Goal: Task Accomplishment & Management: Use online tool/utility

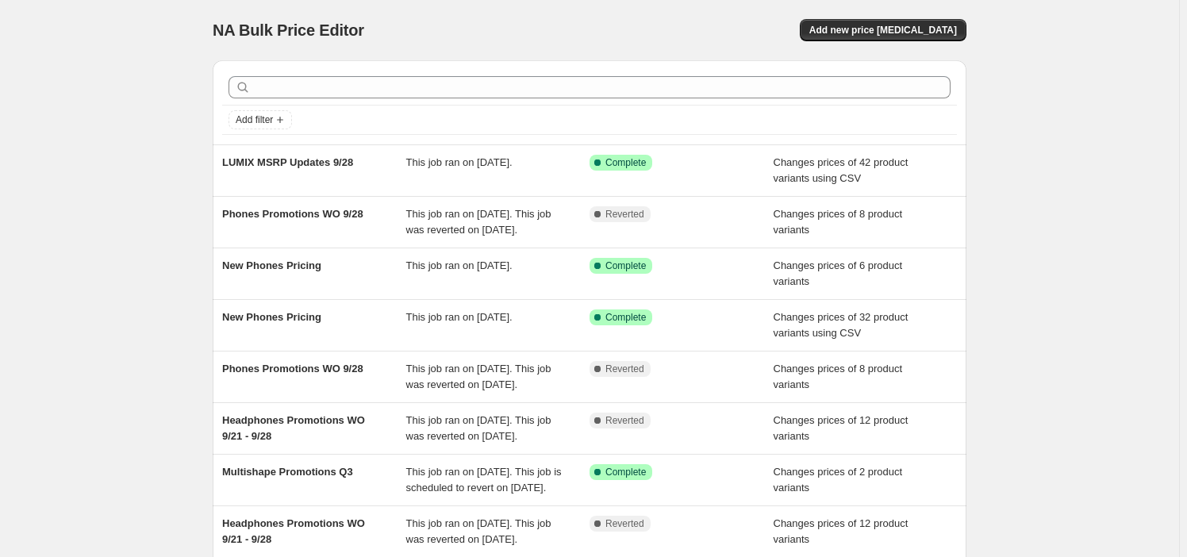
click at [912, 15] on div "NA Bulk Price Editor. This page is ready NA Bulk Price Editor Add new price cha…" at bounding box center [590, 30] width 754 height 60
click at [920, 42] on div "NA Bulk Price Editor. This page is ready NA Bulk Price Editor Add new price cha…" at bounding box center [590, 30] width 754 height 60
click at [915, 32] on span "Add new price [MEDICAL_DATA]" at bounding box center [883, 30] width 148 height 13
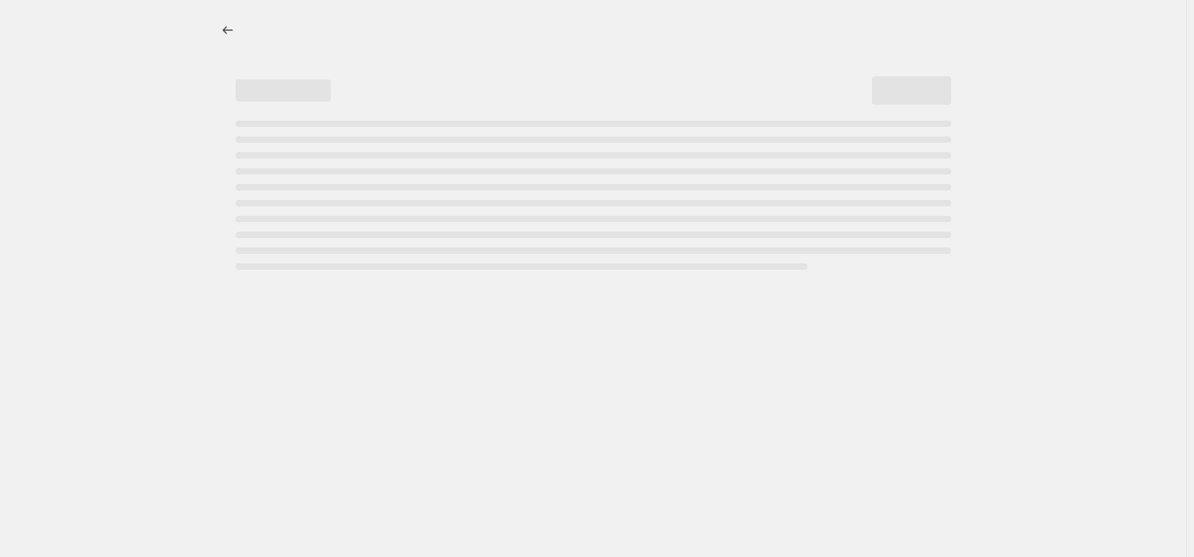
select select "percentage"
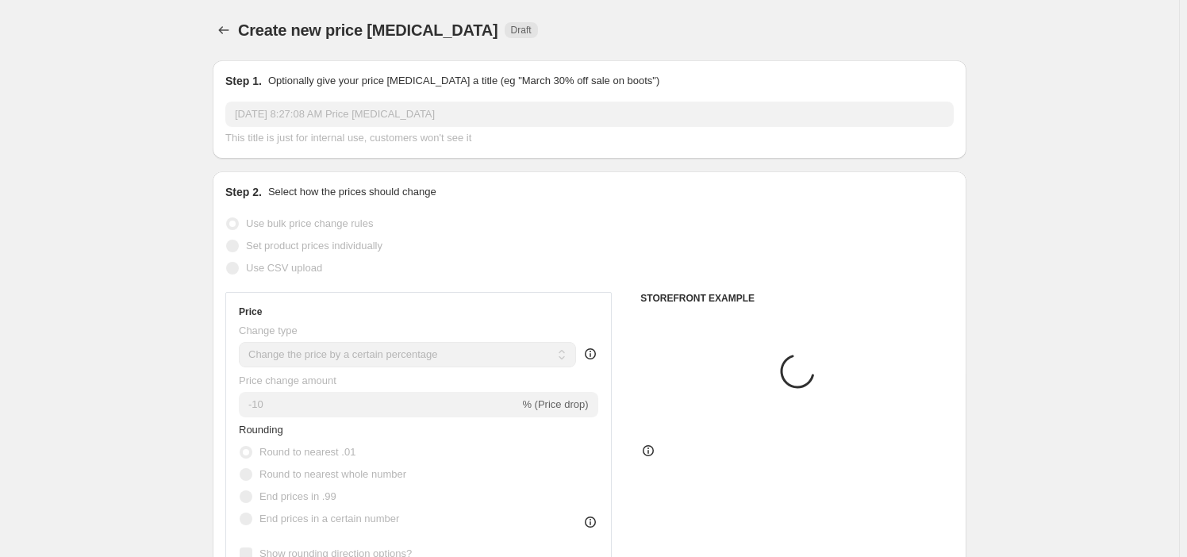
click at [440, 110] on input "Oct 5, 2025, 8:27:08 AM Price change job" at bounding box center [589, 114] width 728 height 25
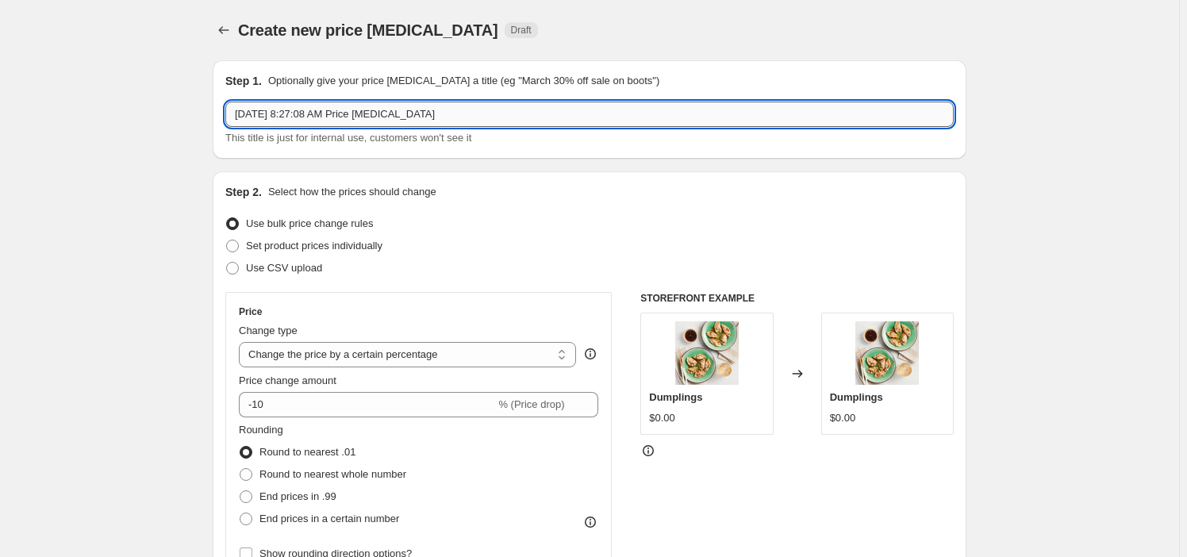
click at [440, 110] on input "Oct 5, 2025, 8:27:08 AM Price change job" at bounding box center [589, 114] width 728 height 25
paste input "Imaging Promotions WO 10_5 - WO 12_14"
type input "Imaging Promotions WO 10_5 - WO 12_14"
click at [327, 268] on div "Use CSV upload" at bounding box center [589, 268] width 728 height 22
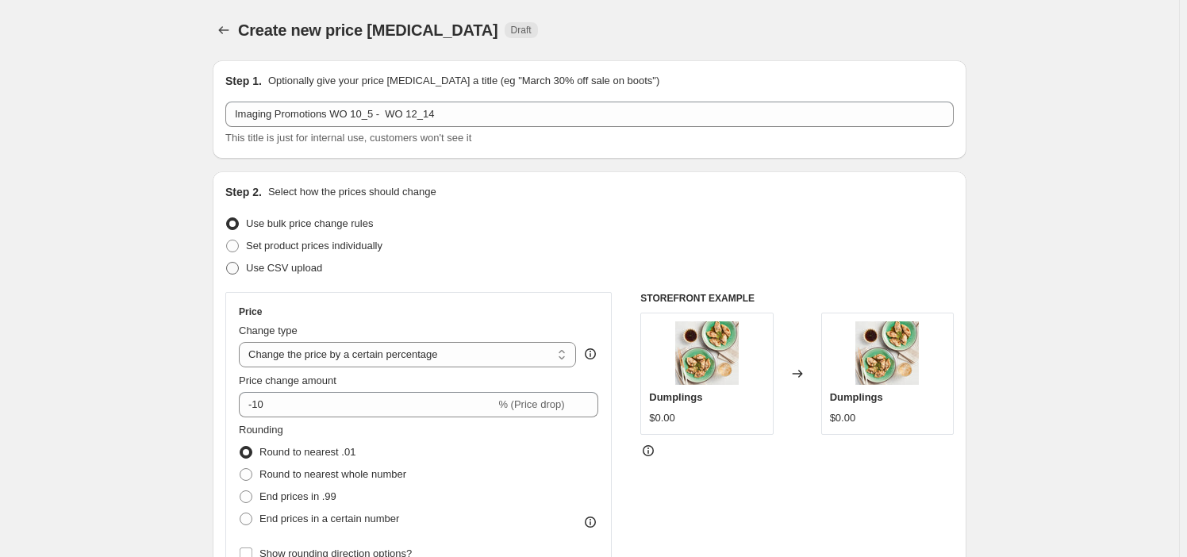
click at [307, 275] on span "Use CSV upload" at bounding box center [284, 268] width 76 height 16
click at [227, 263] on input "Use CSV upload" at bounding box center [226, 262] width 1 height 1
radio input "true"
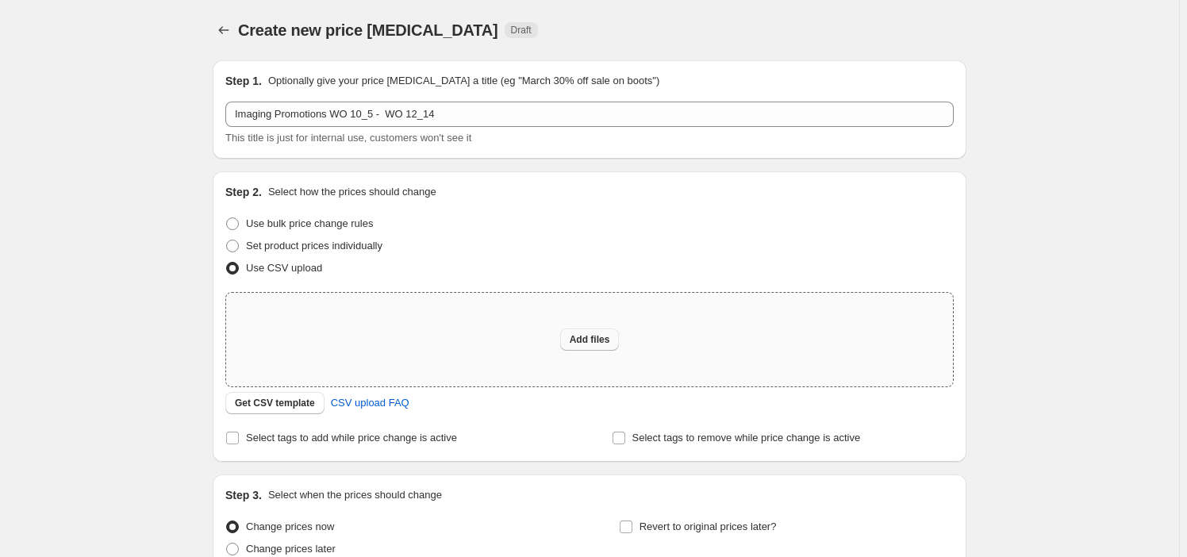
click at [589, 329] on button "Add files" at bounding box center [590, 339] width 60 height 22
type input "C:\fakepath\Imaging Promotions WO 10_5 - WO 12_14.csv"
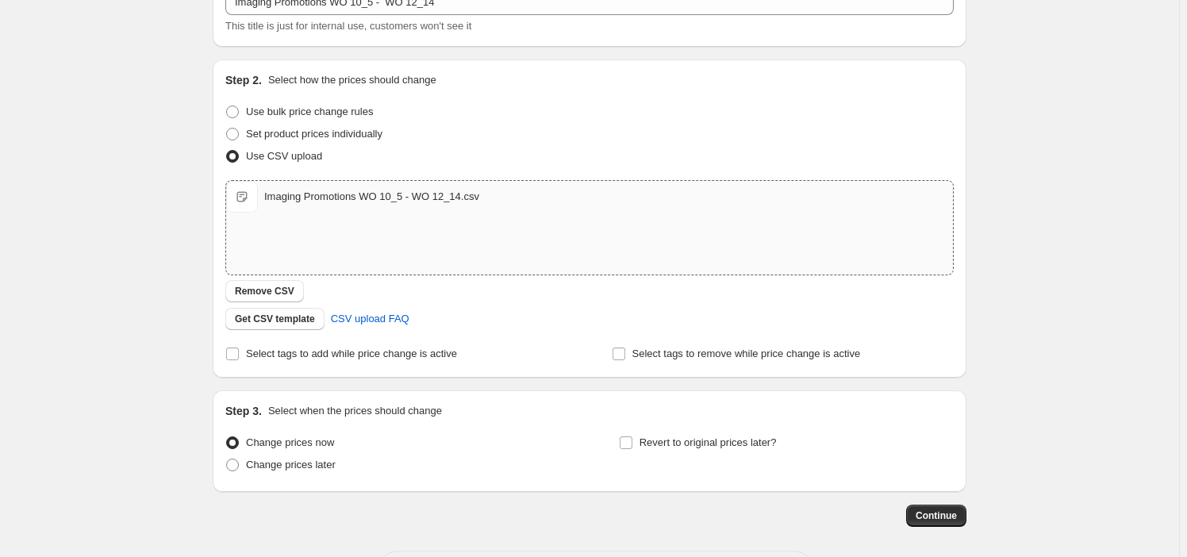
scroll to position [178, 0]
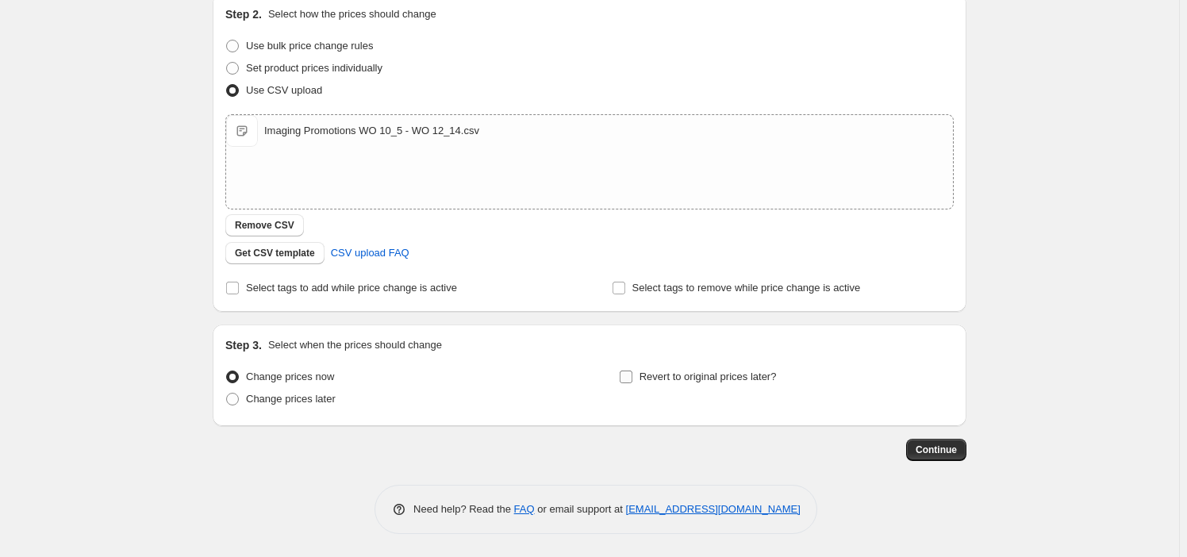
click at [716, 370] on span "Revert to original prices later?" at bounding box center [707, 376] width 137 height 12
click at [632, 370] on input "Revert to original prices later?" at bounding box center [626, 376] width 13 height 13
checkbox input "true"
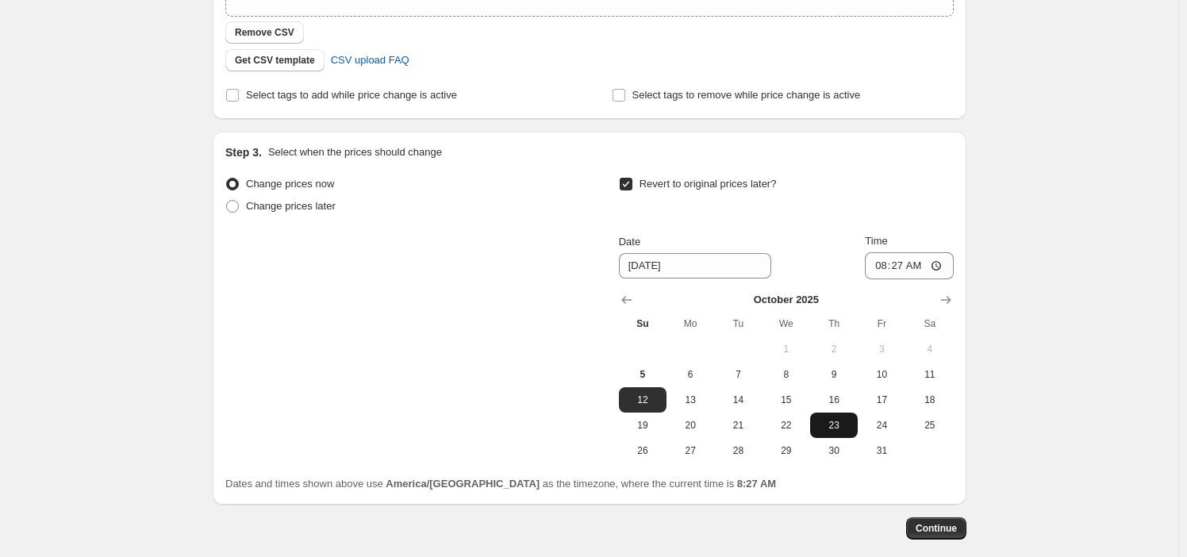
scroll to position [449, 0]
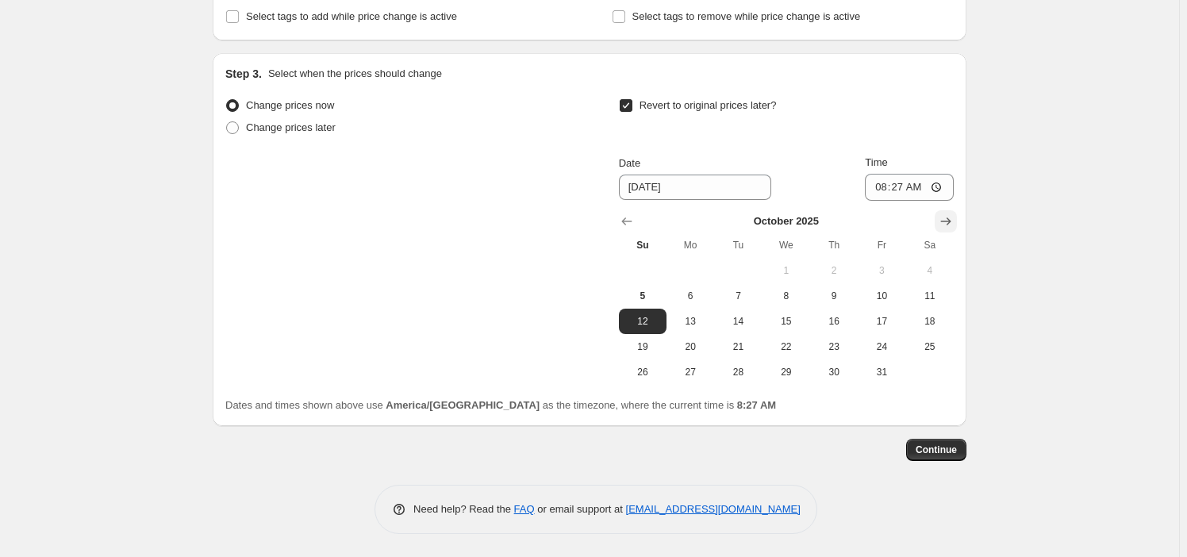
click at [950, 230] on button "Show next month, November 2025" at bounding box center [946, 221] width 22 height 22
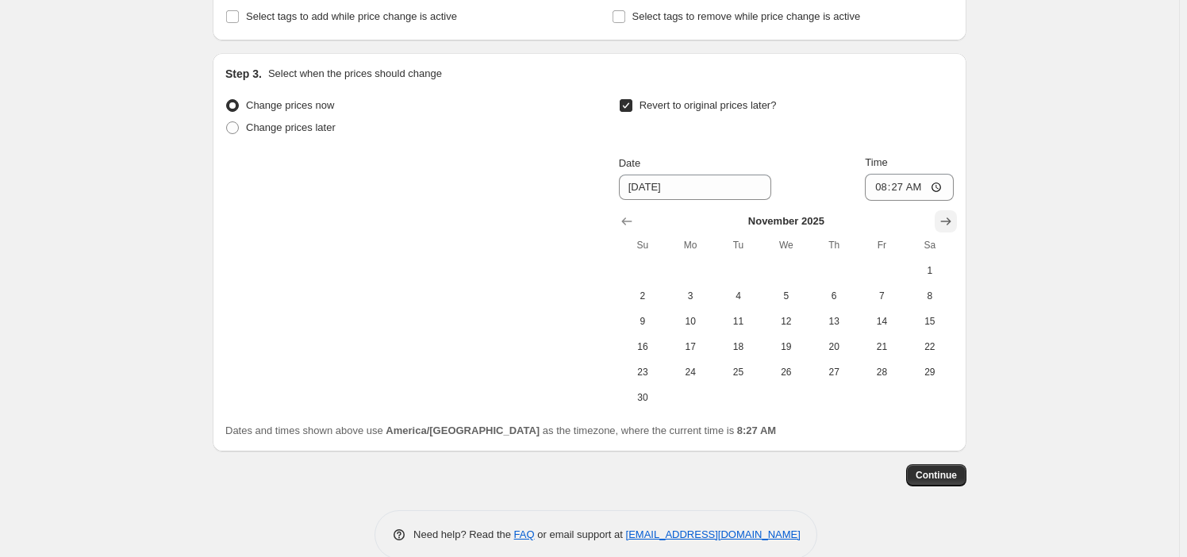
click at [947, 222] on icon "Show next month, December 2025" at bounding box center [946, 221] width 16 height 16
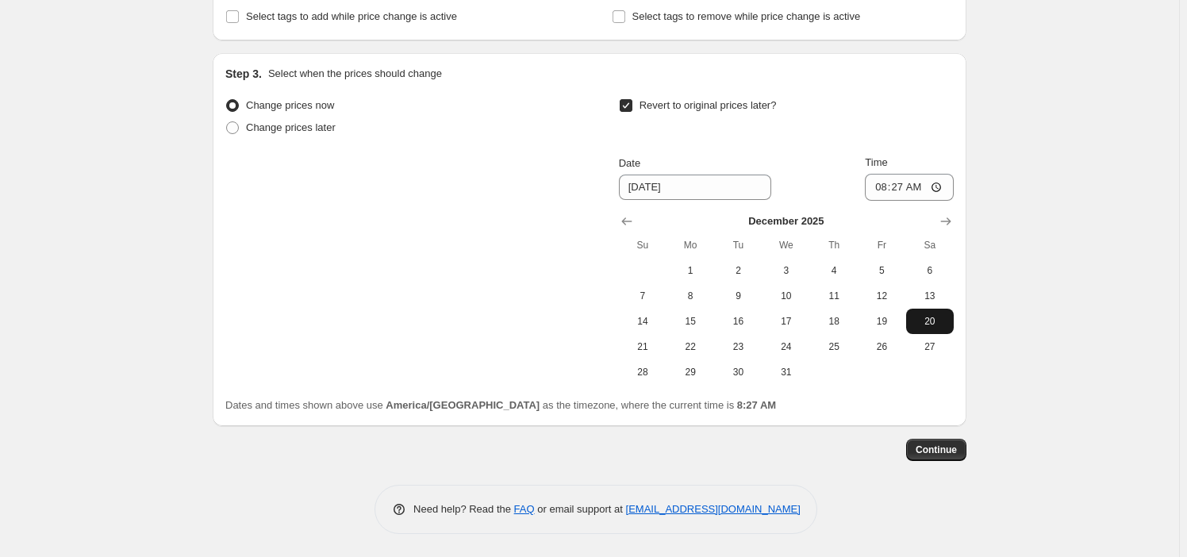
click at [934, 315] on span "20" at bounding box center [929, 321] width 35 height 13
type input "[DATE]"
click at [883, 194] on input "08:27" at bounding box center [909, 187] width 89 height 27
type input "22:59"
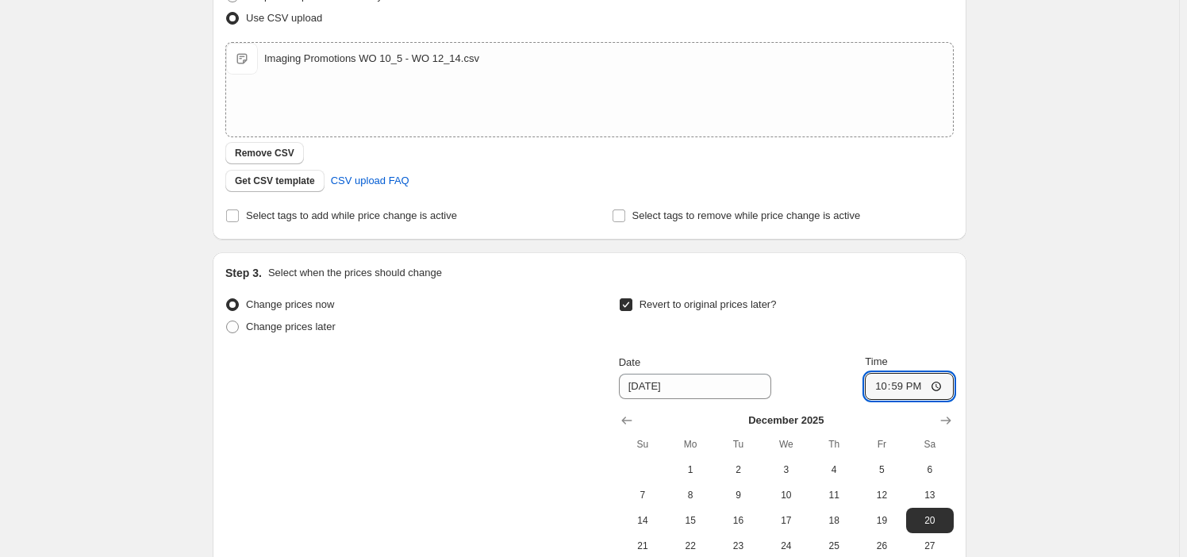
scroll to position [160, 0]
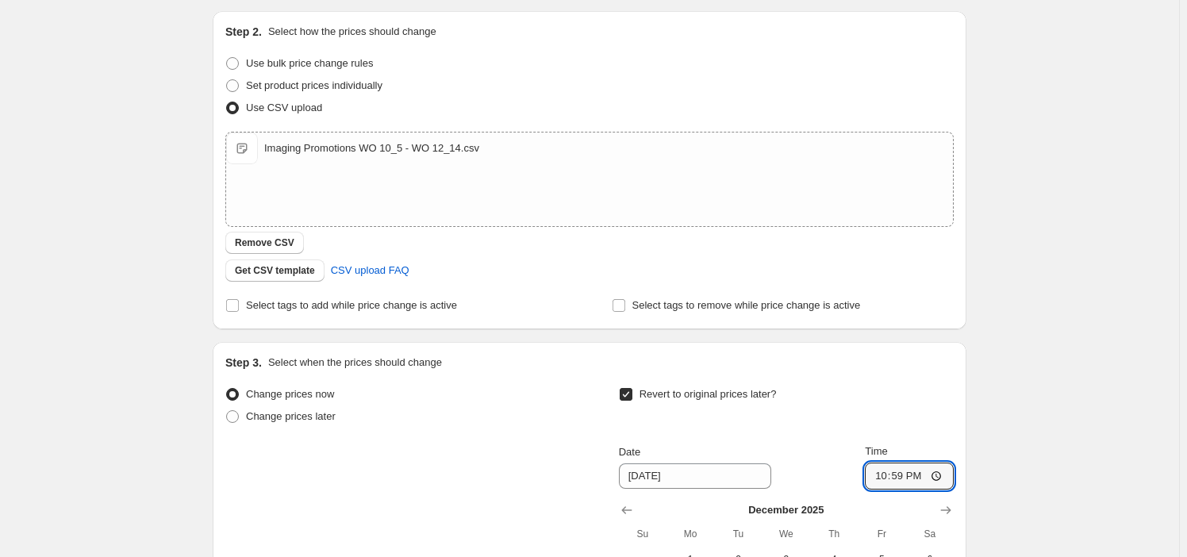
click at [1101, 202] on div "Create new price change job. This page is ready Create new price change job Dra…" at bounding box center [589, 343] width 1179 height 1007
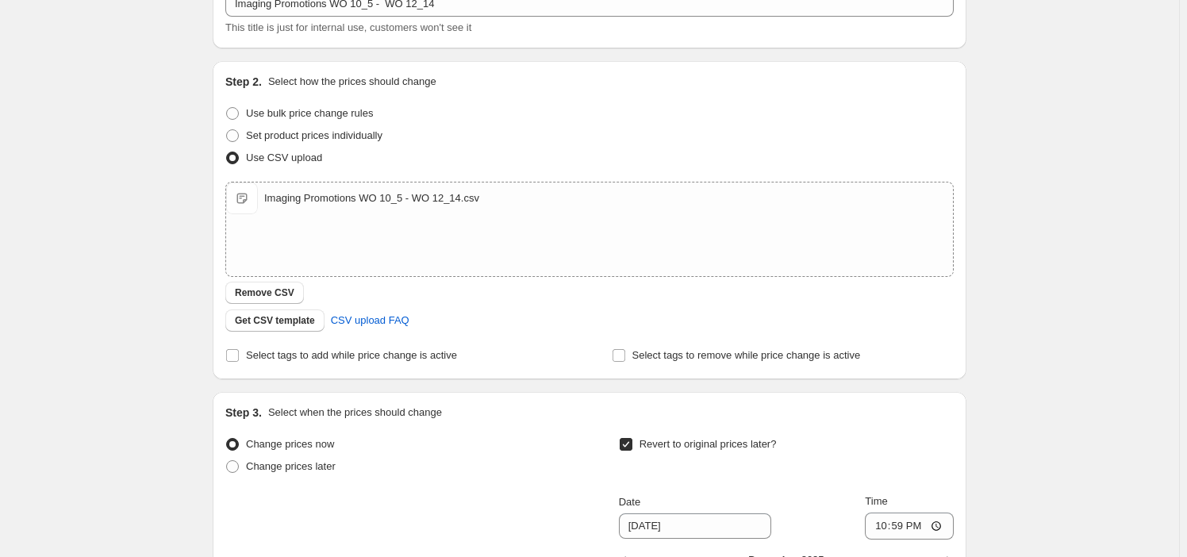
scroll to position [449, 0]
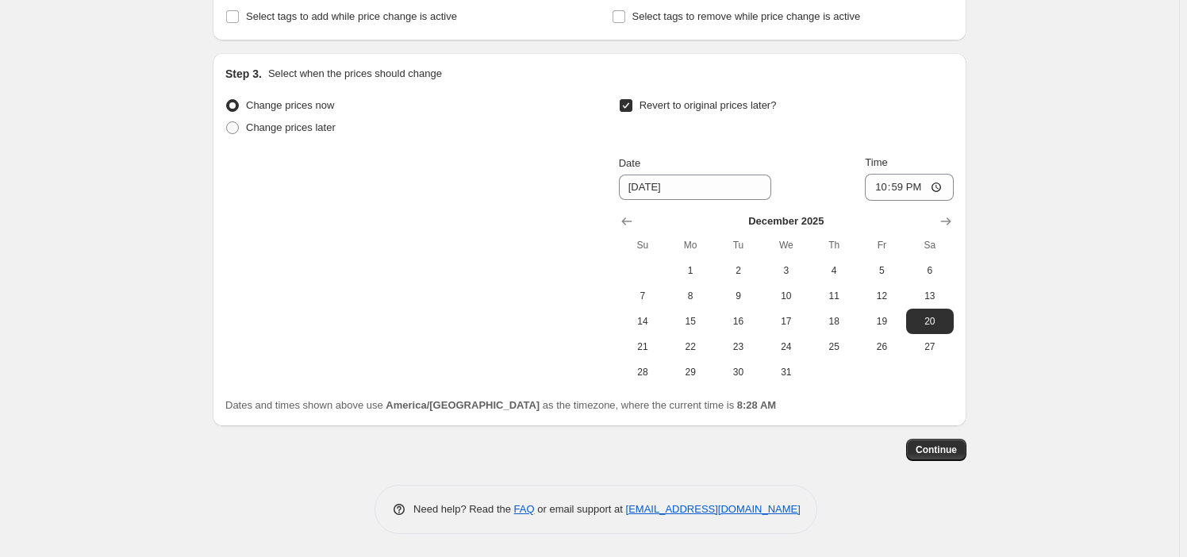
click at [904, 454] on div "Continue" at bounding box center [590, 450] width 754 height 22
click at [930, 451] on span "Continue" at bounding box center [936, 449] width 41 height 13
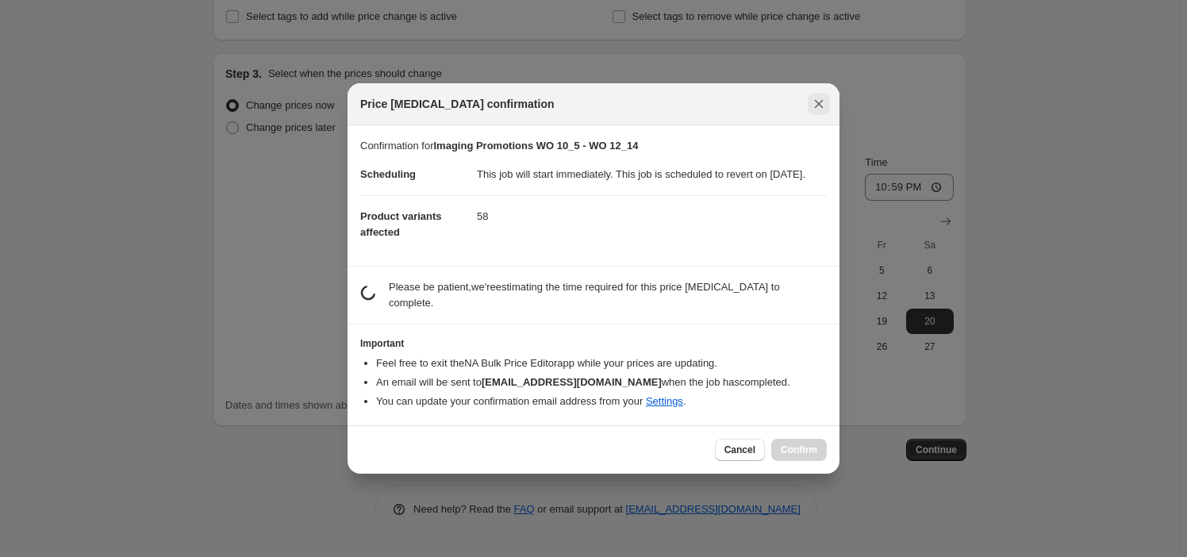
click at [820, 100] on icon "Close" at bounding box center [819, 104] width 9 height 9
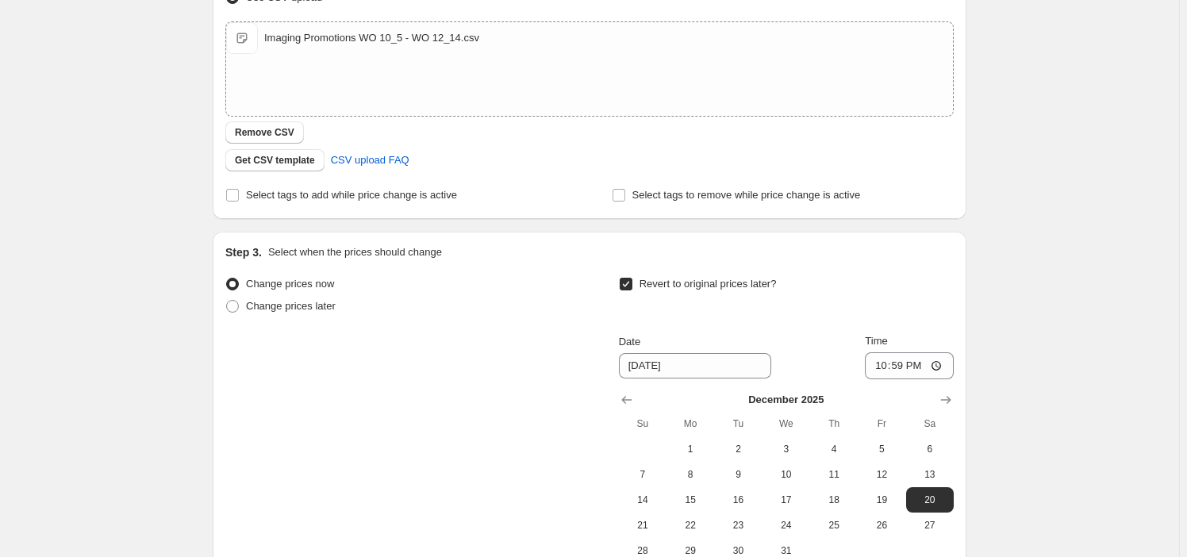
scroll to position [88, 0]
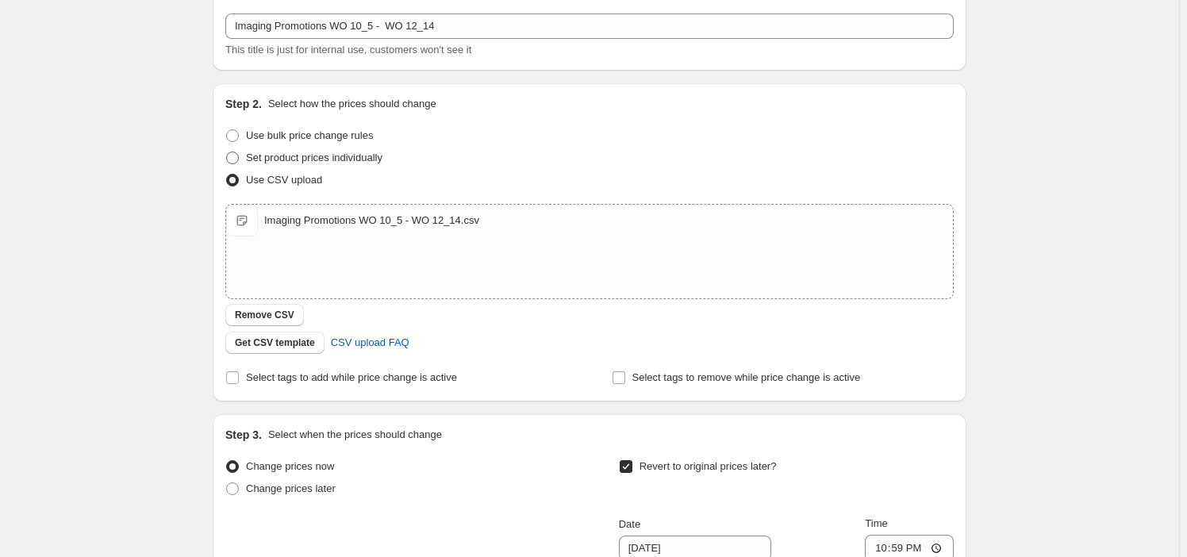
click at [301, 161] on span "Set product prices individually" at bounding box center [314, 158] width 136 height 12
click at [227, 152] on input "Set product prices individually" at bounding box center [226, 152] width 1 height 1
radio input "true"
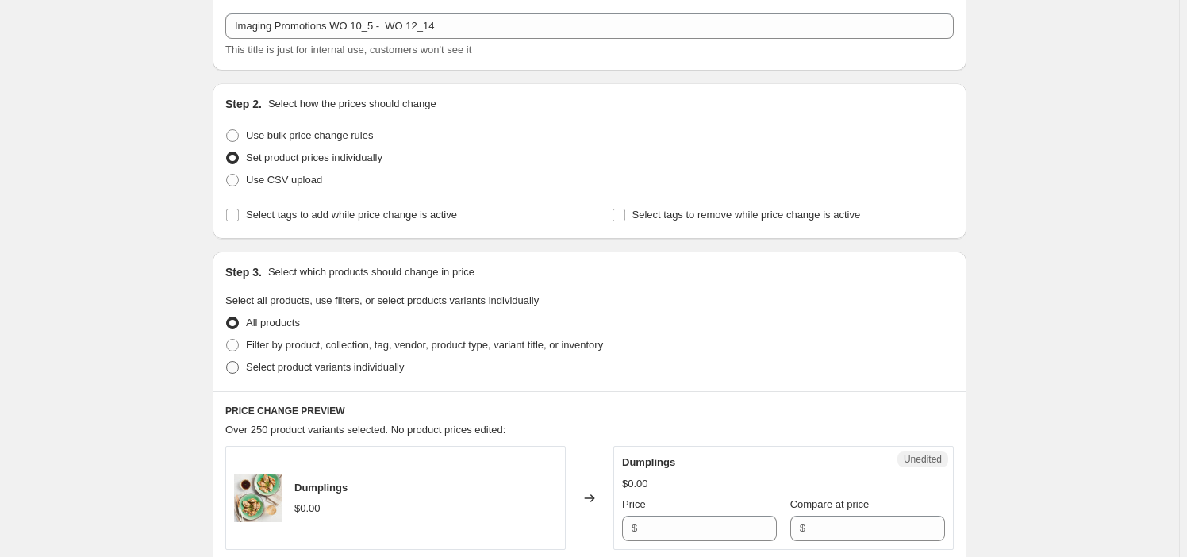
scroll to position [160, 0]
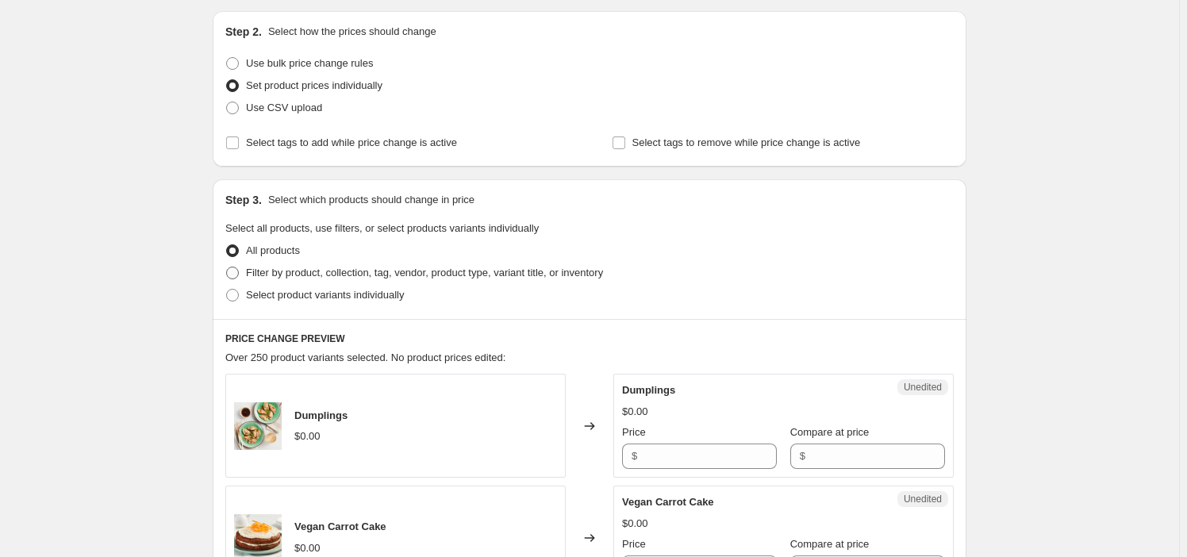
click at [356, 275] on span "Filter by product, collection, tag, vendor, product type, variant title, or inv…" at bounding box center [424, 273] width 357 height 12
click at [227, 267] on input "Filter by product, collection, tag, vendor, product type, variant title, or inv…" at bounding box center [226, 267] width 1 height 1
radio input "true"
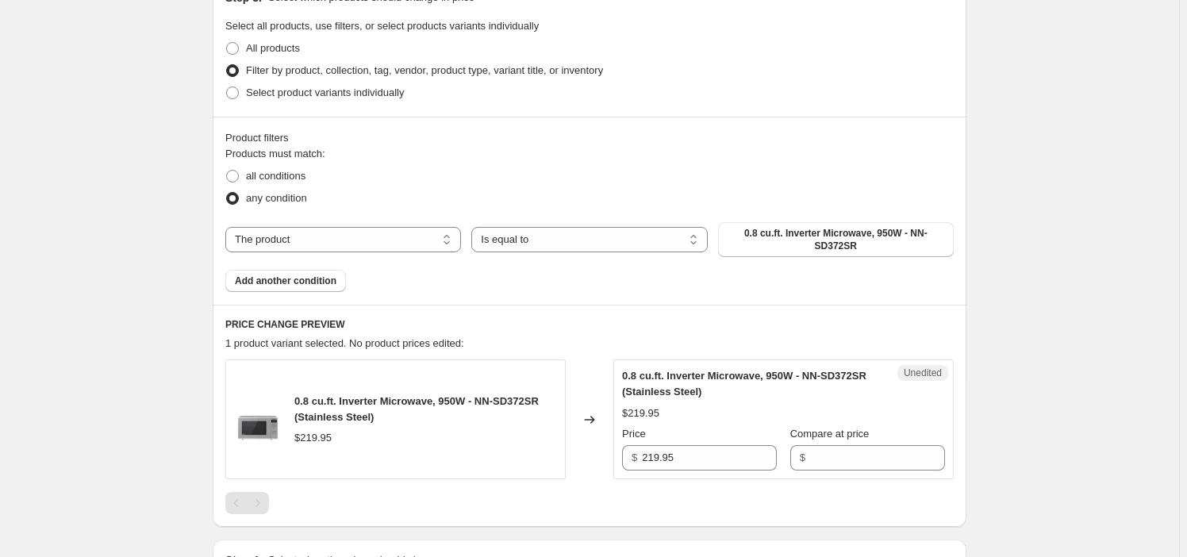
scroll to position [377, 0]
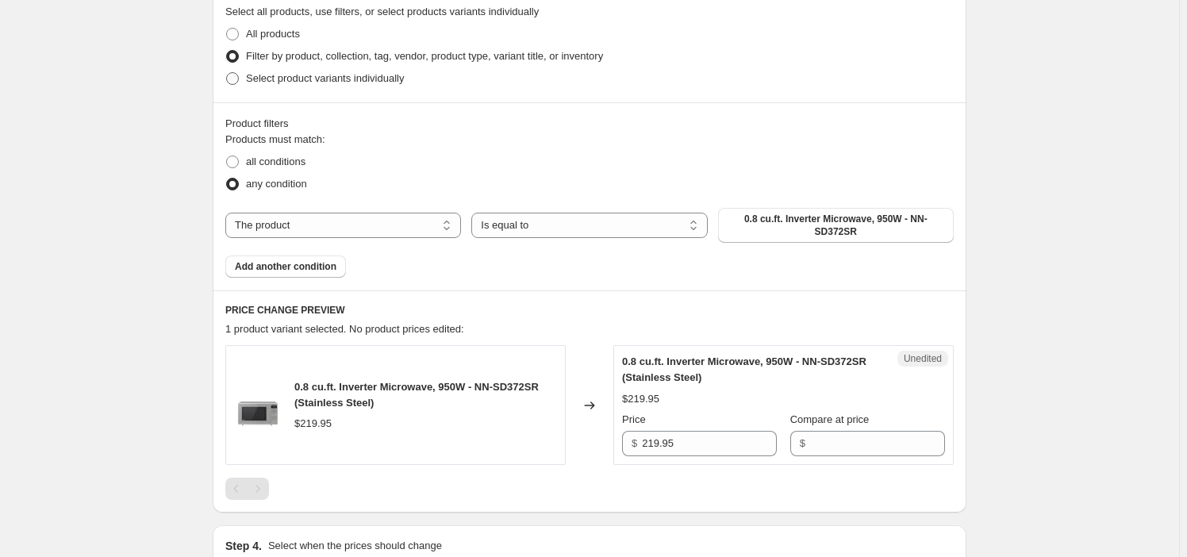
click at [324, 83] on span "Select product variants individually" at bounding box center [325, 78] width 158 height 12
click at [227, 73] on input "Select product variants individually" at bounding box center [226, 72] width 1 height 1
radio input "true"
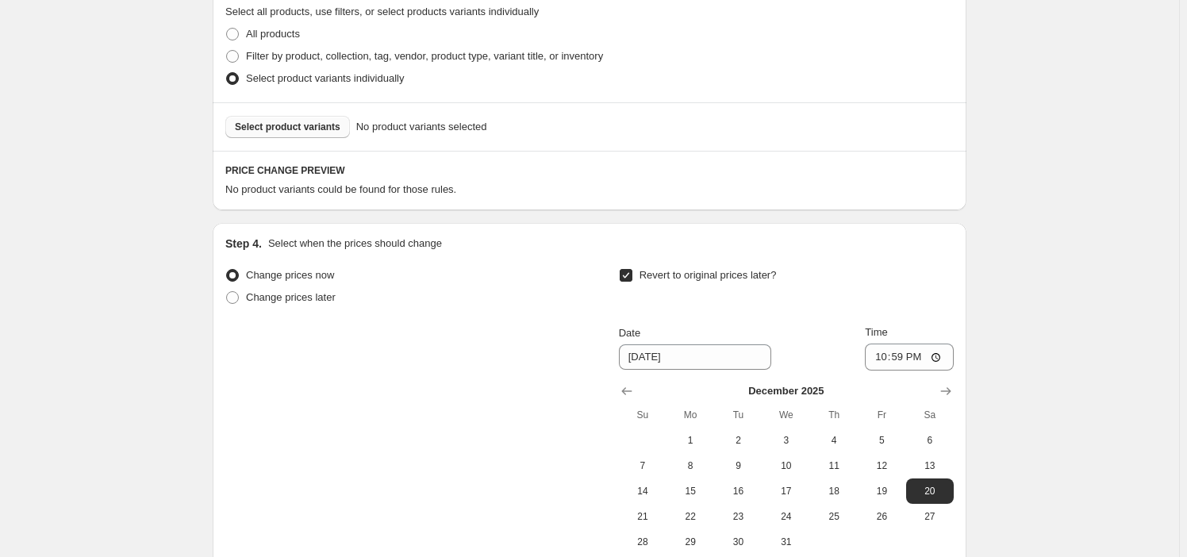
click at [325, 129] on span "Select product variants" at bounding box center [288, 127] width 106 height 13
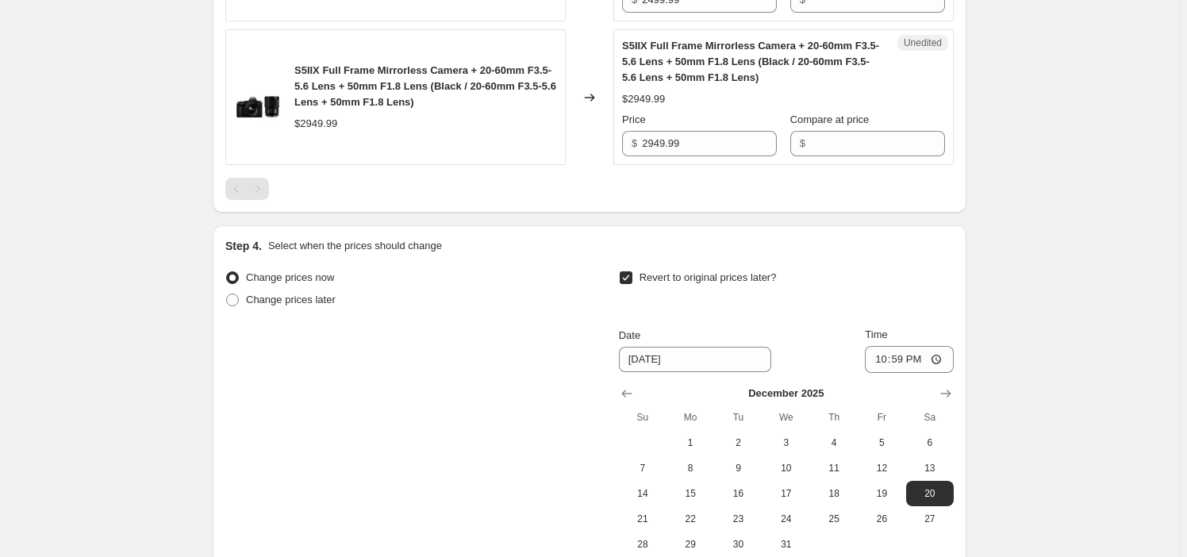
scroll to position [1017, 0]
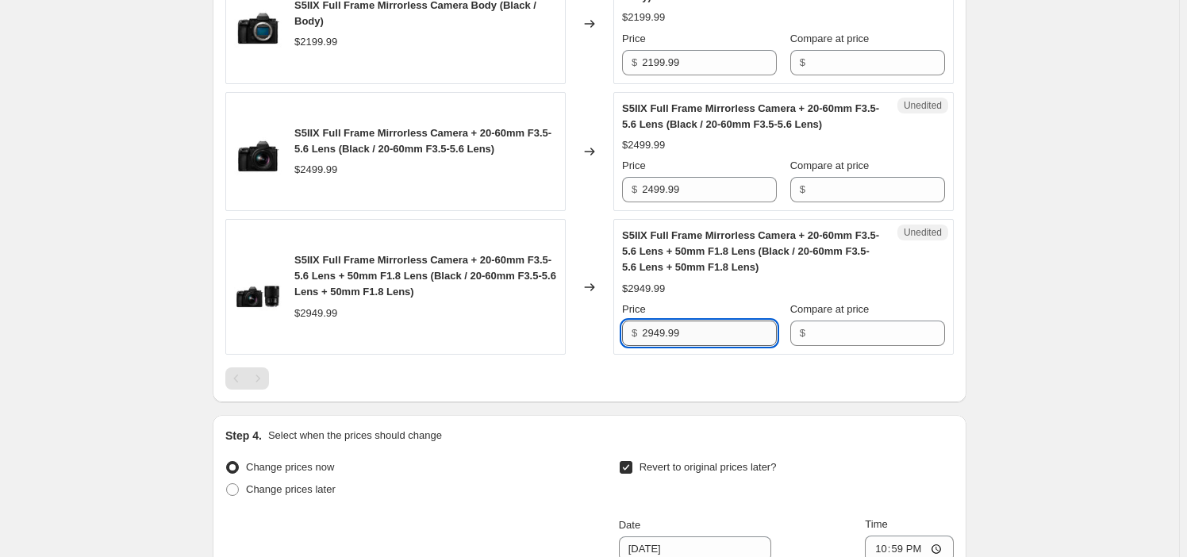
click at [723, 332] on input "2949.99" at bounding box center [709, 333] width 135 height 25
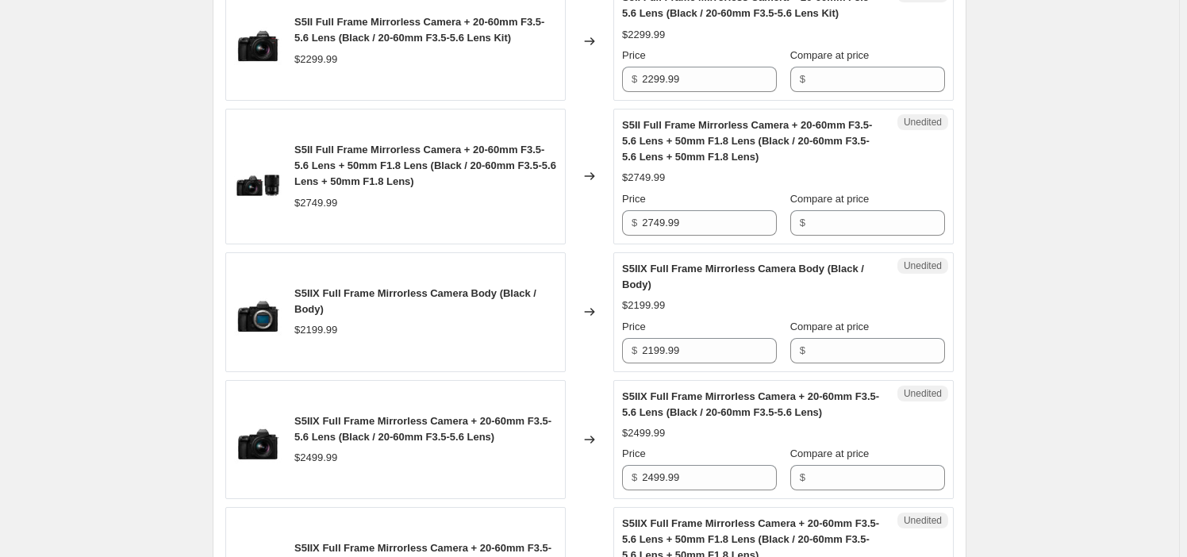
scroll to position [513, 0]
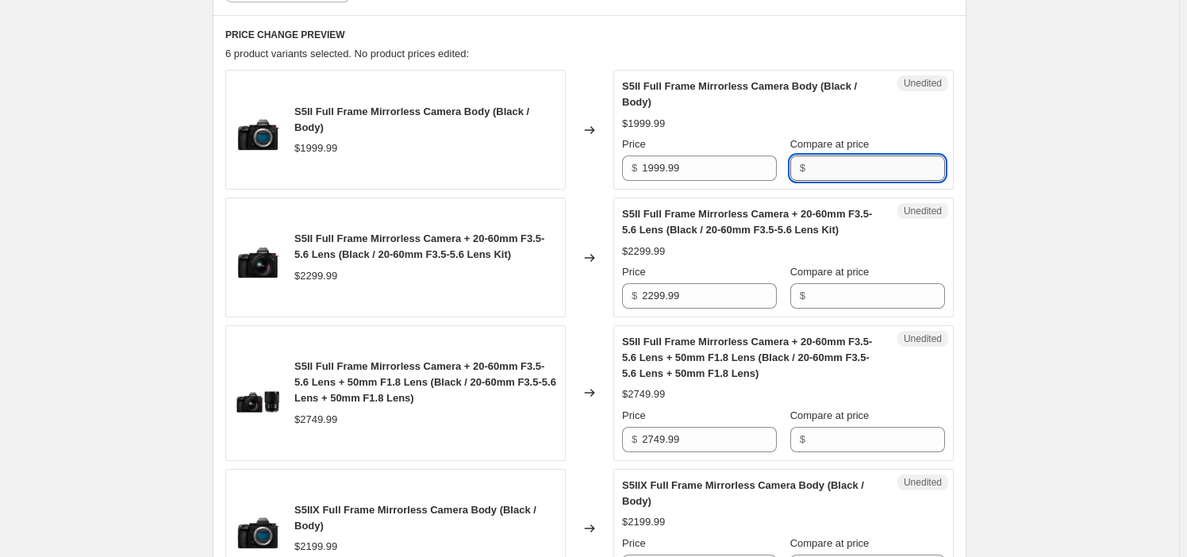
click at [819, 158] on input "Compare at price" at bounding box center [877, 167] width 135 height 25
click at [713, 170] on input "1999.99" at bounding box center [709, 167] width 135 height 25
click at [827, 175] on input "Compare at price" at bounding box center [877, 167] width 135 height 25
paste input "1999.99"
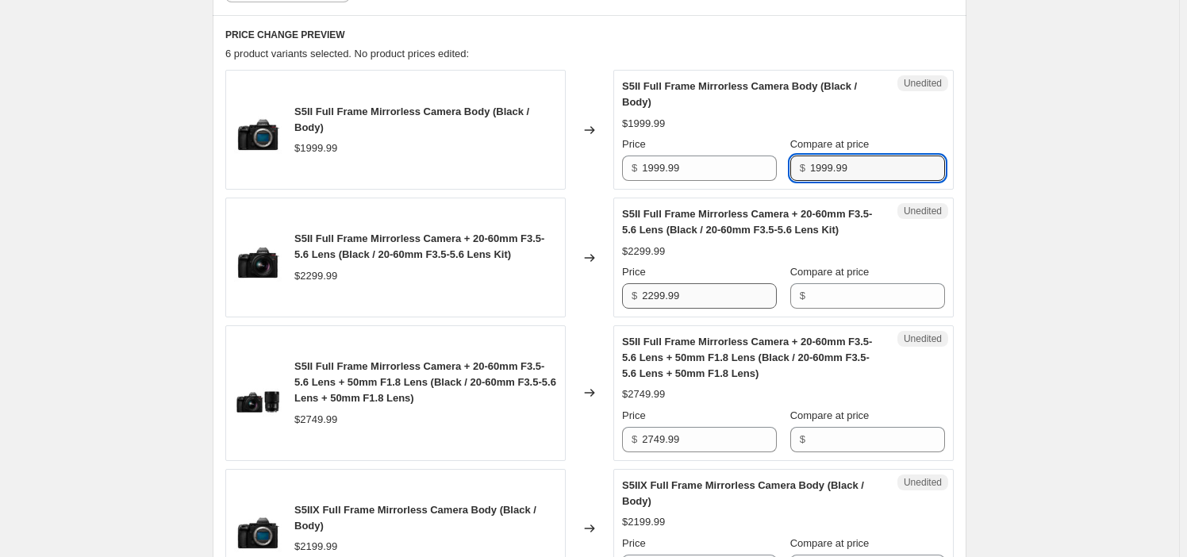
type input "1999.99"
click at [728, 286] on input "2299.99" at bounding box center [709, 295] width 135 height 25
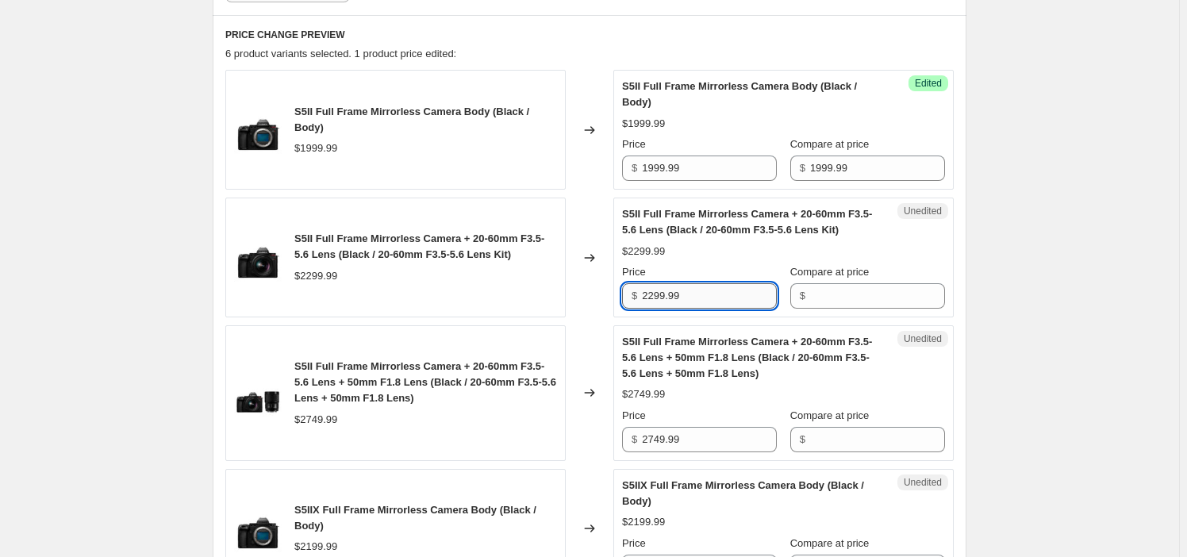
click at [728, 286] on input "2299.99" at bounding box center [709, 295] width 135 height 25
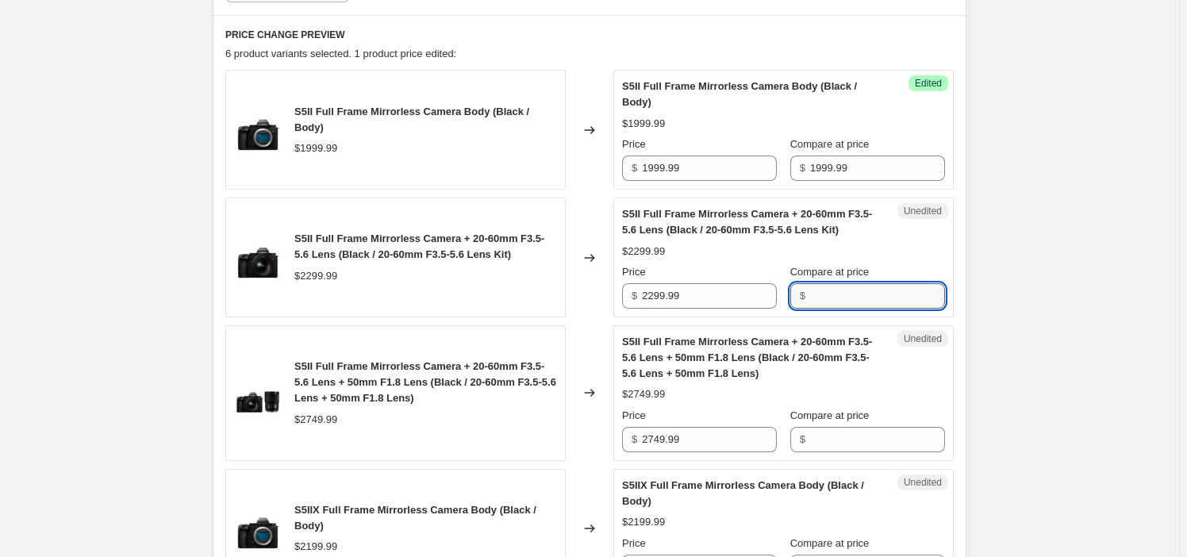
click at [836, 294] on input "Compare at price" at bounding box center [877, 295] width 135 height 25
paste input "2299.99"
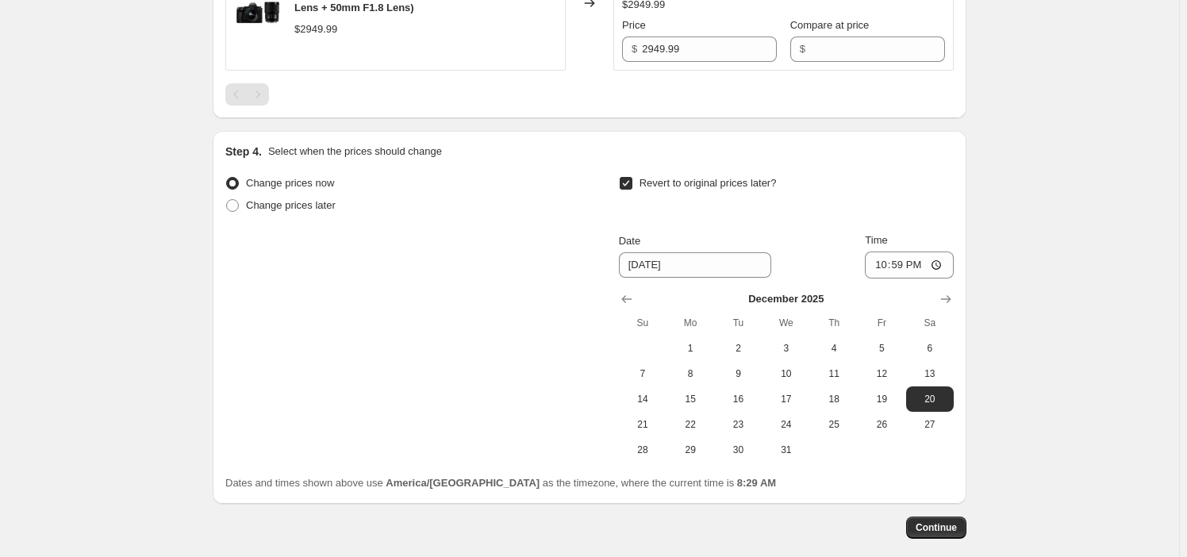
scroll to position [1378, 0]
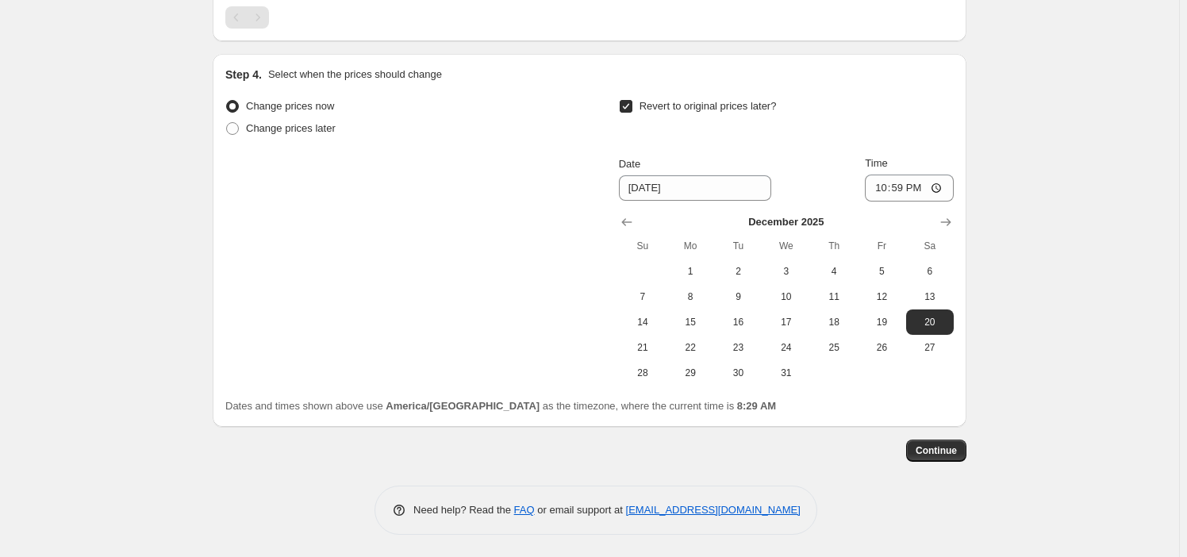
type input "2299.99"
click at [952, 441] on button "Continue" at bounding box center [936, 451] width 60 height 22
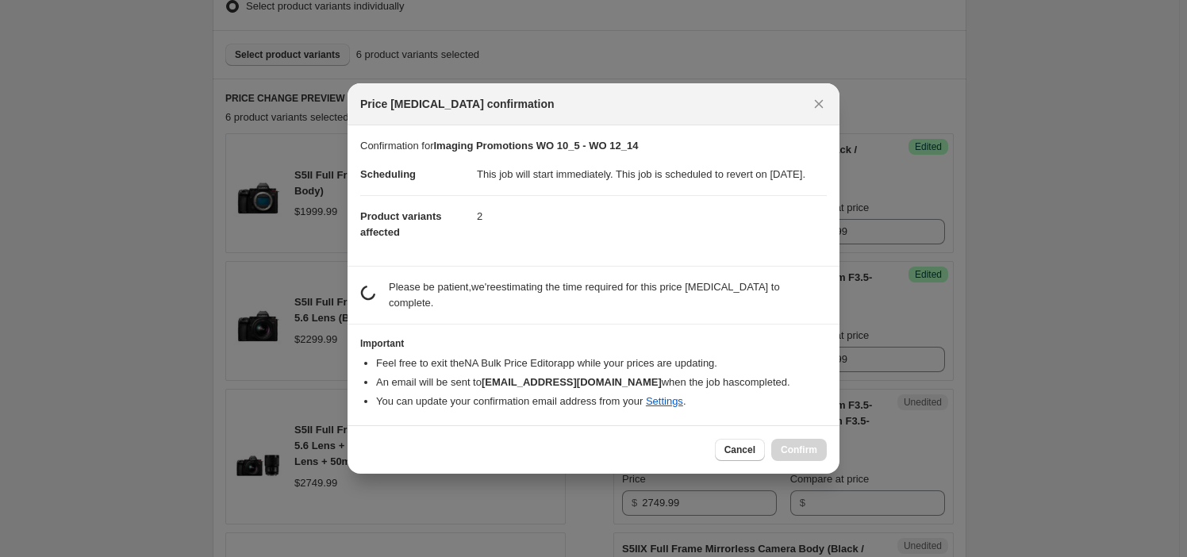
scroll to position [0, 0]
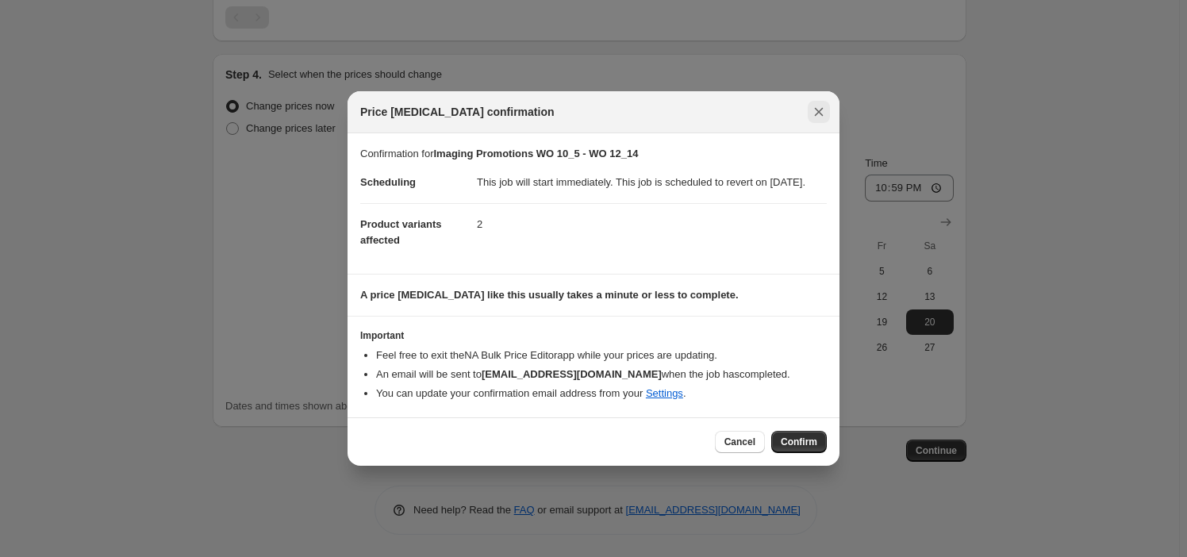
click at [815, 104] on icon "Close" at bounding box center [819, 112] width 16 height 16
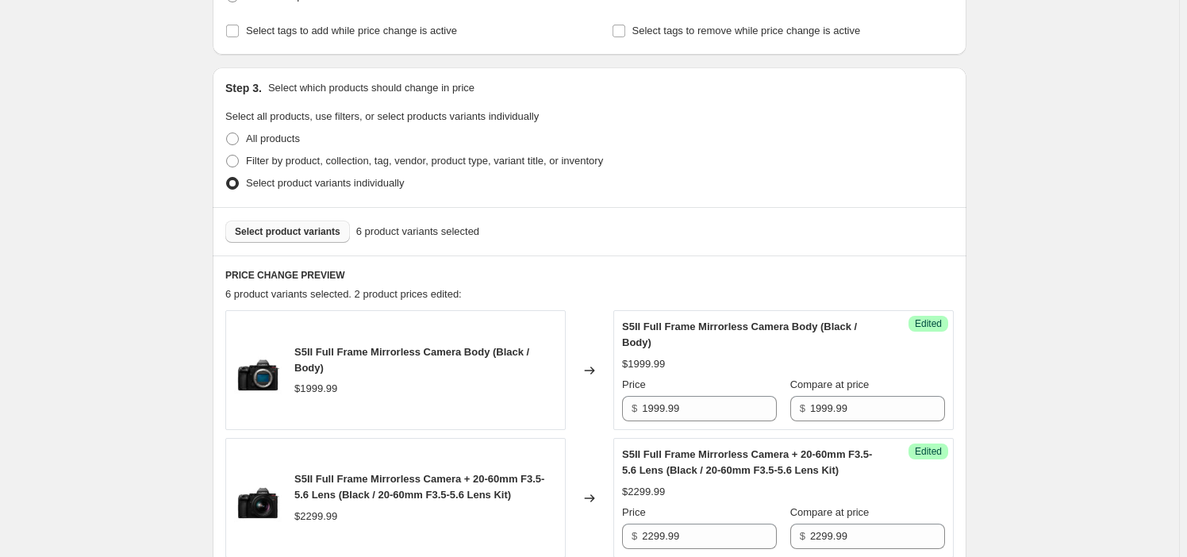
scroll to position [144, 0]
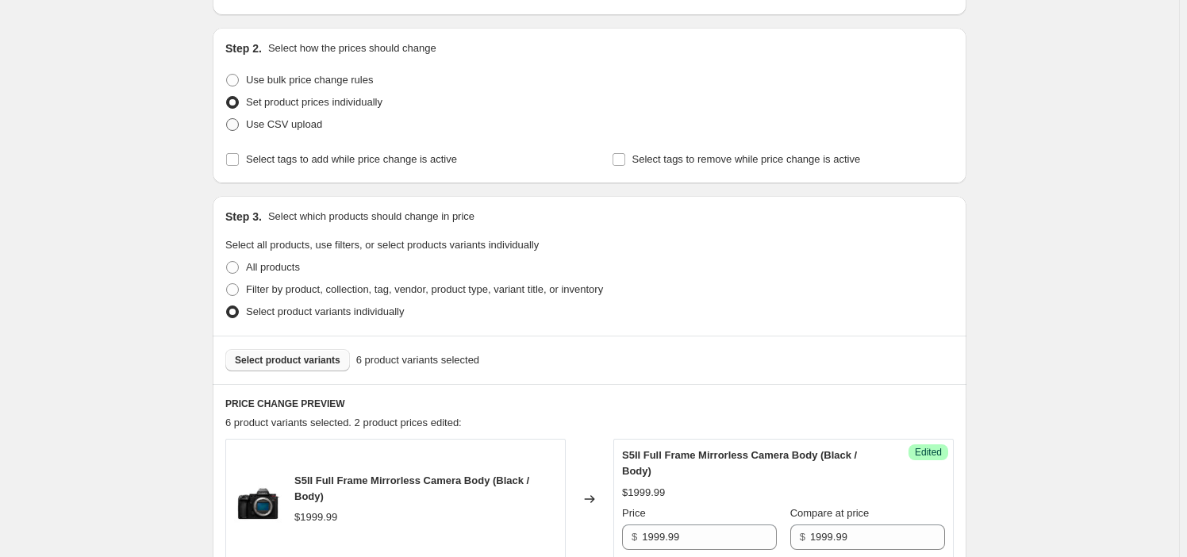
click at [302, 130] on span "Use CSV upload" at bounding box center [284, 125] width 76 height 16
click at [227, 119] on input "Use CSV upload" at bounding box center [226, 118] width 1 height 1
radio input "true"
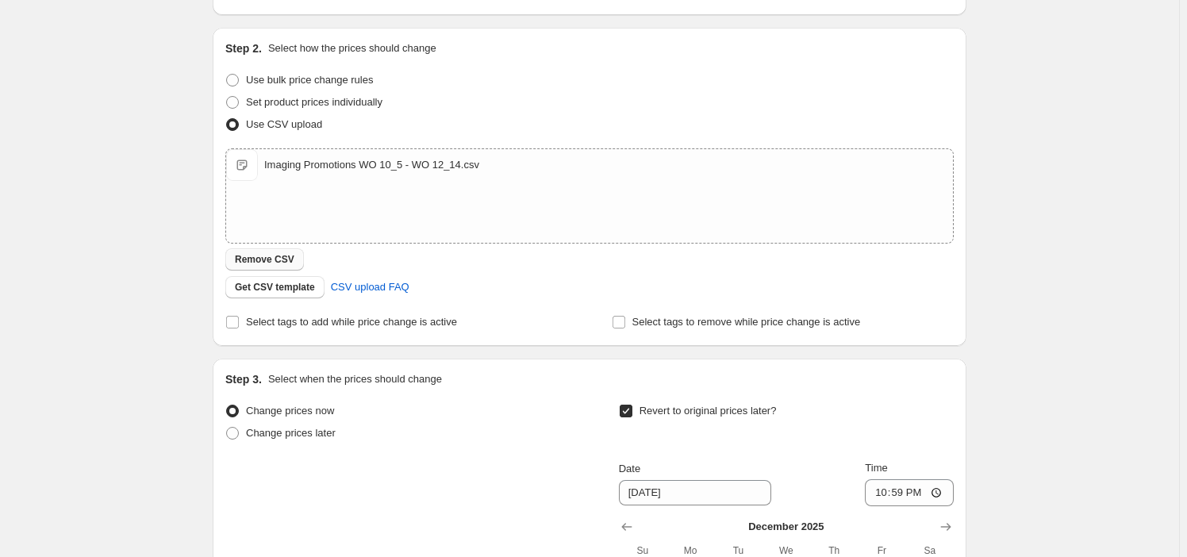
click at [270, 259] on span "Remove CSV" at bounding box center [265, 259] width 60 height 13
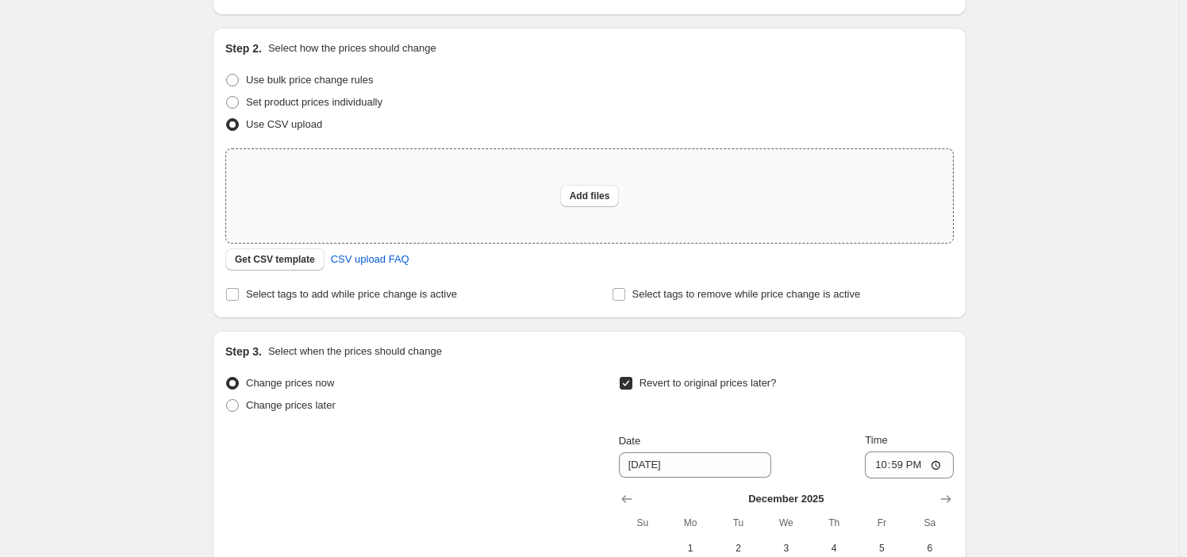
click at [661, 182] on div "Add files" at bounding box center [589, 196] width 727 height 94
type input "C:\fakepath\Imaging Promotions WO 10_5 - WO 12_14_1.csv"
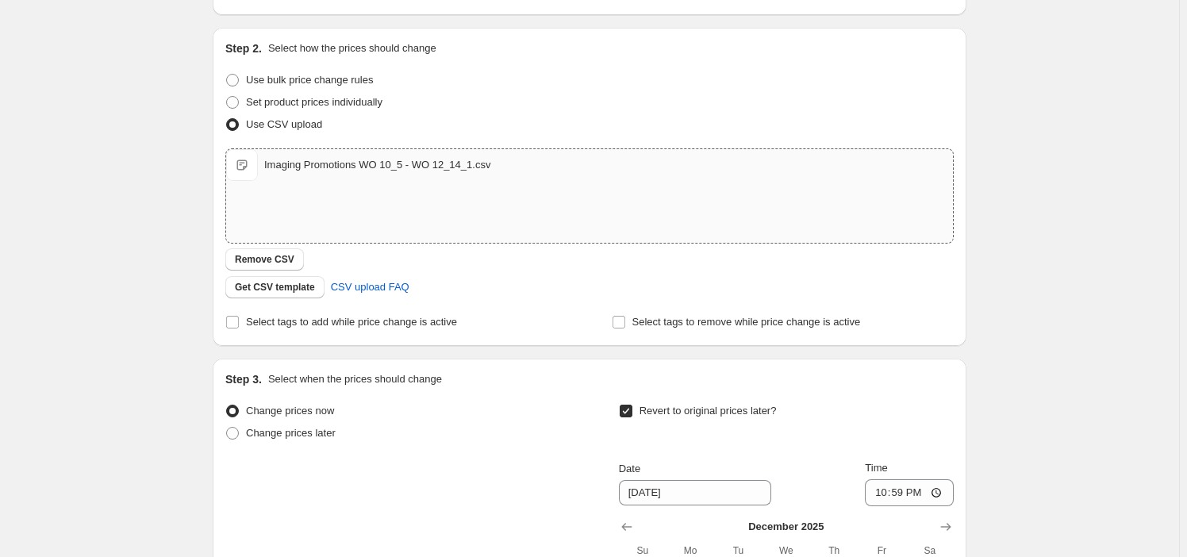
scroll to position [449, 0]
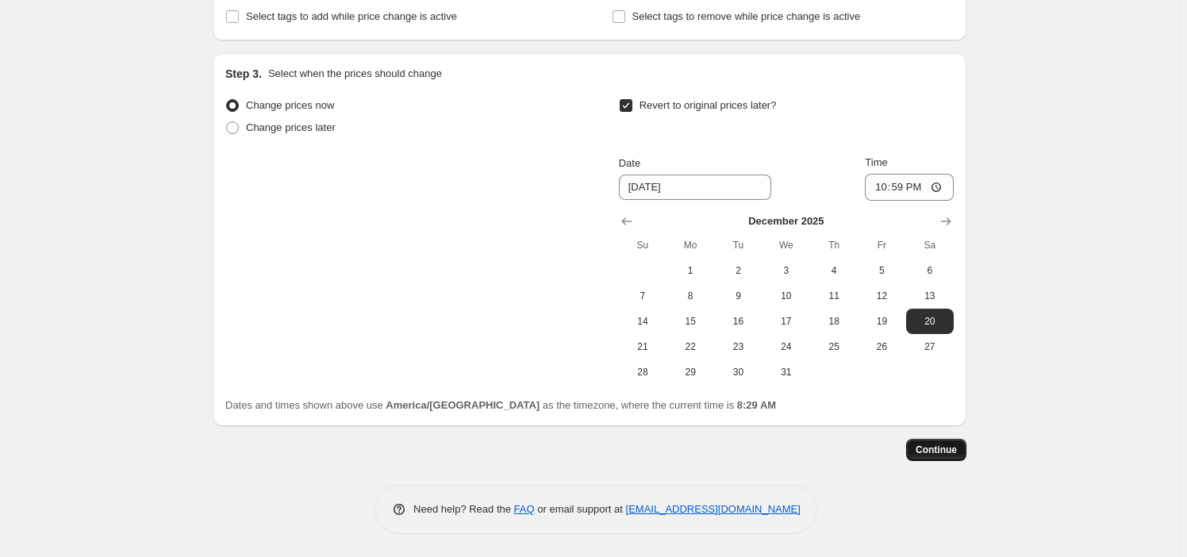
click at [957, 449] on span "Continue" at bounding box center [936, 449] width 41 height 13
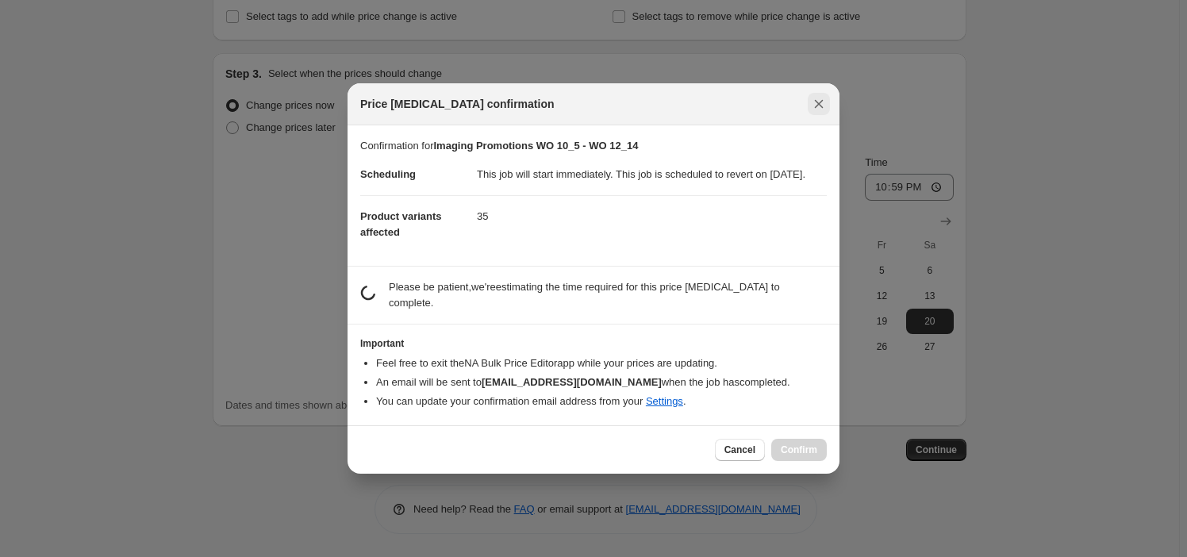
click at [821, 103] on icon "Close" at bounding box center [819, 104] width 16 height 16
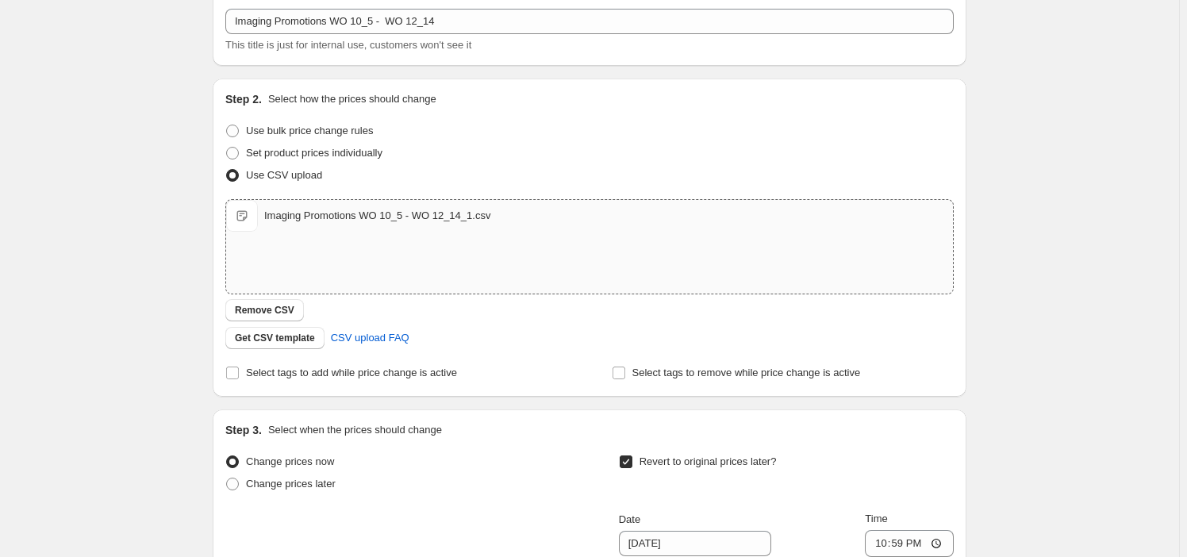
scroll to position [0, 0]
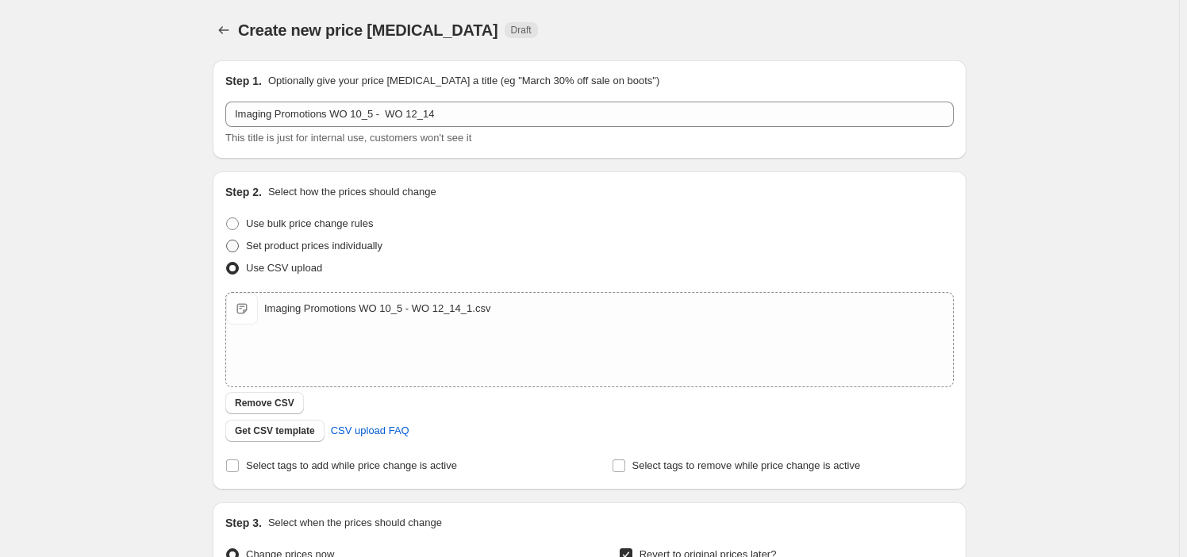
click at [294, 247] on span "Set product prices individually" at bounding box center [314, 246] width 136 height 12
click at [227, 240] on input "Set product prices individually" at bounding box center [226, 240] width 1 height 1
radio input "true"
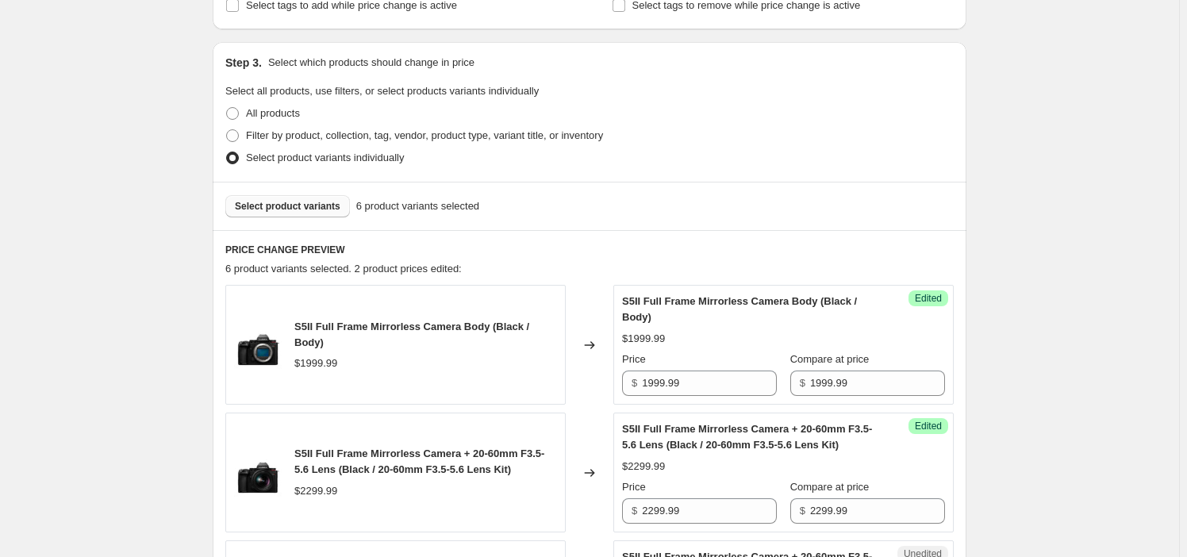
scroll to position [360, 0]
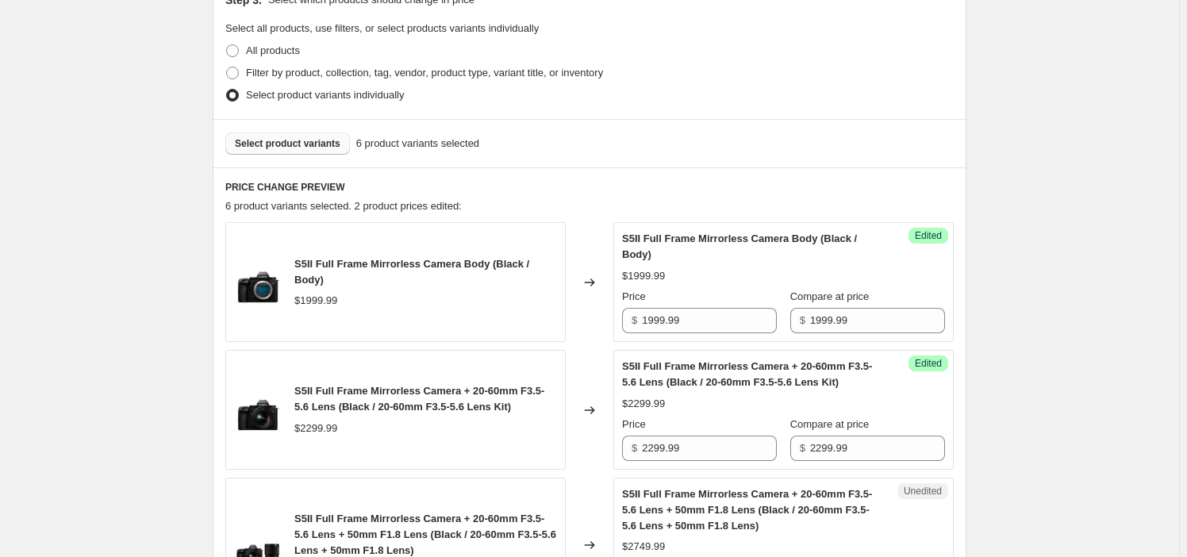
click at [313, 147] on span "Select product variants" at bounding box center [288, 143] width 106 height 13
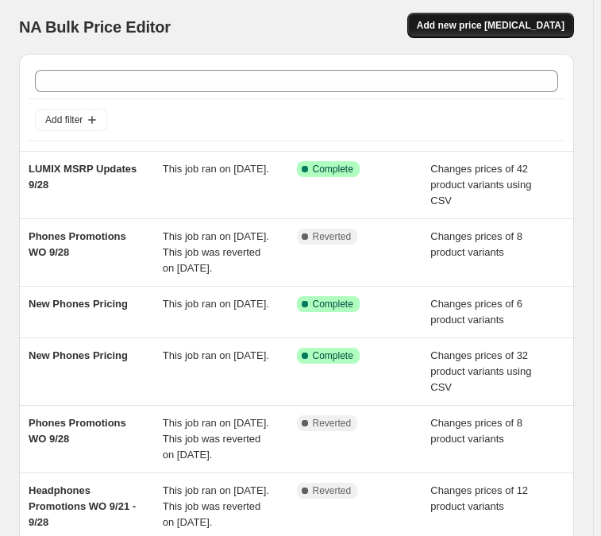
click at [491, 30] on span "Add new price [MEDICAL_DATA]" at bounding box center [491, 25] width 148 height 13
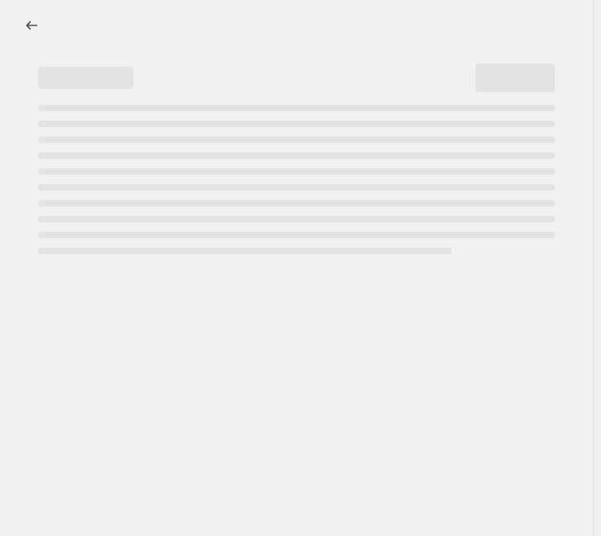
select select "percentage"
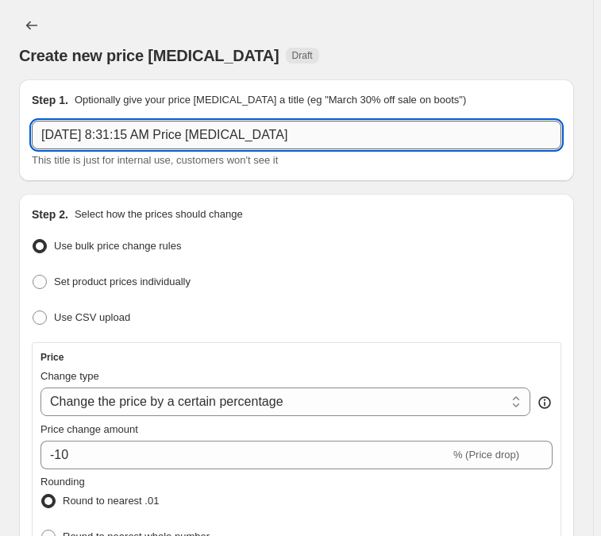
click at [160, 146] on input "[DATE] 8:31:15 AM Price [MEDICAL_DATA]" at bounding box center [296, 135] width 529 height 29
paste input "2299.99"
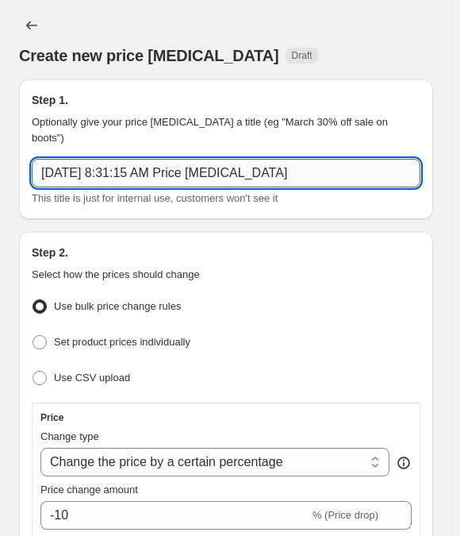
click at [119, 159] on input "[DATE] 8:31:15 AM Price [MEDICAL_DATA]" at bounding box center [226, 173] width 389 height 29
paste input "Imaging Promotions WO 10_5 - WO 12_14"
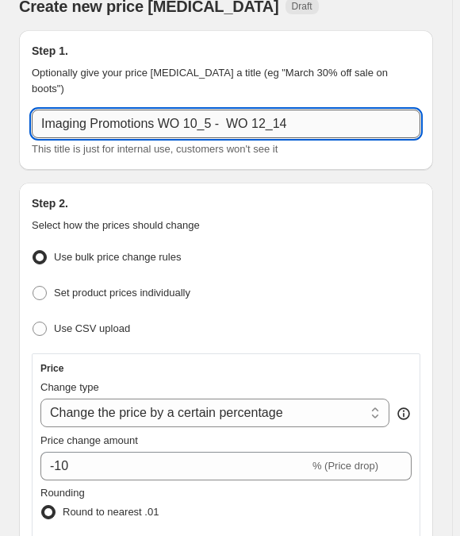
scroll to position [71, 0]
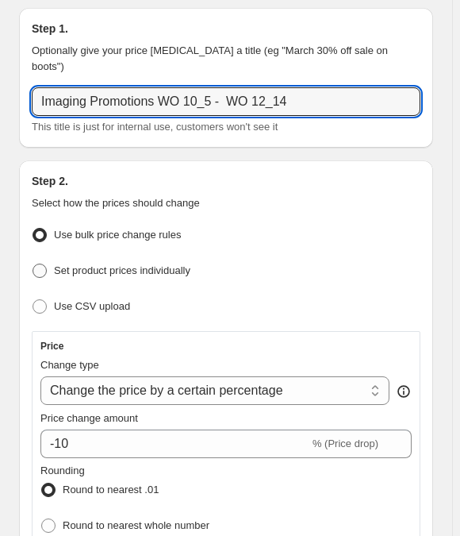
type input "Imaging Promotions WO 10_5 - WO 12_14"
click at [116, 264] on span "Set product prices individually" at bounding box center [122, 270] width 136 height 12
click at [33, 263] on input "Set product prices individually" at bounding box center [33, 263] width 1 height 1
radio input "true"
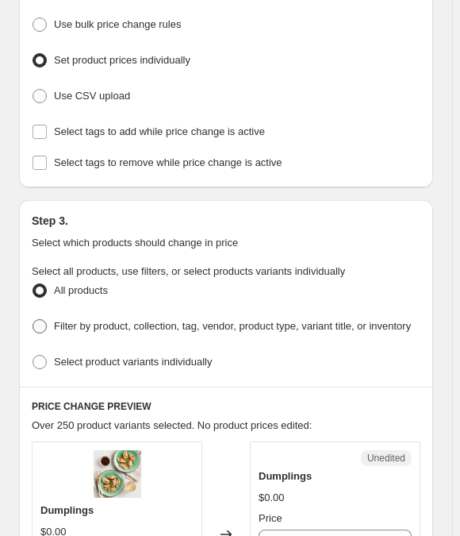
scroll to position [360, 0]
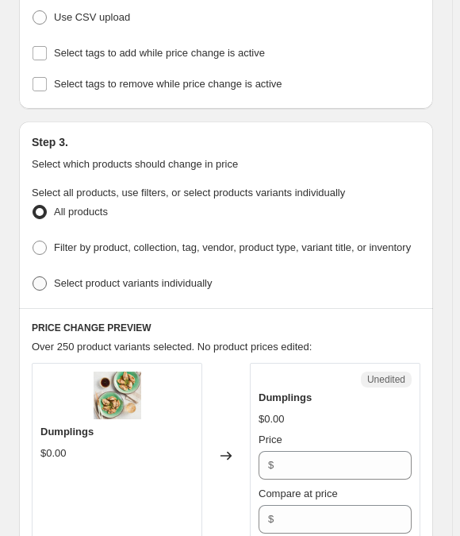
click at [129, 277] on span "Select product variants individually" at bounding box center [133, 283] width 158 height 12
click at [33, 276] on input "Select product variants individually" at bounding box center [33, 276] width 1 height 1
radio input "true"
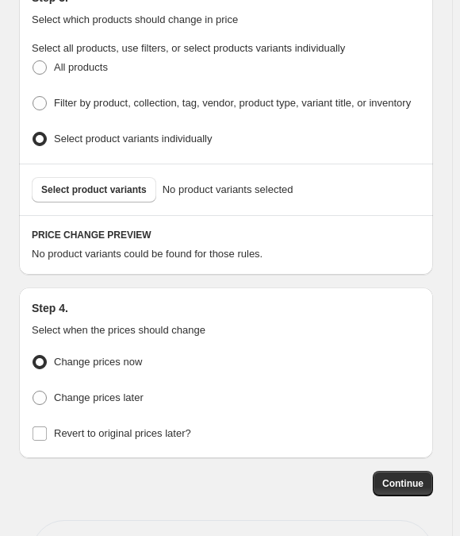
scroll to position [556, 0]
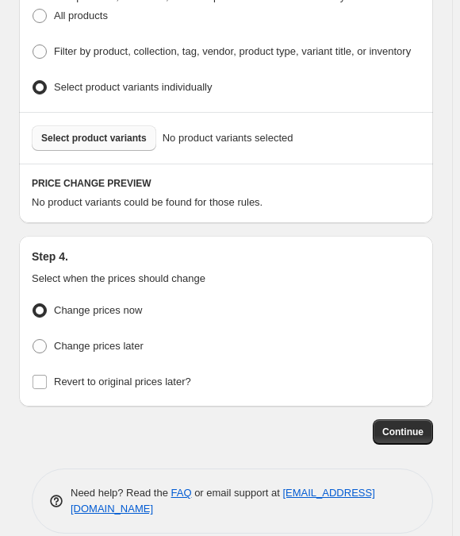
click at [61, 132] on span "Select product variants" at bounding box center [94, 138] width 106 height 13
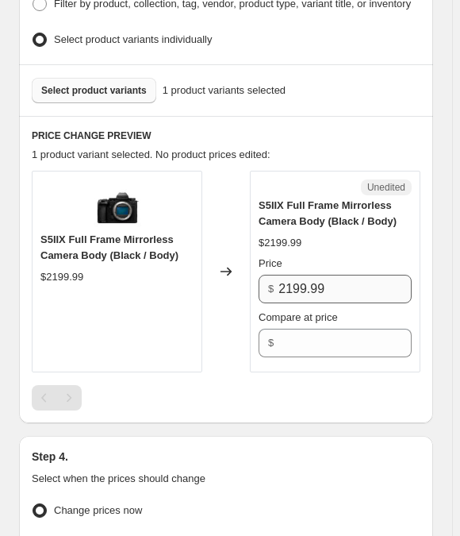
scroll to position [628, 0]
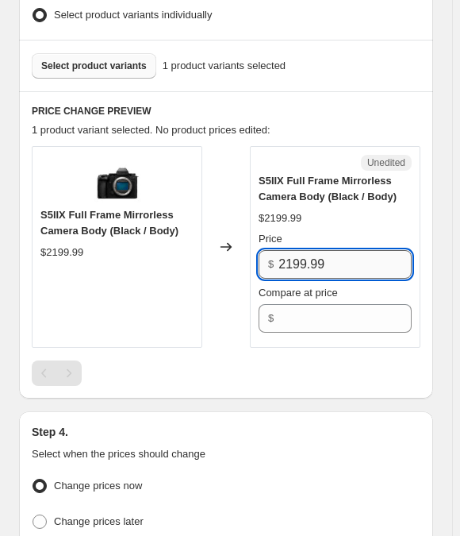
click at [339, 250] on input "2199.99" at bounding box center [344, 264] width 133 height 29
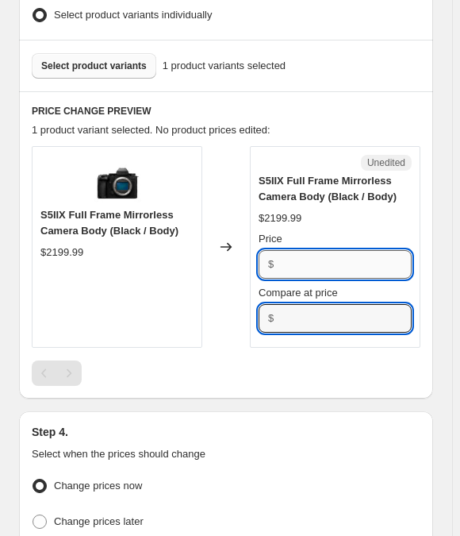
type input "2199.99"
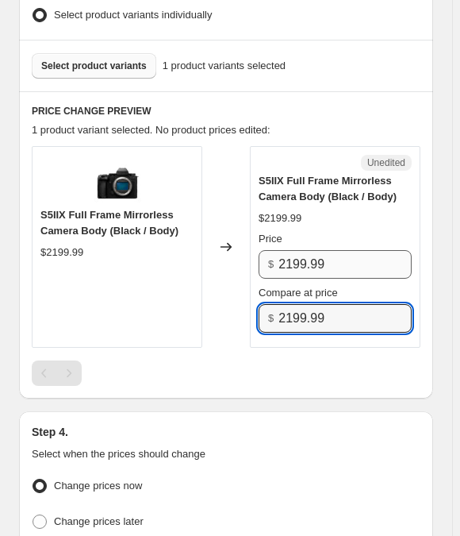
type input "2199.99"
click at [314, 250] on input "2199.99" at bounding box center [344, 264] width 133 height 29
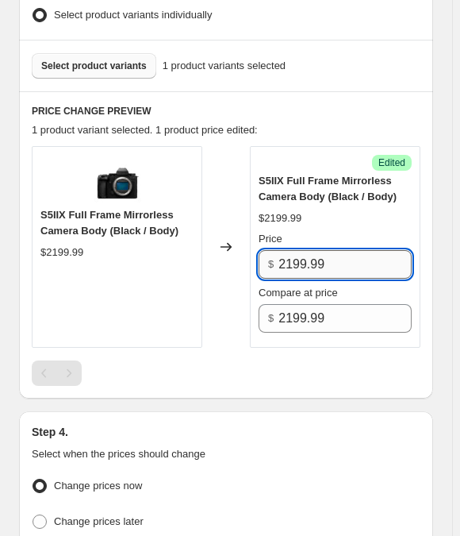
click at [314, 250] on input "2199.99" at bounding box center [344, 264] width 133 height 29
paste input "19"
type input "1999.99"
click at [351, 231] on div "Price" at bounding box center [335, 239] width 153 height 16
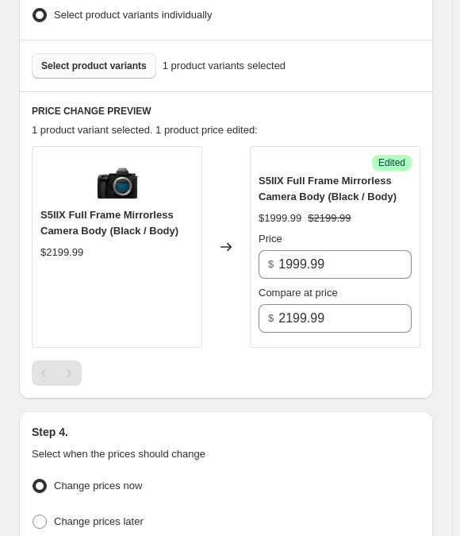
click at [130, 60] on span "Select product variants" at bounding box center [94, 66] width 106 height 13
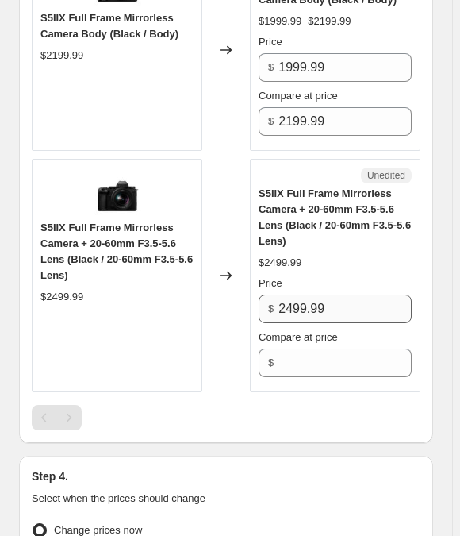
scroll to position [845, 0]
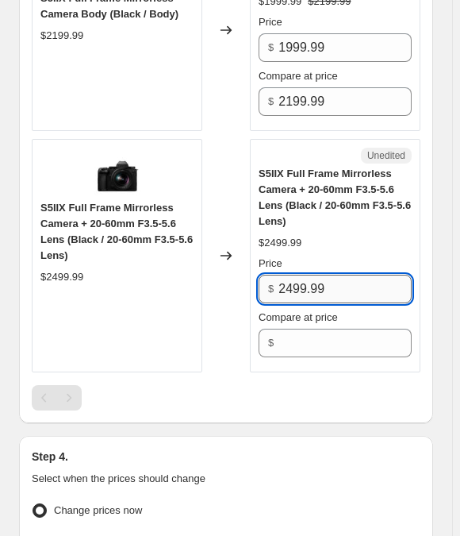
click at [309, 275] on input "2499.99" at bounding box center [344, 289] width 133 height 29
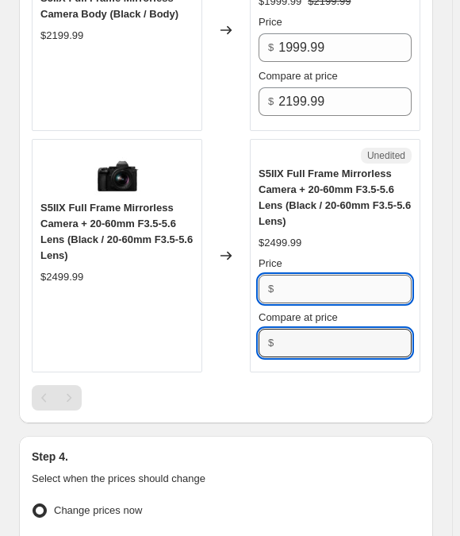
type input "2499.99"
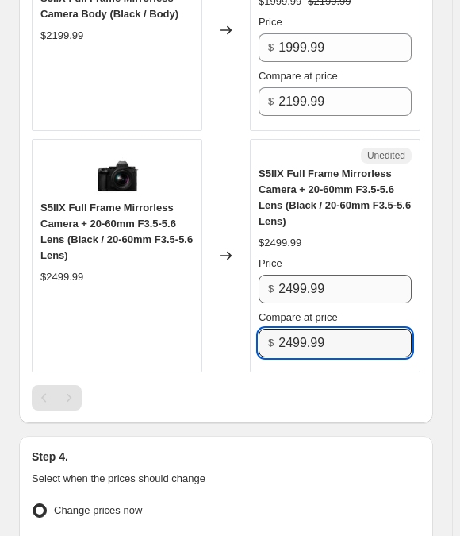
type input "2499.99"
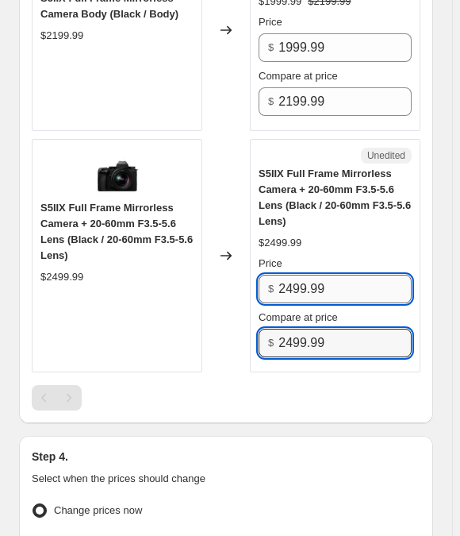
click at [327, 275] on input "2499.99" at bounding box center [344, 289] width 133 height 29
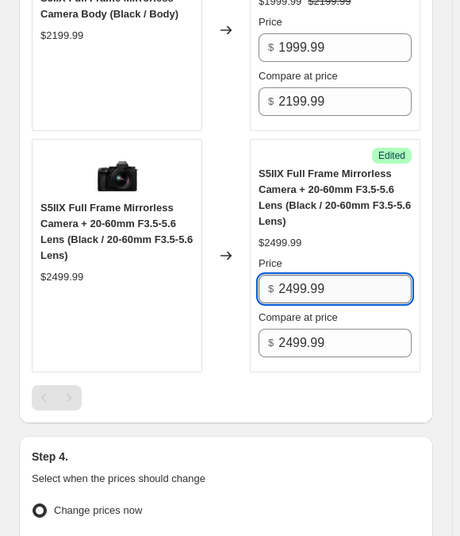
click at [327, 275] on input "2499.99" at bounding box center [344, 289] width 133 height 29
paste input "2"
type input "2299.99"
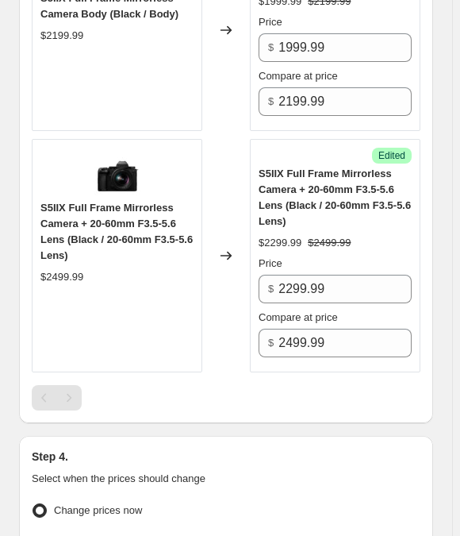
click at [215, 294] on div "Changed to" at bounding box center [226, 255] width 48 height 233
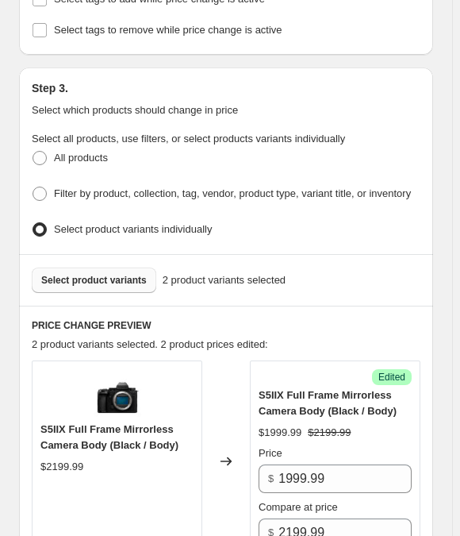
scroll to position [413, 0]
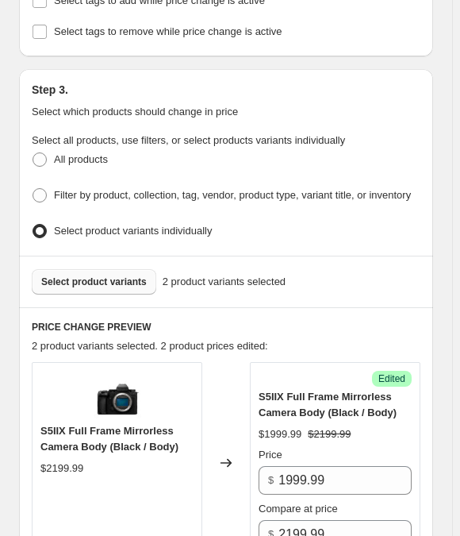
click at [109, 275] on span "Select product variants" at bounding box center [94, 281] width 106 height 13
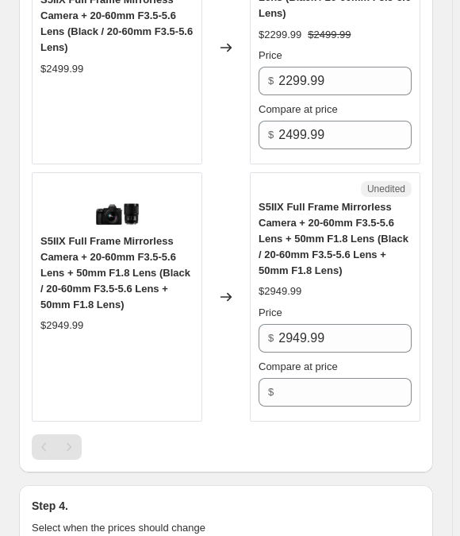
scroll to position [1134, 0]
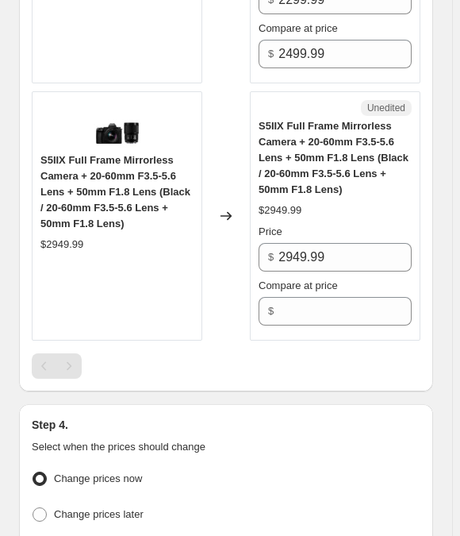
click at [336, 224] on div "Price" at bounding box center [335, 232] width 153 height 16
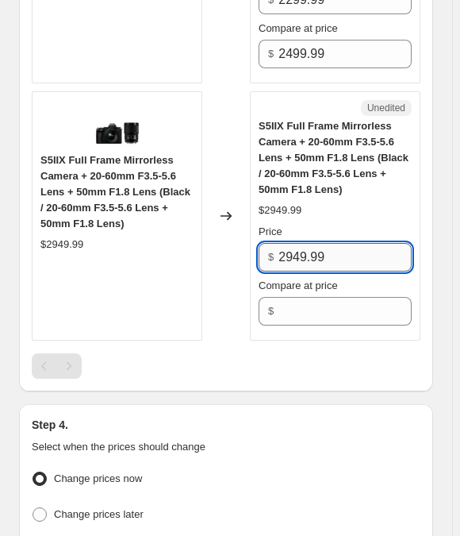
click at [335, 243] on input "2949.99" at bounding box center [344, 257] width 133 height 29
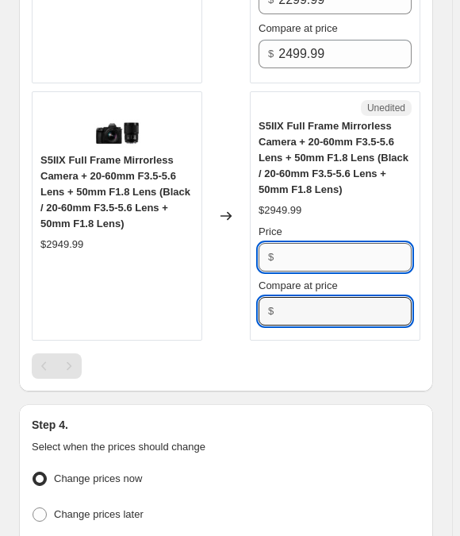
type input "2949.99"
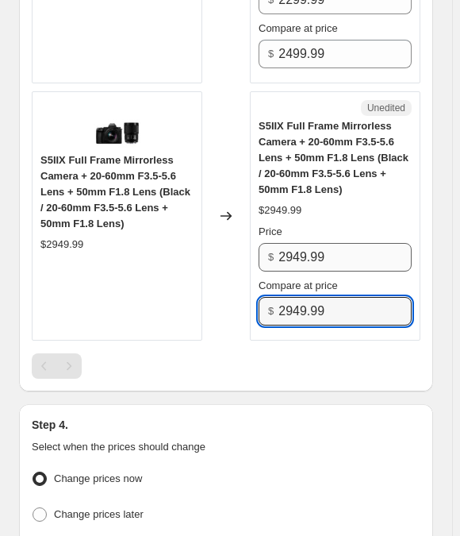
type input "2949.99"
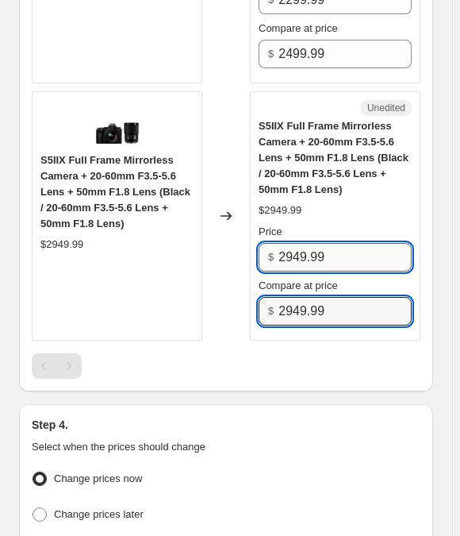
click at [330, 243] on input "2949.99" at bounding box center [344, 257] width 133 height 29
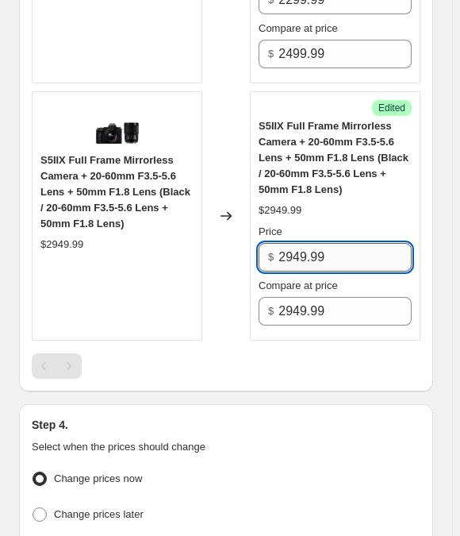
click at [330, 243] on input "2949.99" at bounding box center [344, 257] width 133 height 29
paste input "29"
type input "2299.99"
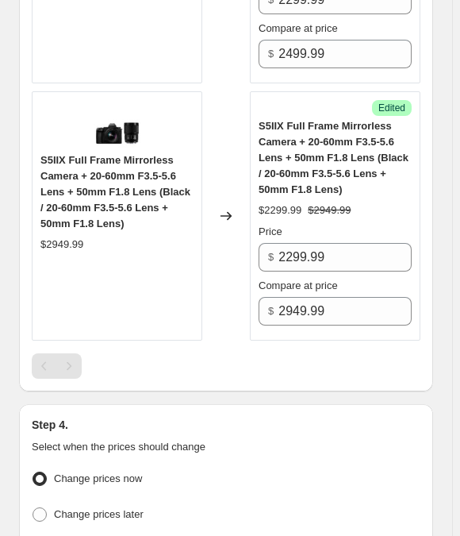
click at [325, 224] on div "Price" at bounding box center [335, 232] width 153 height 16
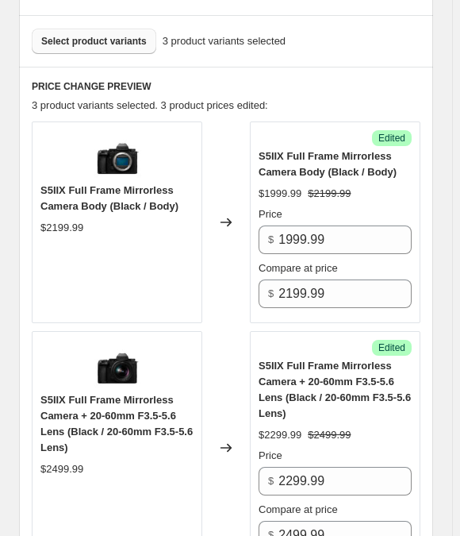
scroll to position [556, 0]
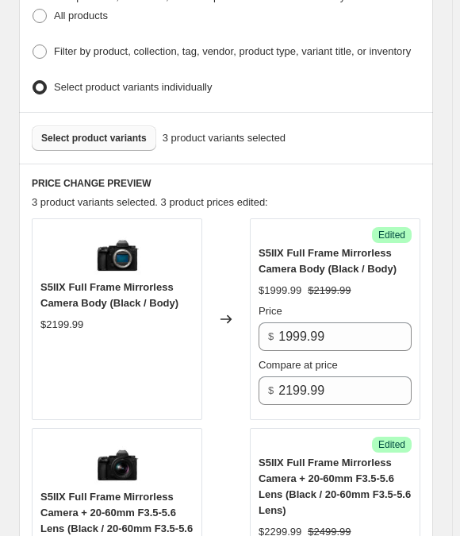
click at [71, 132] on span "Select product variants" at bounding box center [94, 138] width 106 height 13
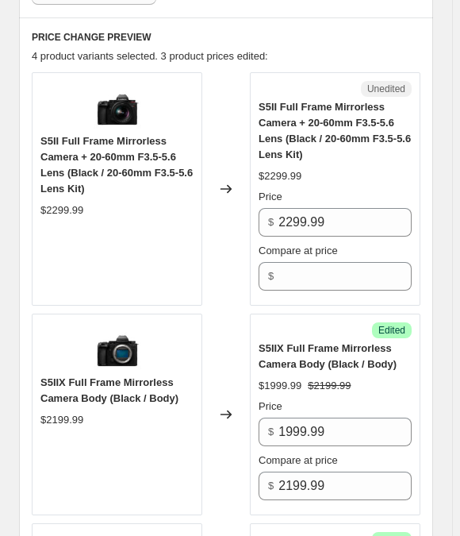
scroll to position [701, 0]
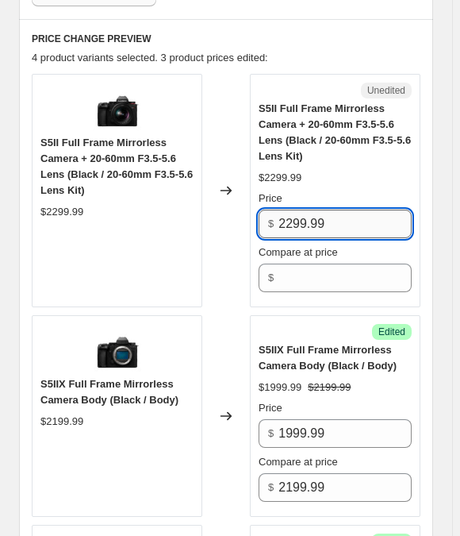
click at [328, 209] on input "2299.99" at bounding box center [344, 223] width 133 height 29
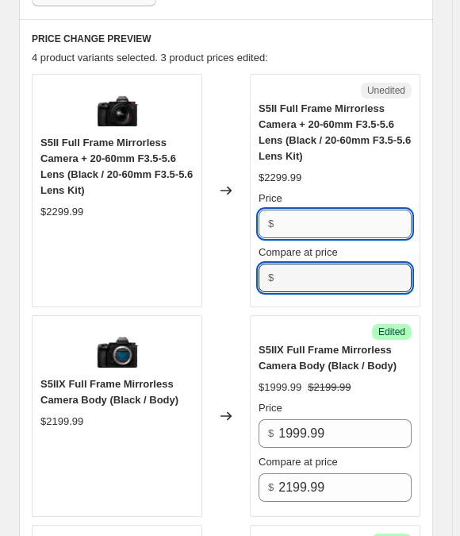
type input "2299.99"
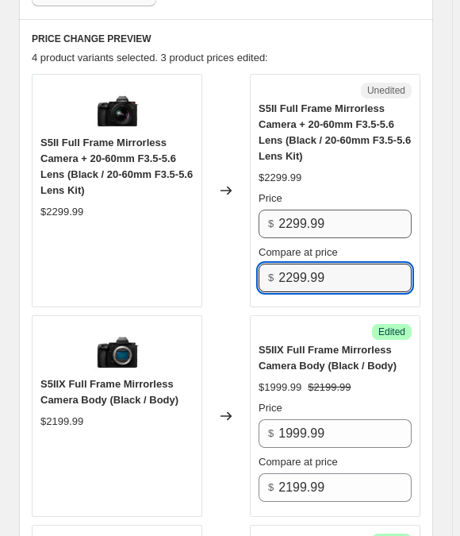
type input "2299.99"
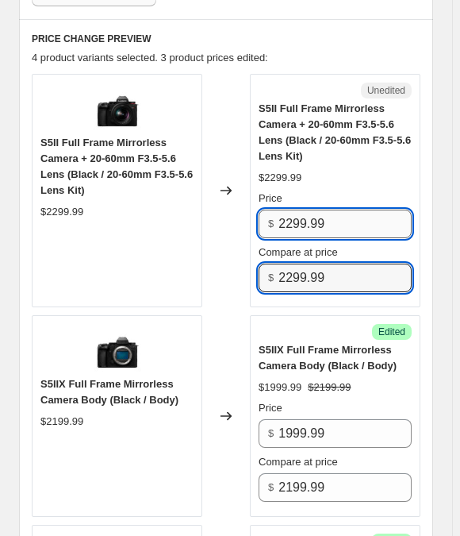
click at [309, 209] on input "2299.99" at bounding box center [344, 223] width 133 height 29
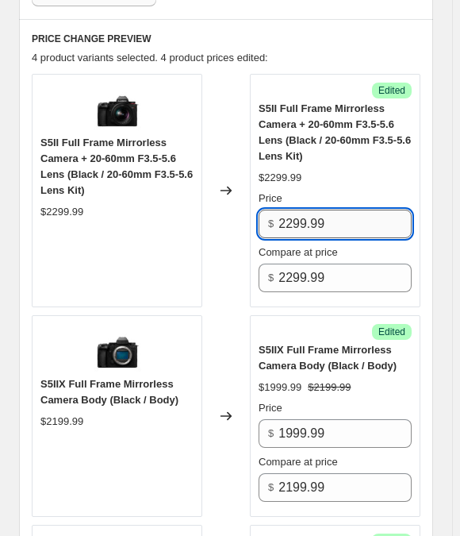
click at [309, 209] on input "2299.99" at bounding box center [344, 223] width 133 height 29
paste input "17"
type input "1799.99"
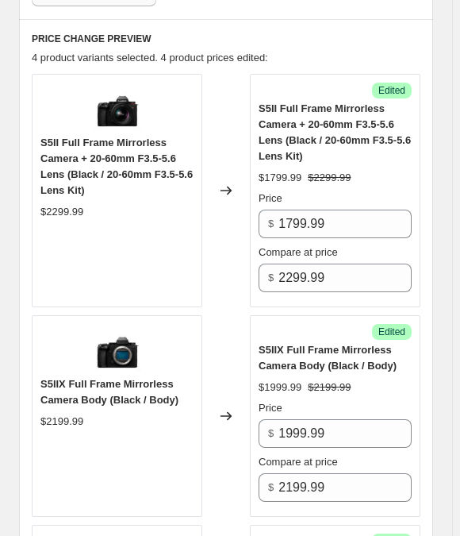
click at [319, 170] on div "$1799.99 $2299.99" at bounding box center [335, 178] width 153 height 16
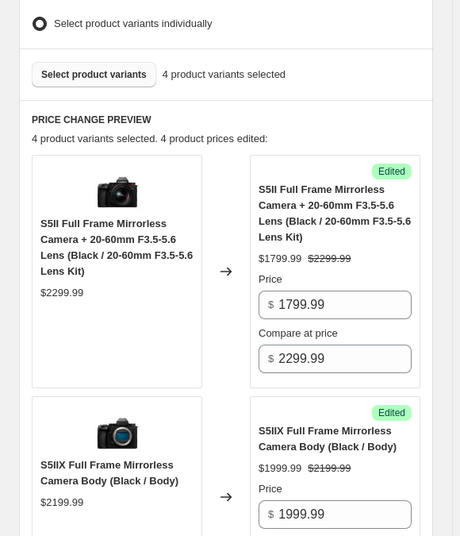
scroll to position [556, 0]
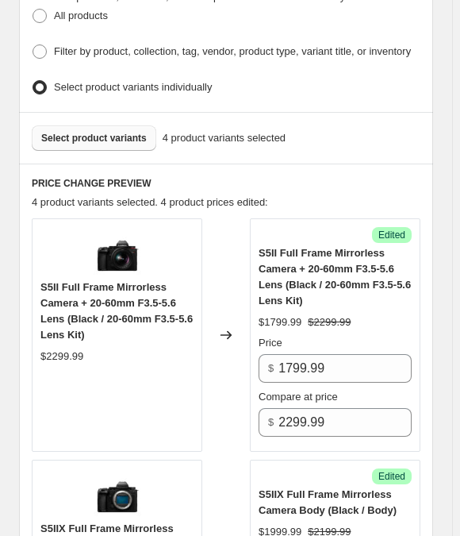
click at [89, 132] on span "Select product variants" at bounding box center [94, 138] width 106 height 13
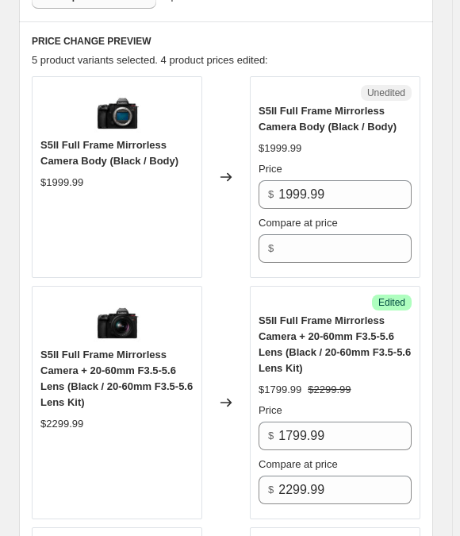
scroll to position [773, 0]
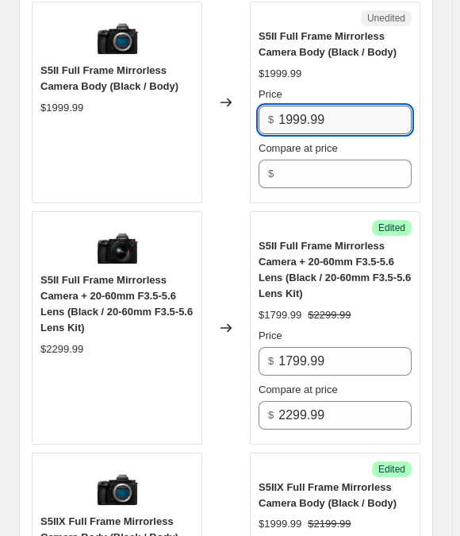
click at [350, 109] on input "1999.99" at bounding box center [344, 120] width 133 height 29
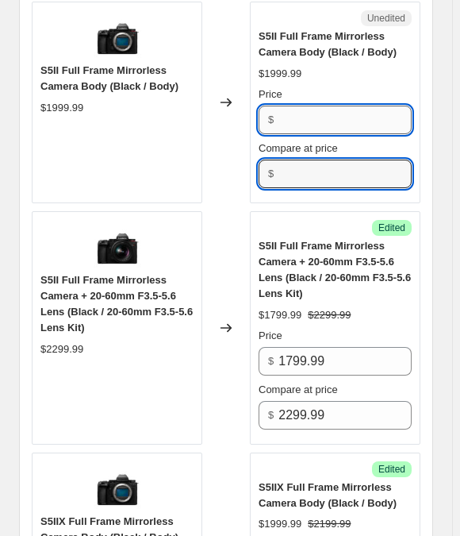
type input "1999.99"
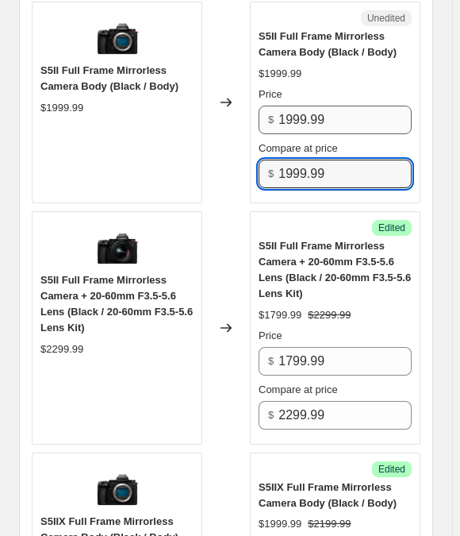
type input "1999.99"
click at [317, 106] on input "1999.99" at bounding box center [344, 120] width 133 height 29
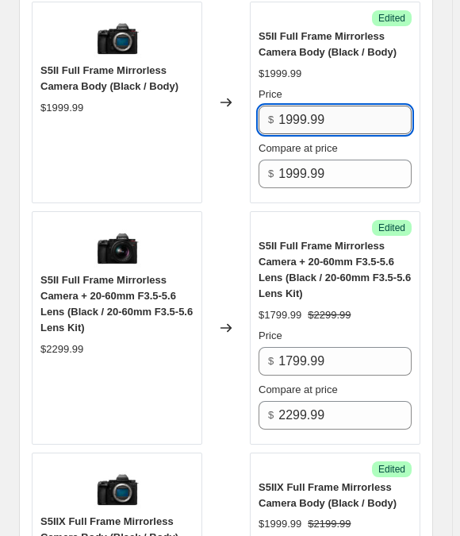
click at [317, 106] on input "1999.99" at bounding box center [344, 120] width 133 height 29
paste input "4"
type input "1499.99"
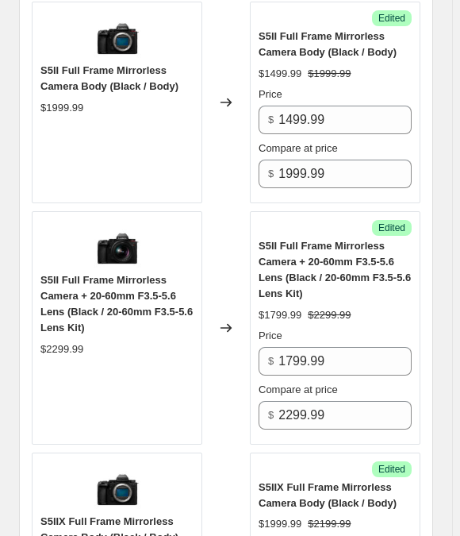
click at [317, 86] on div "Price" at bounding box center [335, 94] width 153 height 16
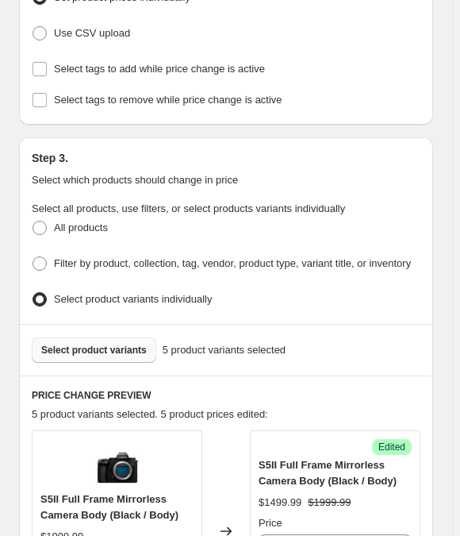
scroll to position [413, 0]
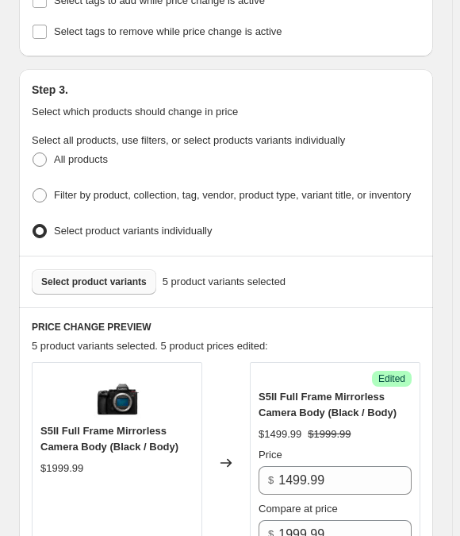
click at [109, 269] on button "Select product variants" at bounding box center [94, 281] width 125 height 25
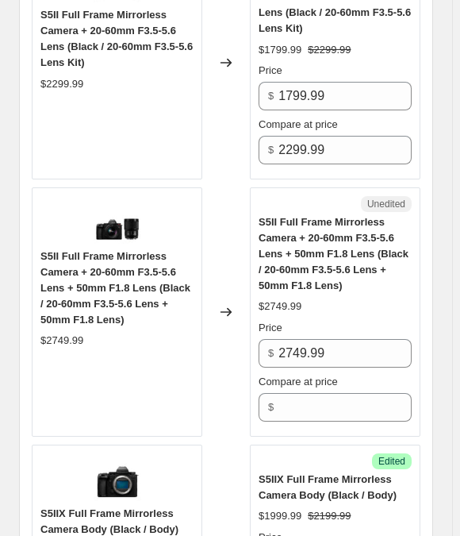
scroll to position [1134, 0]
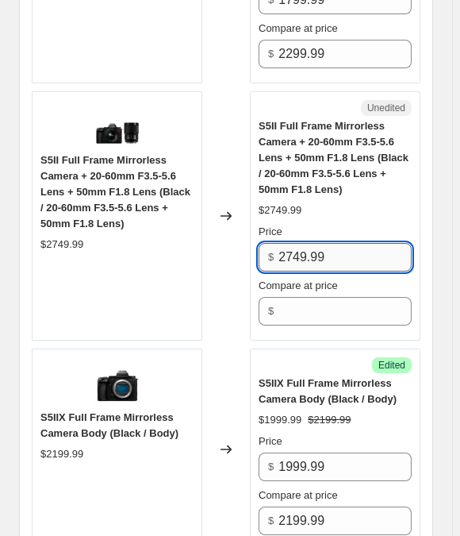
click at [332, 243] on input "2749.99" at bounding box center [344, 257] width 133 height 29
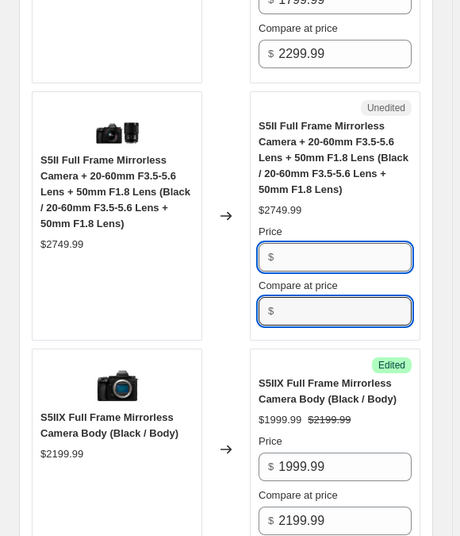
type input "2749.99"
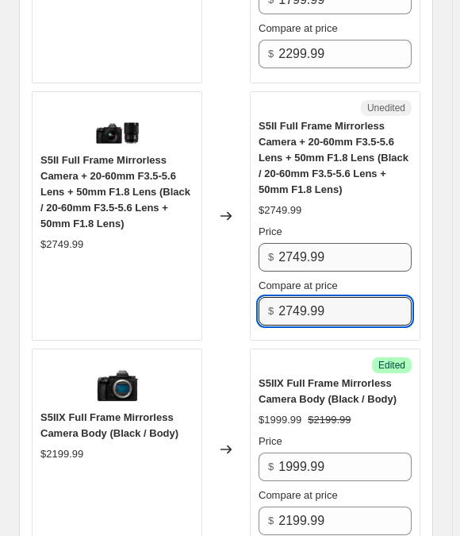
type input "2749.99"
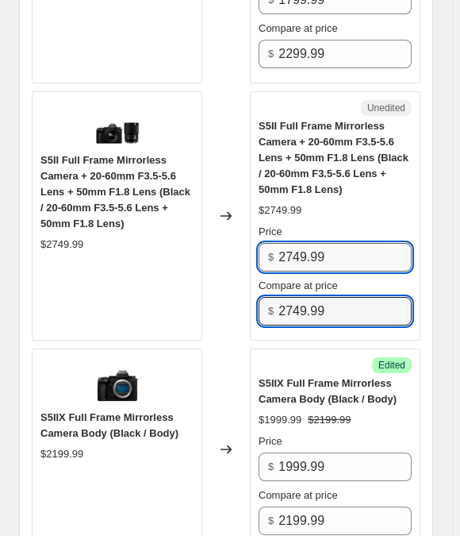
click at [328, 243] on input "2749.99" at bounding box center [344, 257] width 133 height 29
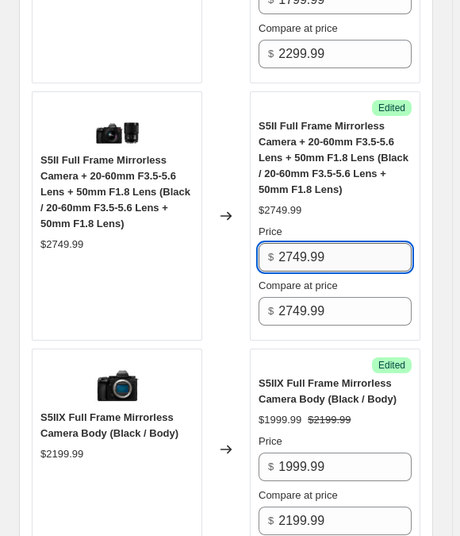
click at [328, 243] on input "2749.99" at bounding box center [344, 257] width 133 height 29
paste input "09"
type input "2099.99"
click at [321, 224] on div "Price" at bounding box center [335, 232] width 153 height 16
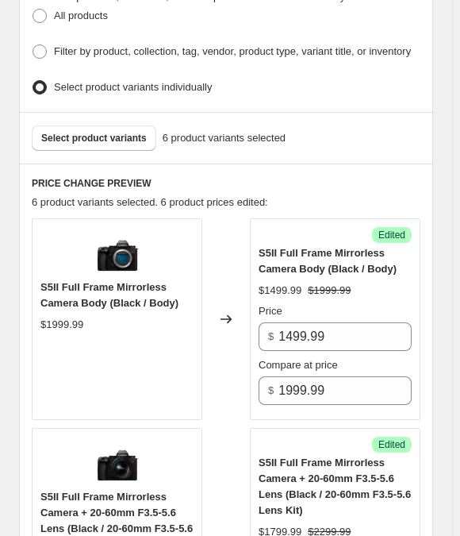
scroll to position [484, 0]
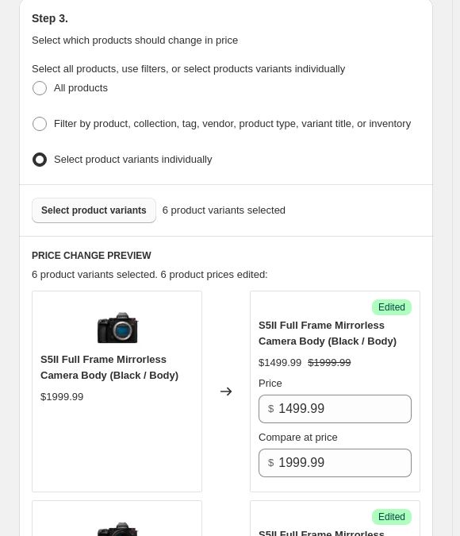
click at [109, 198] on button "Select product variants" at bounding box center [94, 210] width 125 height 25
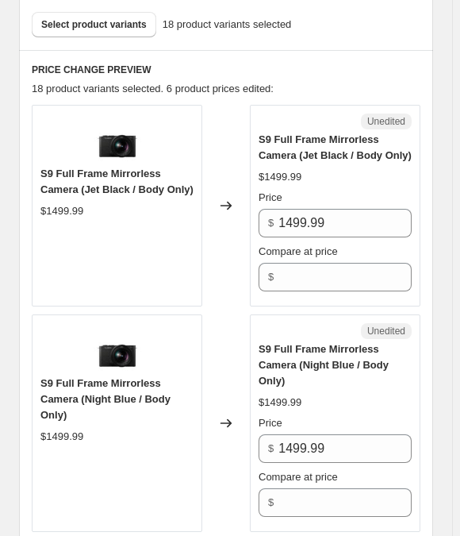
scroll to position [701, 0]
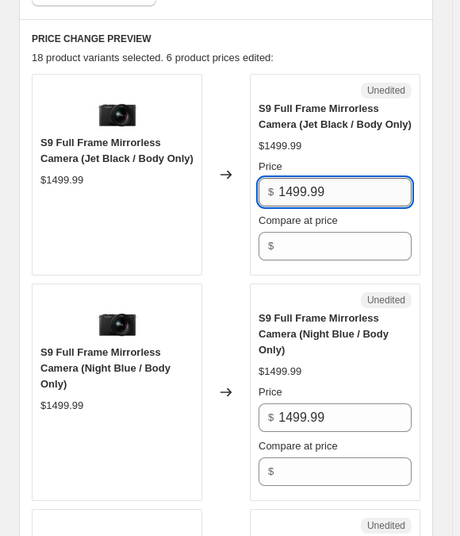
click at [336, 178] on input "1499.99" at bounding box center [344, 192] width 133 height 29
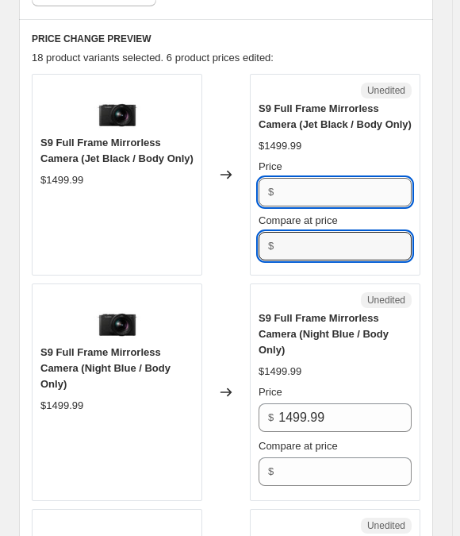
type input "1499.99"
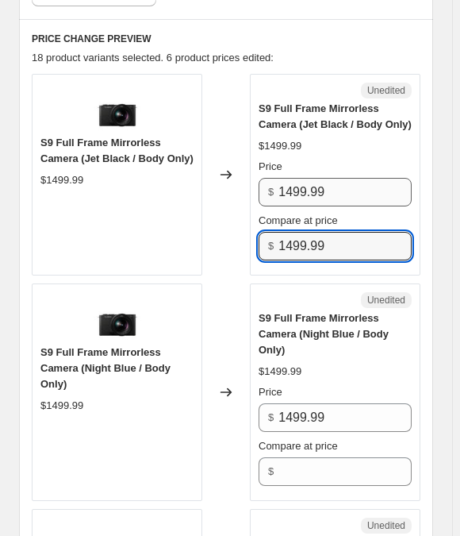
type input "1499.99"
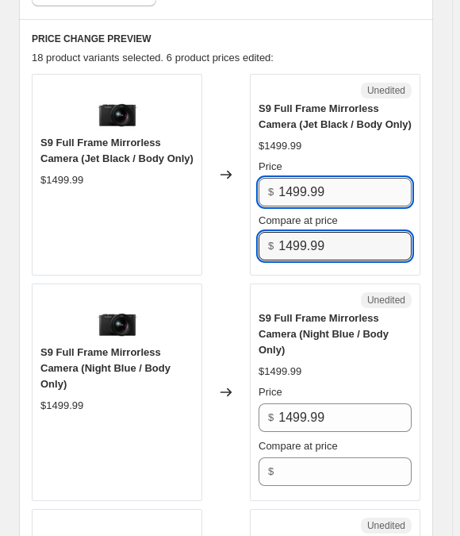
click at [340, 178] on input "1499.99" at bounding box center [344, 192] width 133 height 29
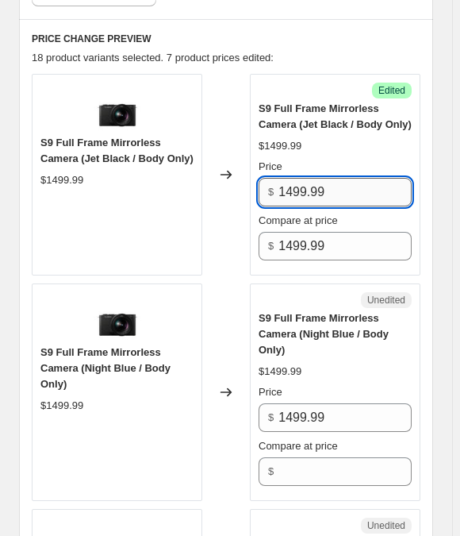
click at [340, 178] on input "1499.99" at bounding box center [344, 192] width 133 height 29
paste input "1"
type input "1199.99"
click at [332, 134] on div "S9 Full Frame Mirrorless Camera (Jet Black / Body Only) $1499.99 Price $ 1199.9…" at bounding box center [335, 180] width 153 height 159
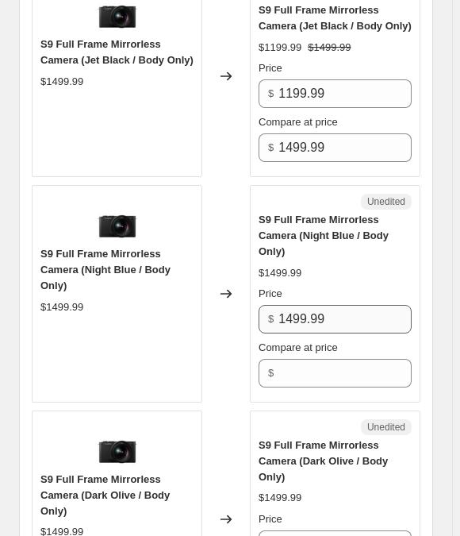
scroll to position [845, 0]
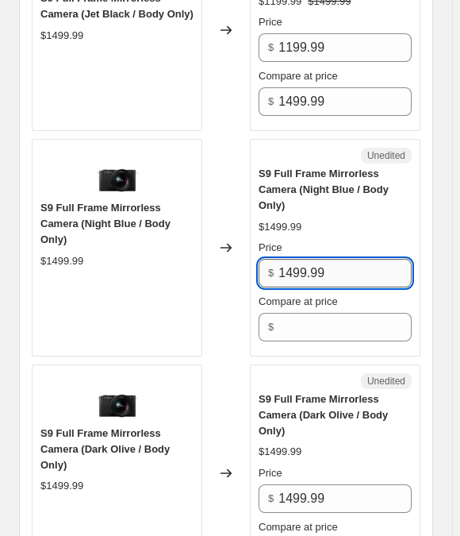
click at [356, 259] on input "1499.99" at bounding box center [344, 273] width 133 height 29
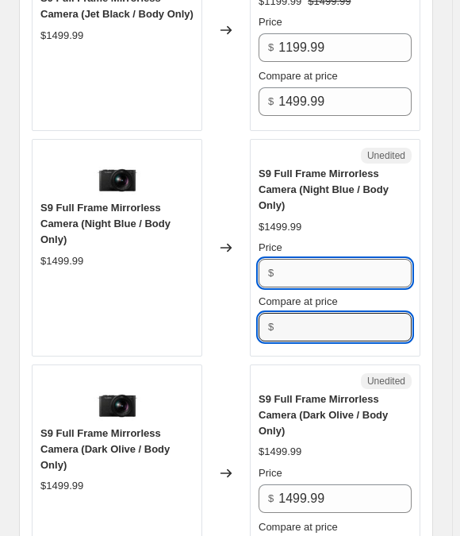
type input "1499.99"
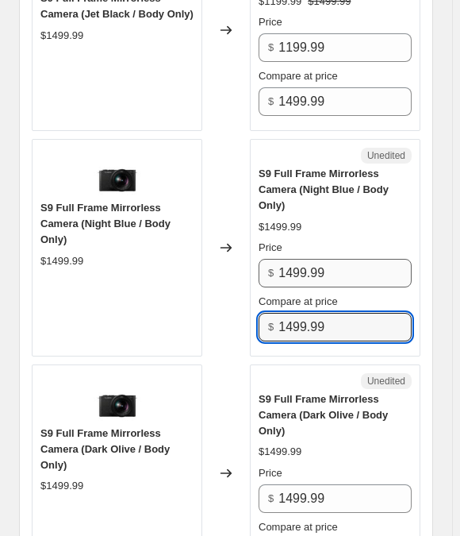
type input "1499.99"
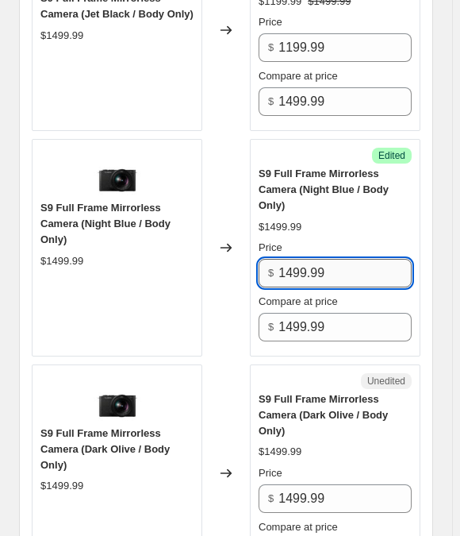
click at [345, 259] on input "1499.99" at bounding box center [344, 273] width 133 height 29
paste input "1"
type input "1199.99"
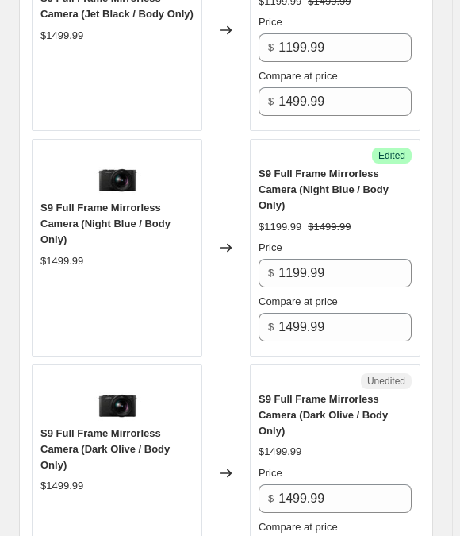
click at [340, 219] on div "$1199.99 $1499.99" at bounding box center [335, 227] width 153 height 16
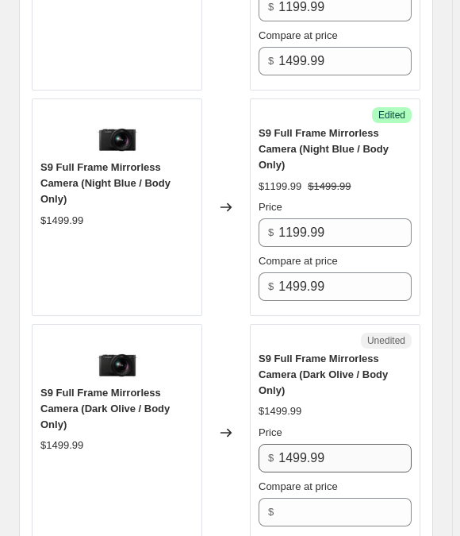
scroll to position [1062, 0]
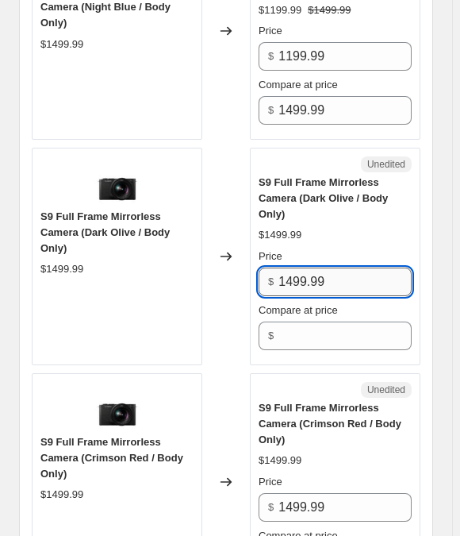
click at [340, 267] on input "1499.99" at bounding box center [344, 281] width 133 height 29
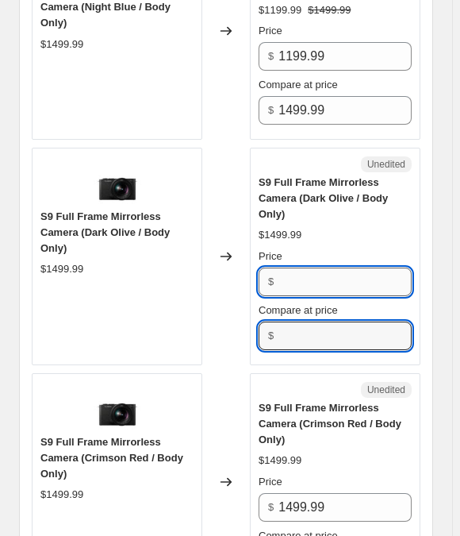
type input "1499.99"
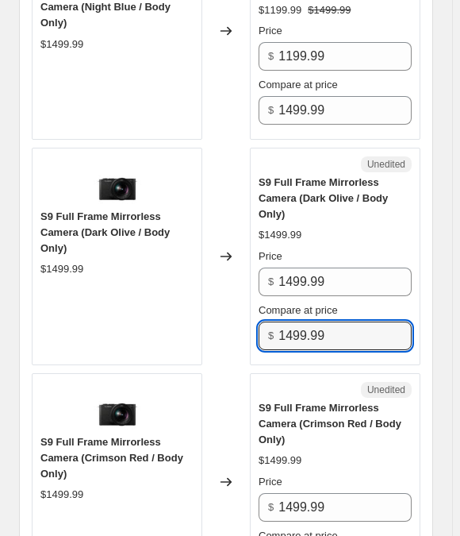
type input "1499.99"
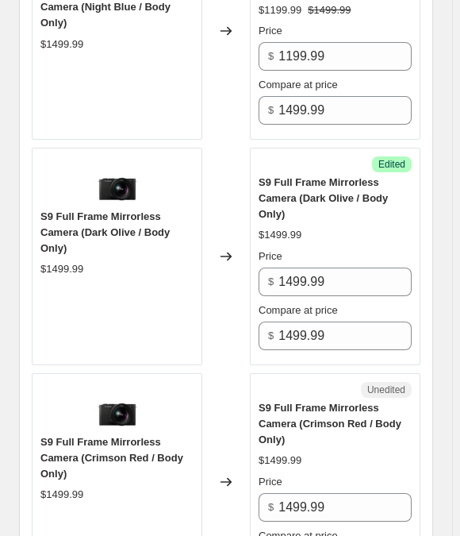
click at [326, 248] on div "Price" at bounding box center [335, 256] width 153 height 16
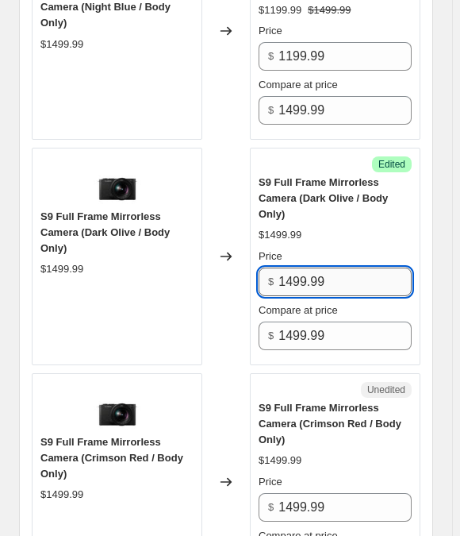
click at [336, 267] on input "1499.99" at bounding box center [344, 281] width 133 height 29
paste input "1"
type input "1199.99"
click at [333, 248] on div "Price" at bounding box center [335, 256] width 153 height 16
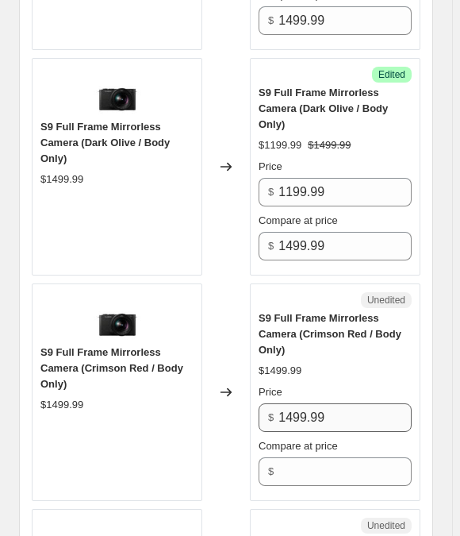
scroll to position [1277, 0]
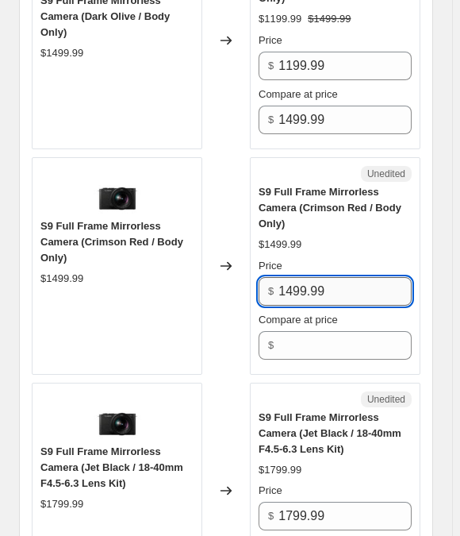
click at [339, 277] on input "1499.99" at bounding box center [344, 291] width 133 height 29
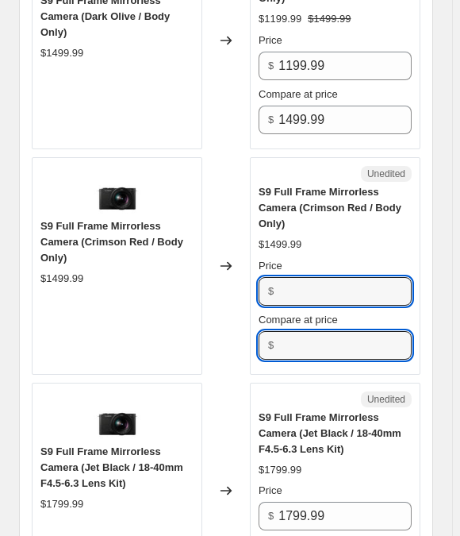
type input "1499.99"
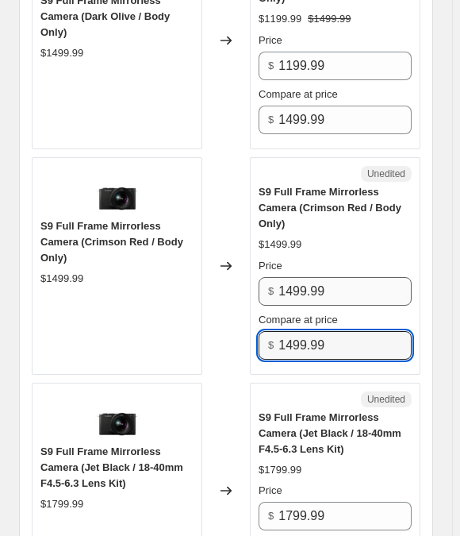
type input "1499.99"
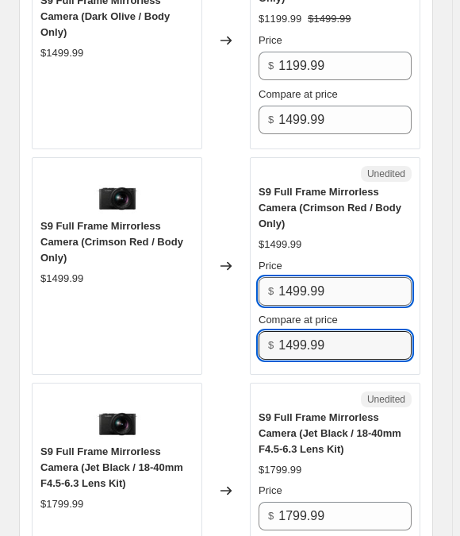
click at [333, 277] on input "1499.99" at bounding box center [344, 291] width 133 height 29
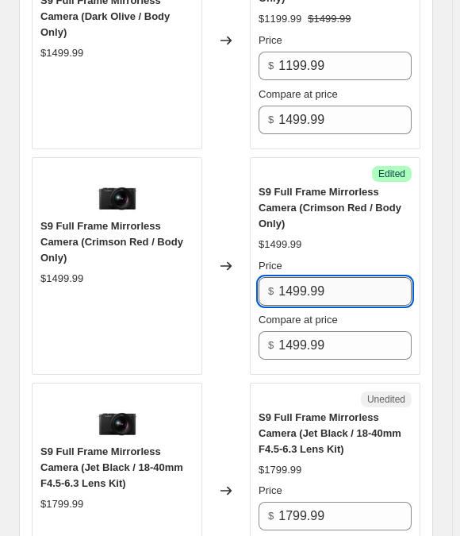
click at [333, 277] on input "1499.99" at bounding box center [344, 291] width 133 height 29
paste input "1"
type input "1199.99"
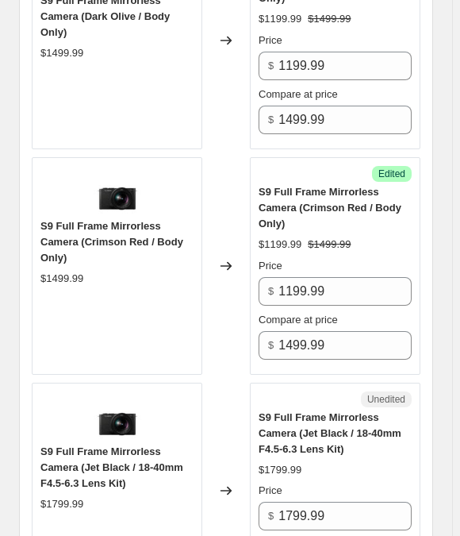
click at [328, 258] on div "Price" at bounding box center [335, 266] width 153 height 16
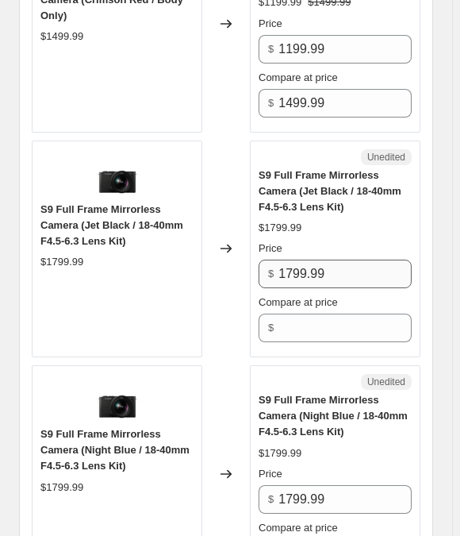
scroll to position [1494, 0]
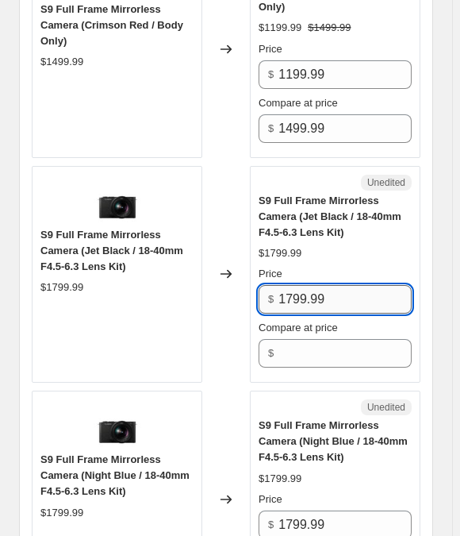
click at [328, 285] on input "1799.99" at bounding box center [344, 299] width 133 height 29
drag, startPoint x: 328, startPoint y: 225, endPoint x: 317, endPoint y: 229, distance: 11.4
click at [328, 285] on input "1799.99" at bounding box center [344, 299] width 133 height 29
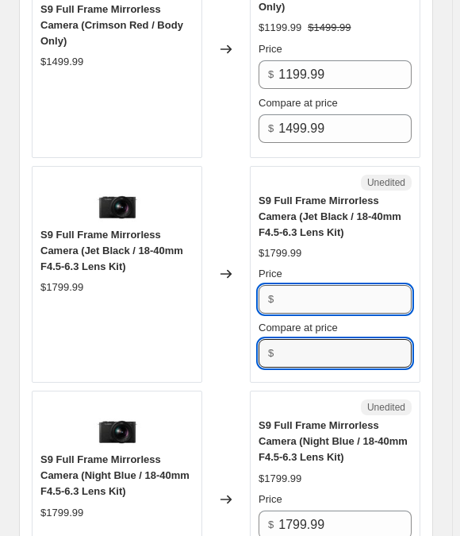
type input "1799.99"
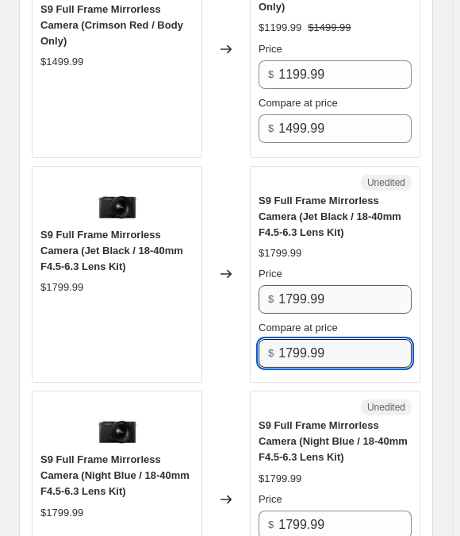
type input "1799.99"
click at [311, 285] on input "1799.99" at bounding box center [344, 299] width 133 height 29
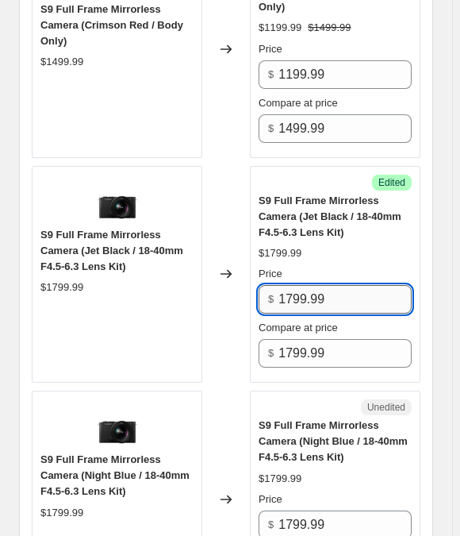
click at [311, 285] on input "1799.99" at bounding box center [344, 299] width 133 height 29
paste input "4"
type input "1499.99"
click at [293, 245] on div "$1799.99" at bounding box center [280, 253] width 43 height 16
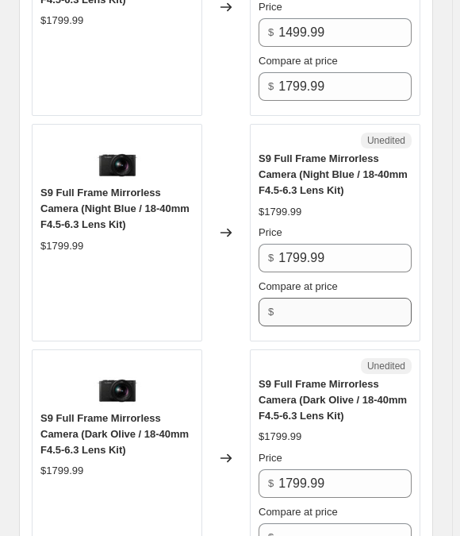
scroll to position [1783, 0]
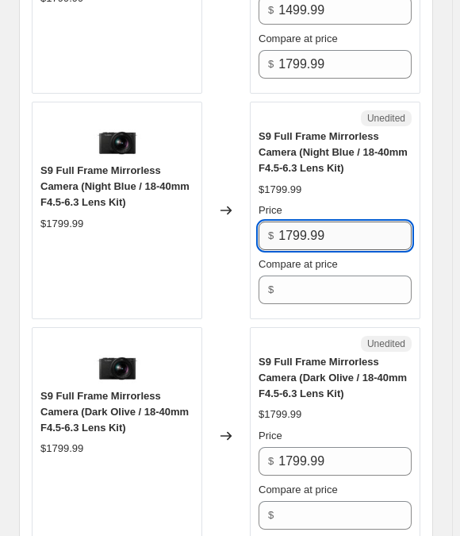
click at [301, 221] on input "1799.99" at bounding box center [344, 235] width 133 height 29
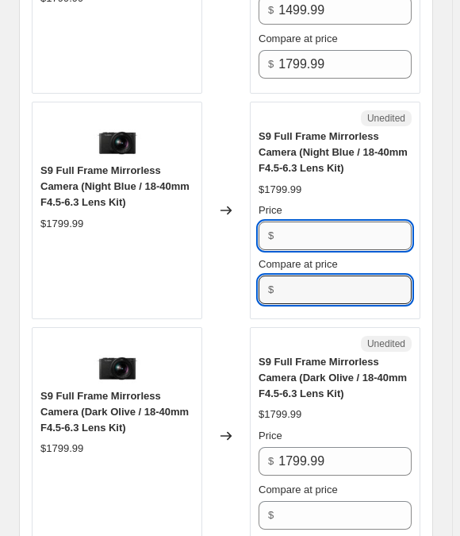
type input "1799.99"
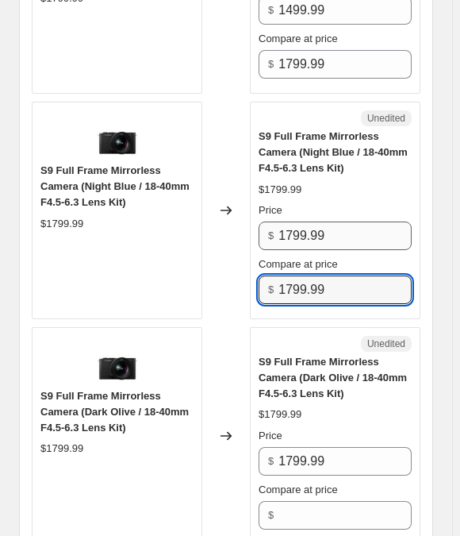
type input "1799.99"
click at [301, 221] on input "1799.99" at bounding box center [344, 235] width 133 height 29
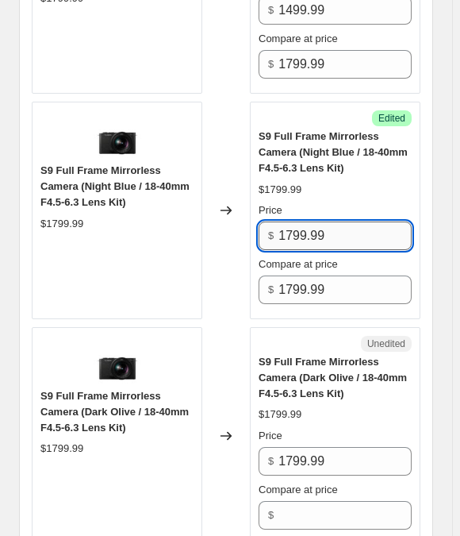
click at [301, 221] on input "1799.99" at bounding box center [344, 235] width 133 height 29
paste input "4"
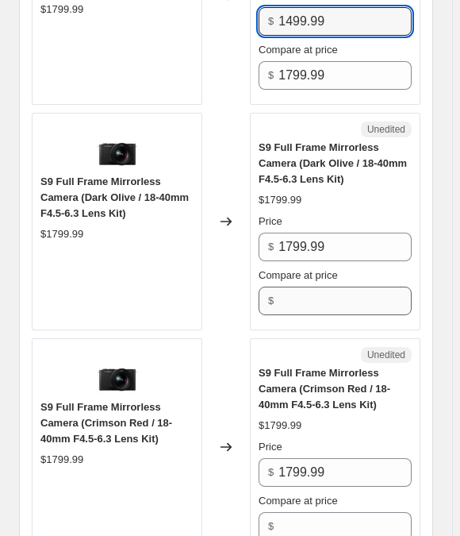
scroll to position [1999, 0]
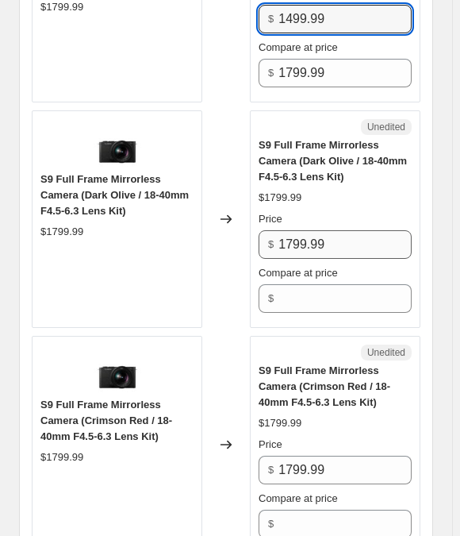
type input "1499.99"
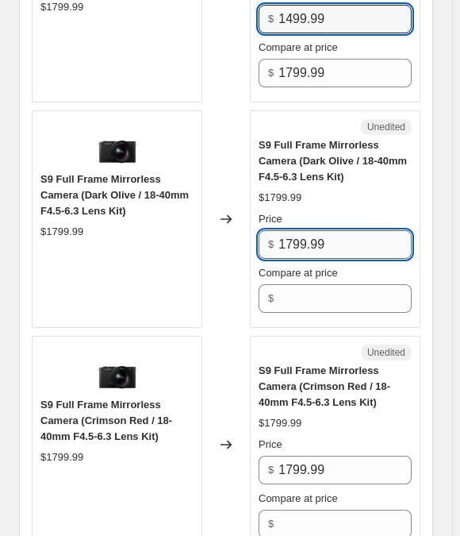
click at [325, 230] on input "1799.99" at bounding box center [344, 244] width 133 height 29
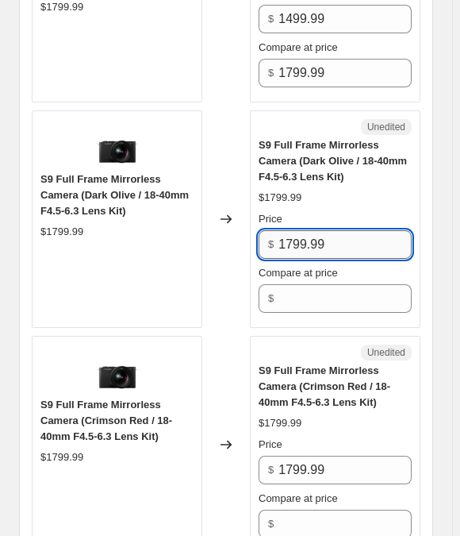
click at [326, 230] on input "1799.99" at bounding box center [344, 244] width 133 height 29
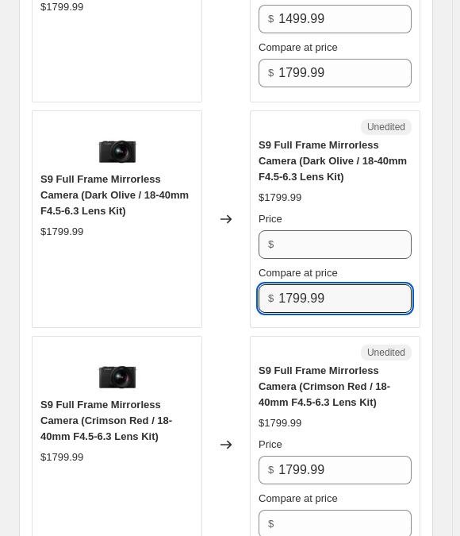
type input "1799.99"
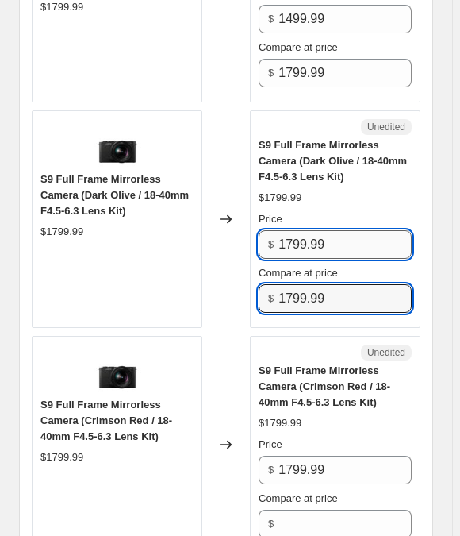
click at [315, 230] on input "1799.99" at bounding box center [344, 244] width 133 height 29
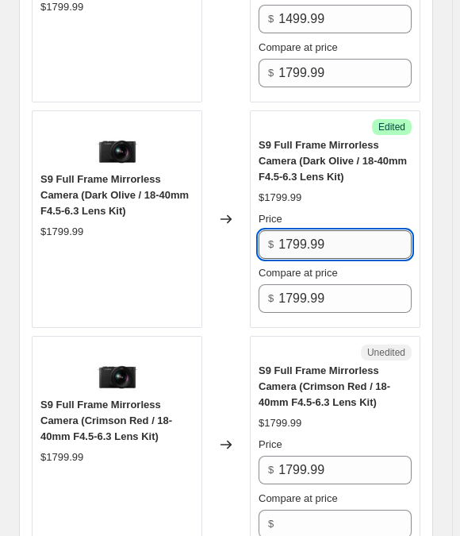
click at [315, 230] on input "1799.99" at bounding box center [344, 244] width 133 height 29
paste input "4"
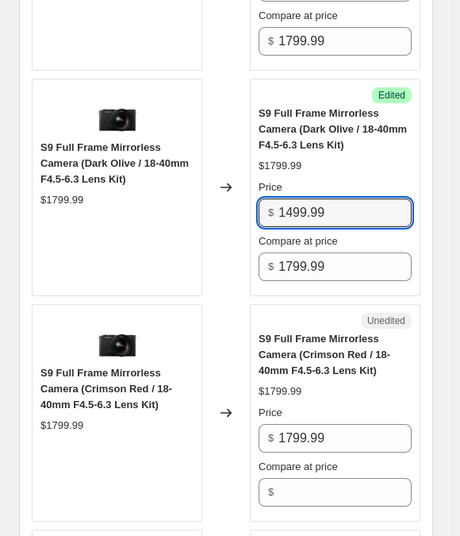
scroll to position [2287, 0]
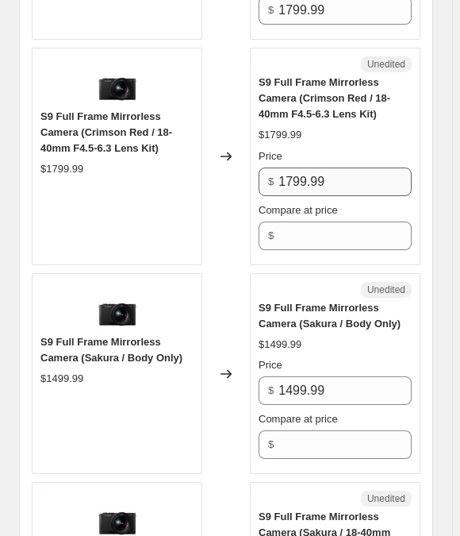
type input "1499.99"
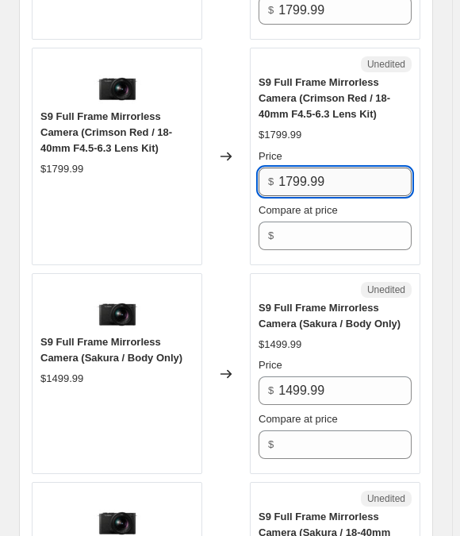
click at [301, 167] on input "1799.99" at bounding box center [344, 181] width 133 height 29
drag, startPoint x: 301, startPoint y: 117, endPoint x: 299, endPoint y: 174, distance: 57.2
click at [299, 174] on div "Price $ 1799.99 Compare at price $" at bounding box center [335, 199] width 153 height 102
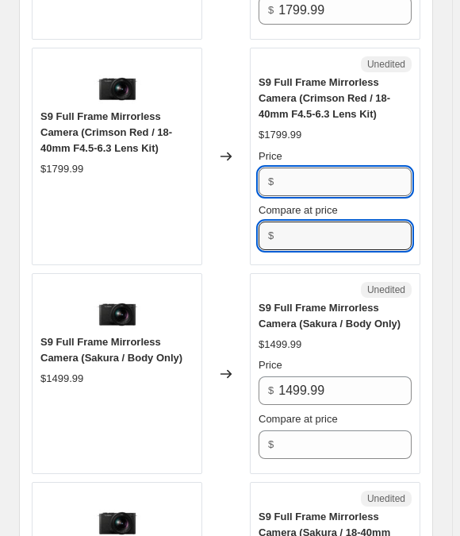
type input "1799.99"
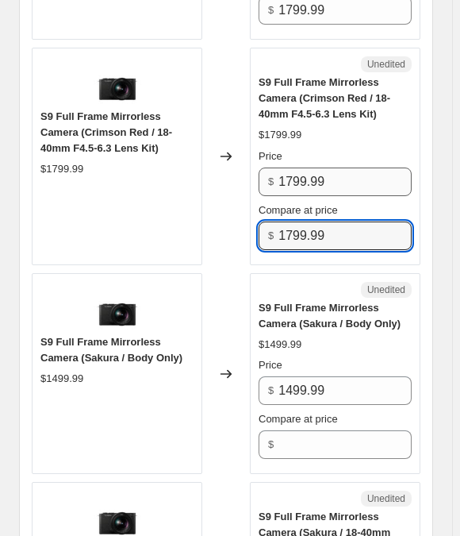
type input "1799.99"
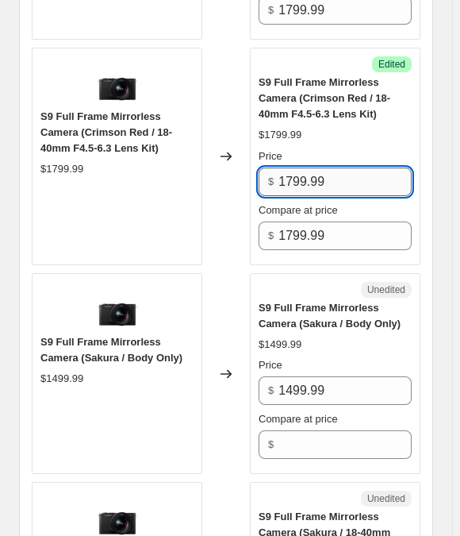
click at [301, 167] on input "1799.99" at bounding box center [344, 181] width 133 height 29
paste input "4"
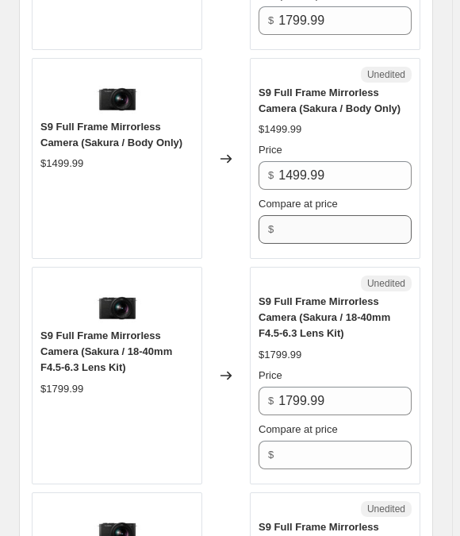
scroll to position [2504, 0]
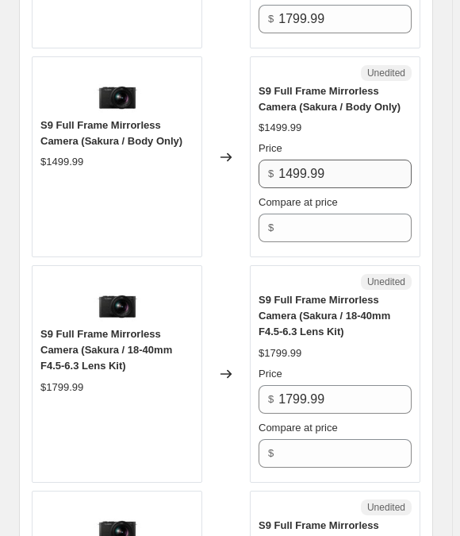
type input "1499.99"
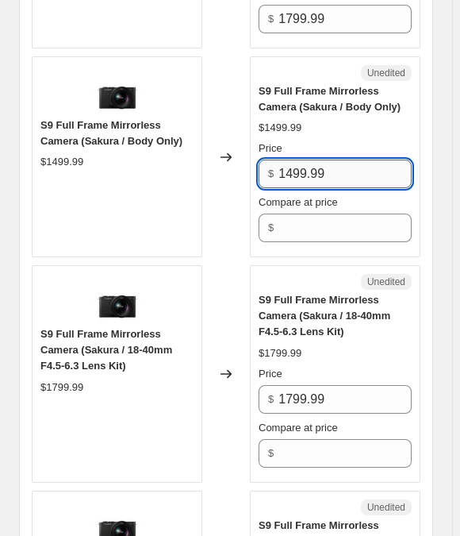
click at [312, 159] on input "1499.99" at bounding box center [344, 173] width 133 height 29
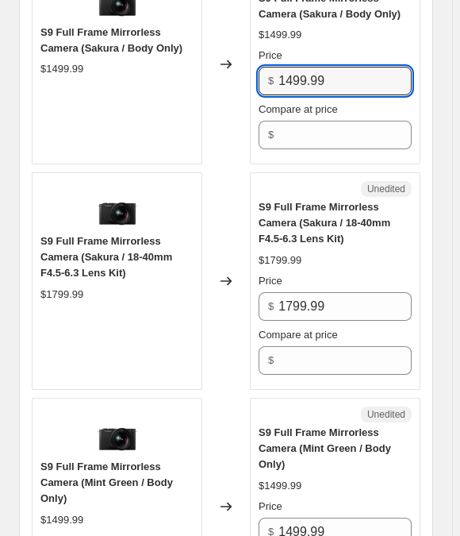
scroll to position [2720, 0]
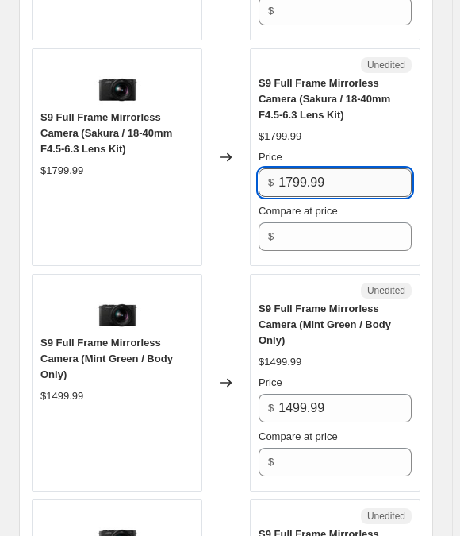
click at [323, 168] on input "1799.99" at bounding box center [344, 182] width 133 height 29
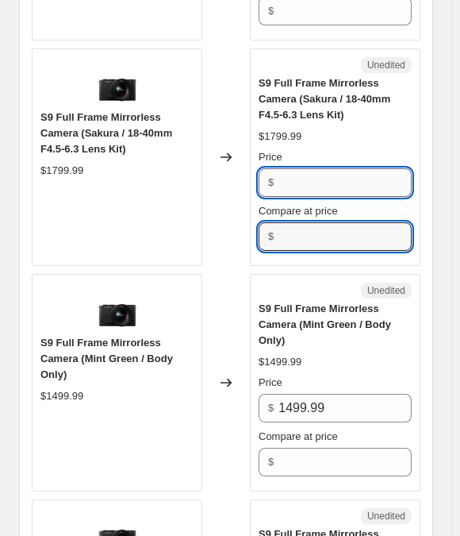
type input "1799.99"
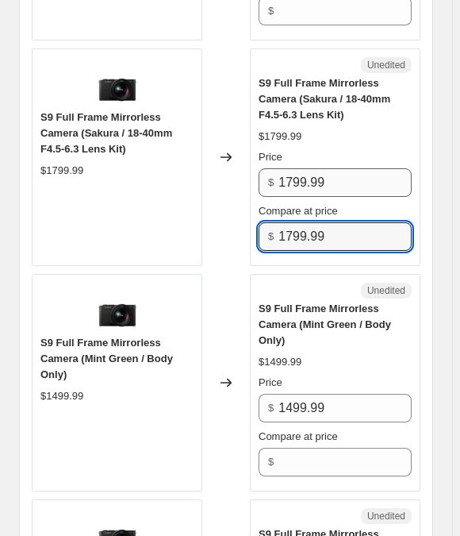
type input "1799.99"
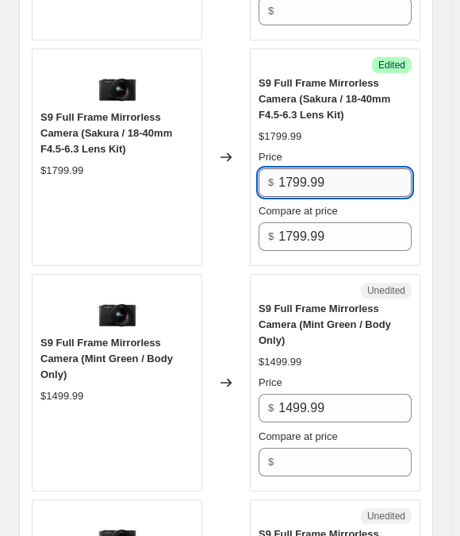
click at [325, 168] on input "1799.99" at bounding box center [344, 182] width 133 height 29
paste input "4"
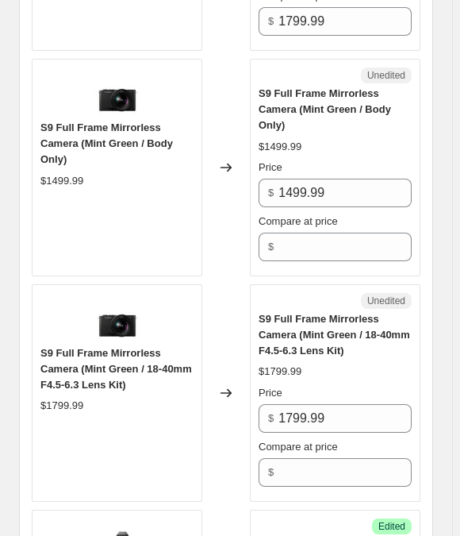
scroll to position [2936, 0]
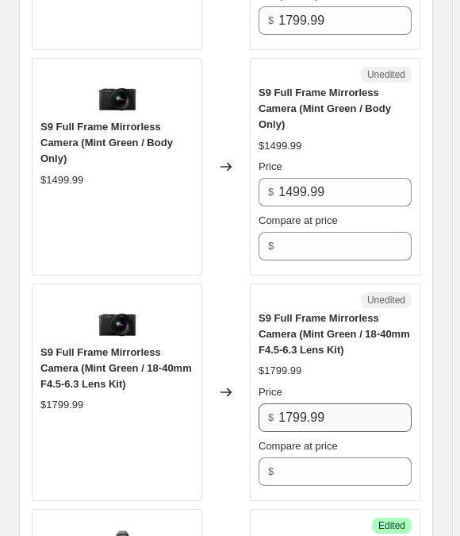
type input "1499.99"
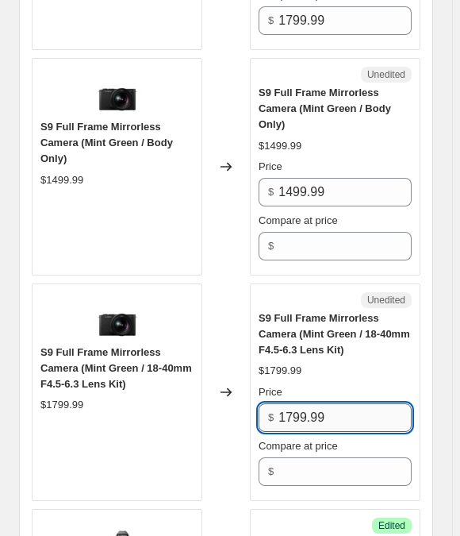
click at [327, 403] on input "1799.99" at bounding box center [344, 417] width 133 height 29
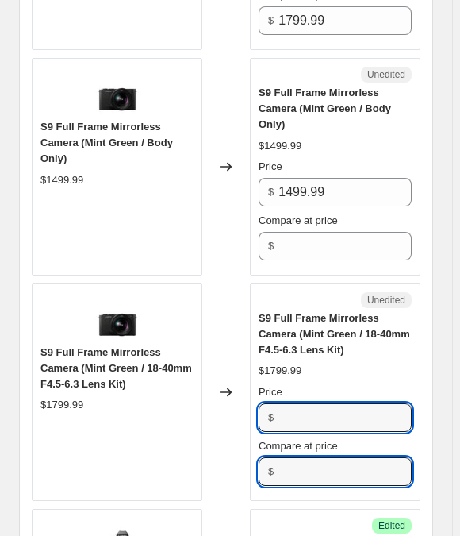
type input "1799.99"
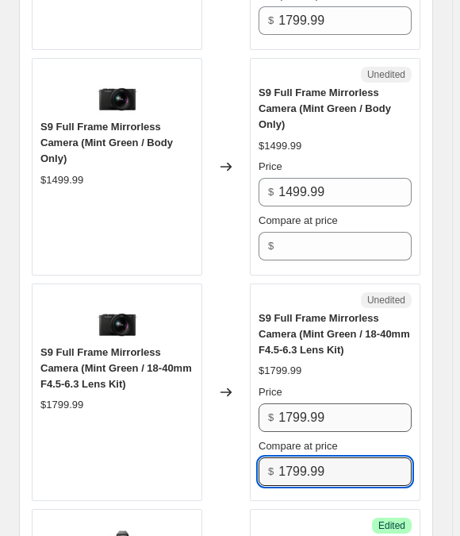
type input "1799.99"
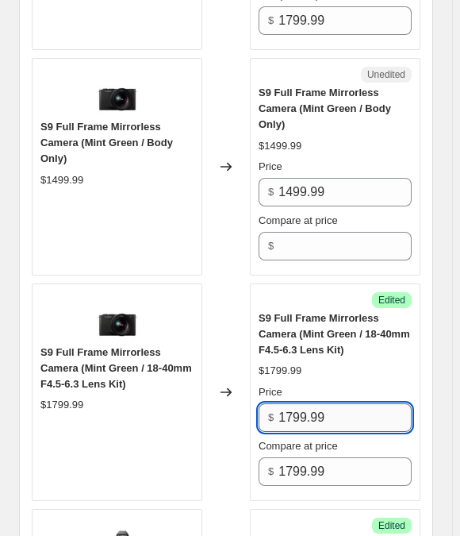
click at [333, 403] on input "1799.99" at bounding box center [344, 417] width 133 height 29
paste input "4"
type input "1499.99"
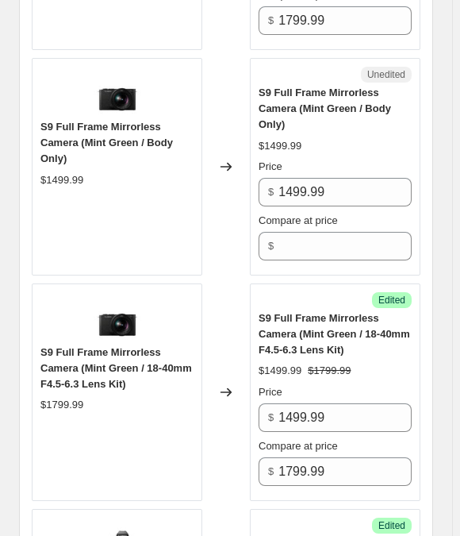
click at [328, 363] on div "$1499.99 $1799.99" at bounding box center [335, 371] width 153 height 16
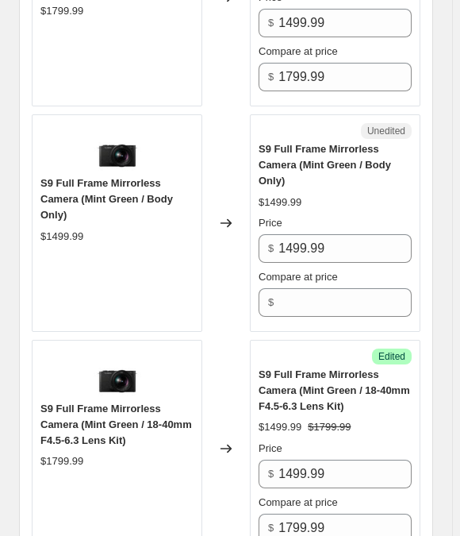
scroll to position [2793, 0]
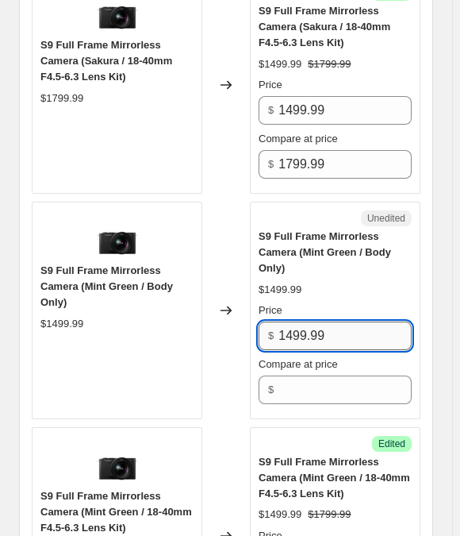
click at [340, 321] on input "1499.99" at bounding box center [344, 335] width 133 height 29
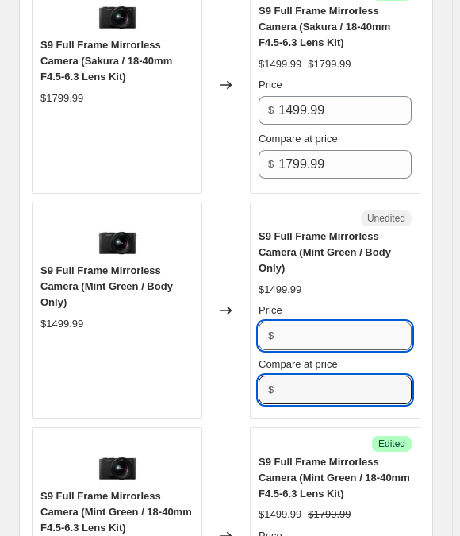
type input "1499.99"
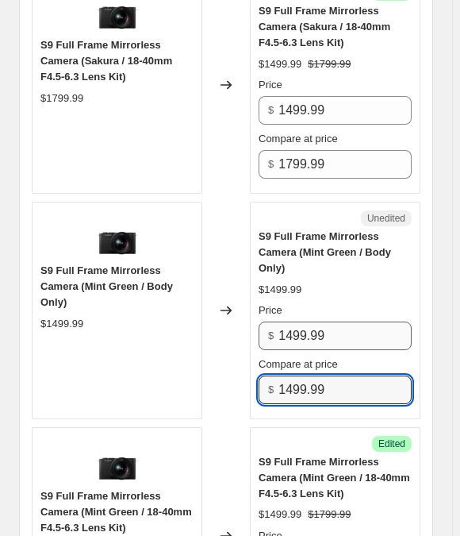
type input "1499.99"
click at [328, 321] on input "1499.99" at bounding box center [344, 335] width 133 height 29
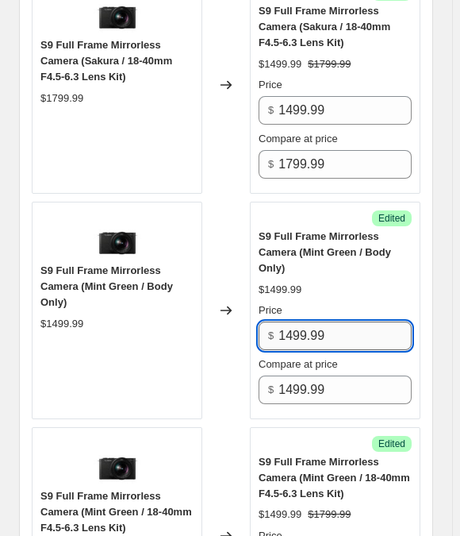
click at [328, 321] on input "1499.99" at bounding box center [344, 335] width 133 height 29
paste input "1"
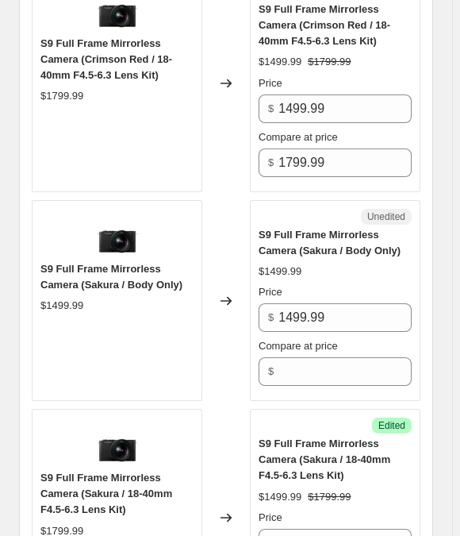
scroll to position [2359, 0]
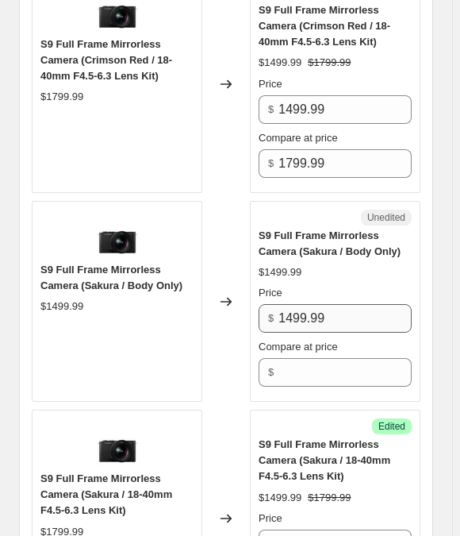
type input "1199.99"
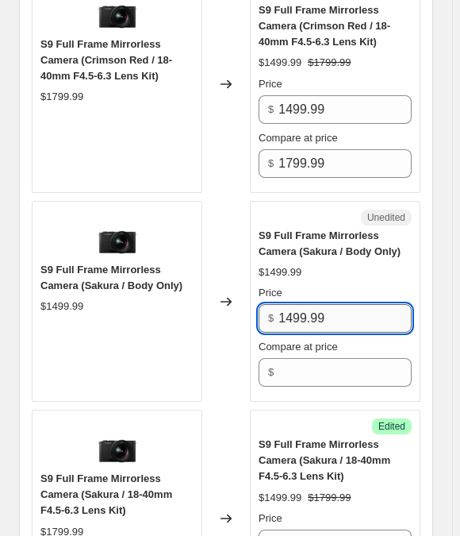
click at [328, 304] on input "1499.99" at bounding box center [344, 318] width 133 height 29
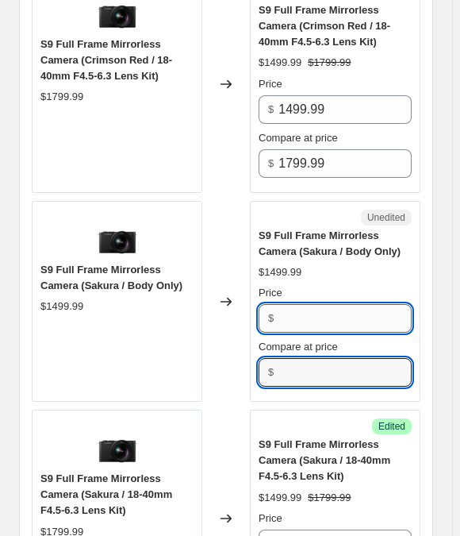
type input "1499.99"
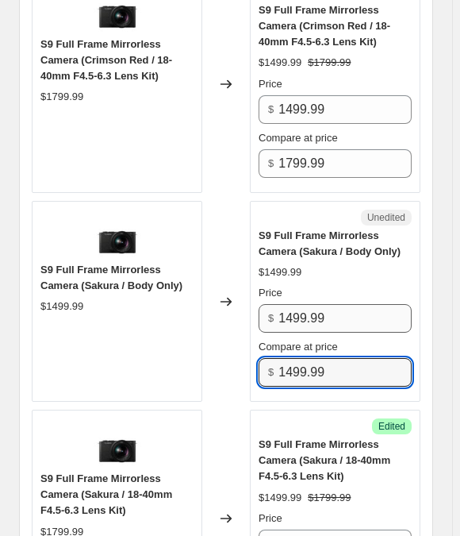
type input "1499.99"
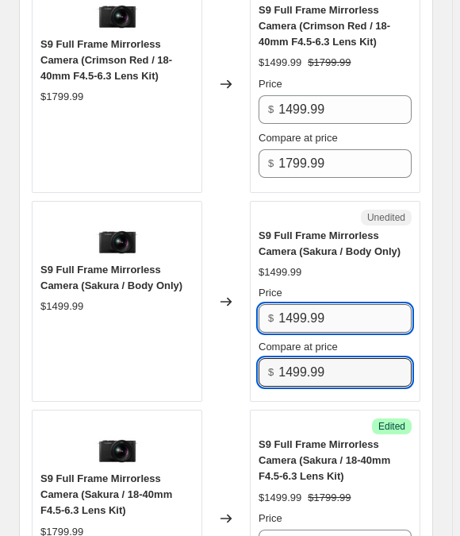
click at [339, 304] on input "1499.99" at bounding box center [344, 318] width 133 height 29
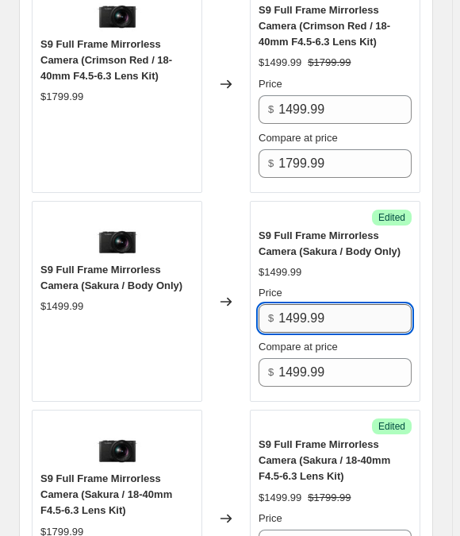
click at [339, 304] on input "1499.99" at bounding box center [344, 318] width 133 height 29
paste input "1"
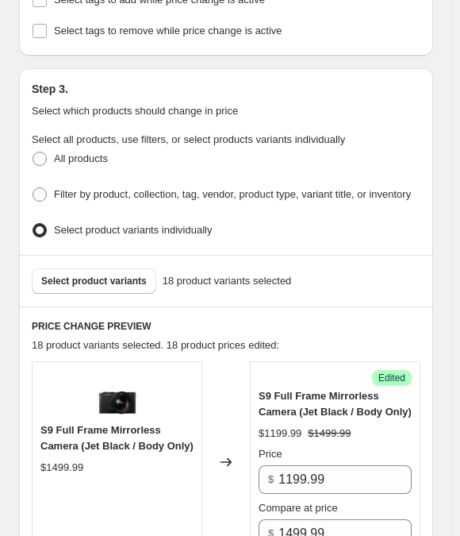
scroll to position [413, 0]
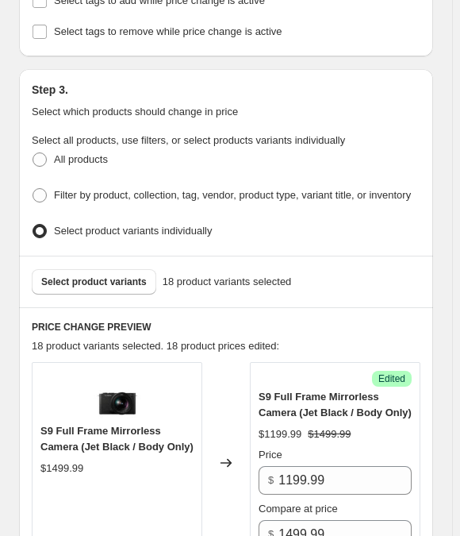
type input "1199.99"
click at [351, 230] on div "Step 3. Select which products should change in price Select all products, use f…" at bounding box center [226, 162] width 414 height 186
click at [107, 275] on span "Select product variants" at bounding box center [94, 281] width 106 height 13
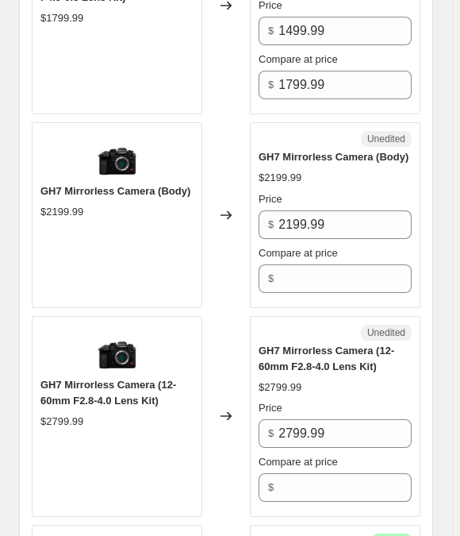
scroll to position [3297, 0]
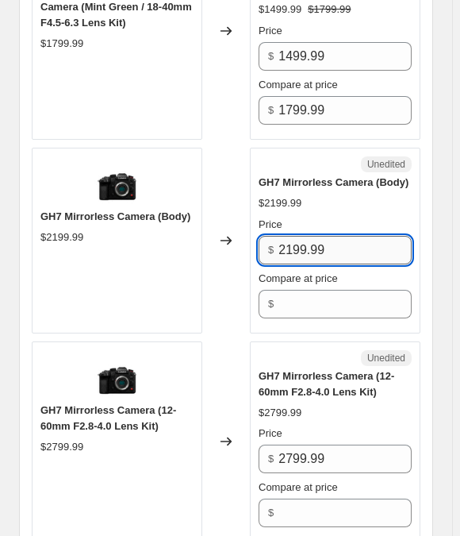
click at [318, 236] on input "2199.99" at bounding box center [344, 250] width 133 height 29
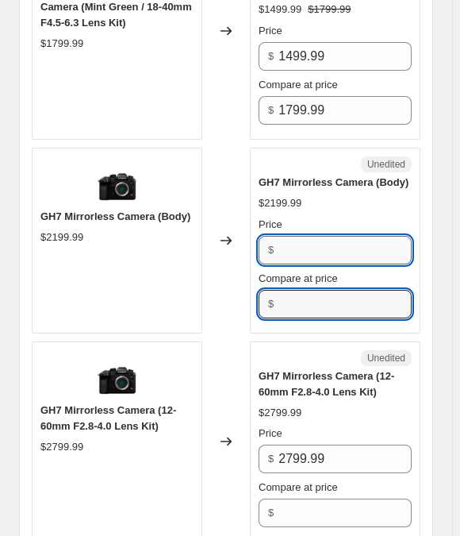
type input "2199.99"
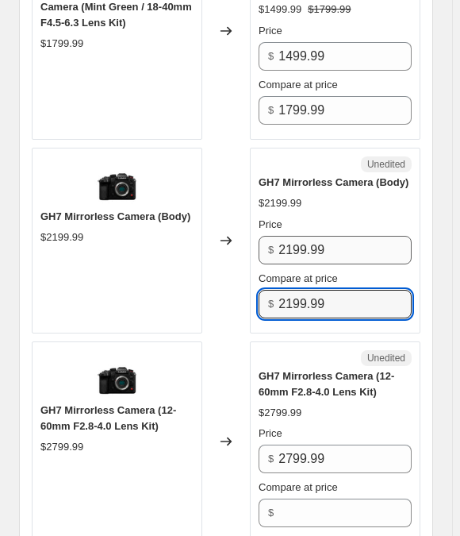
type input "2199.99"
click at [321, 236] on input "2199.99" at bounding box center [344, 250] width 133 height 29
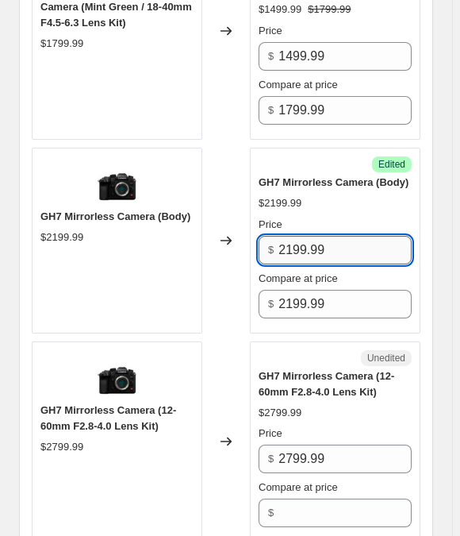
click at [321, 236] on input "2199.99" at bounding box center [344, 250] width 133 height 29
paste input "17"
type input "1799.99"
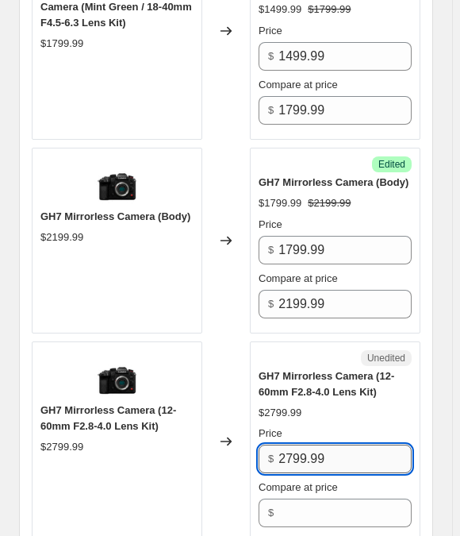
click at [333, 444] on input "2799.99" at bounding box center [344, 458] width 133 height 29
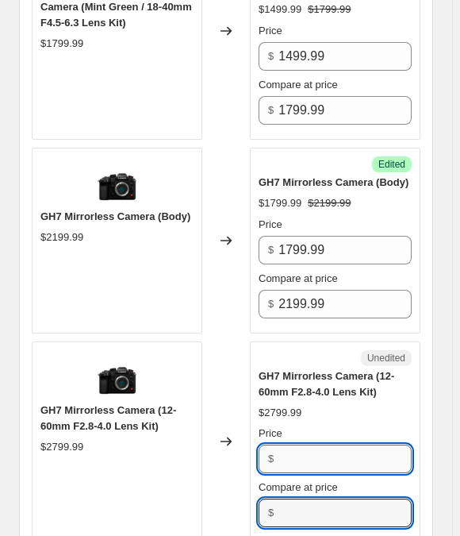
type input "2799.99"
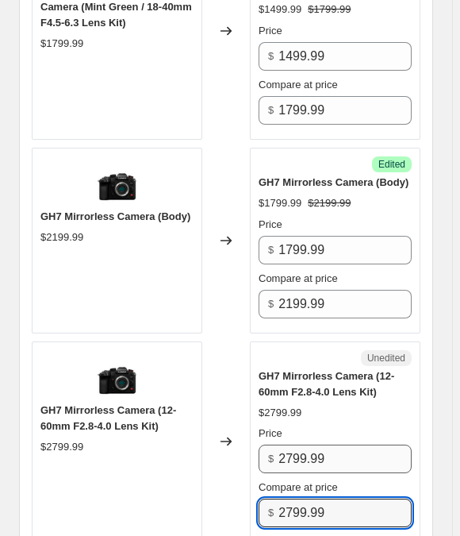
type input "2799.99"
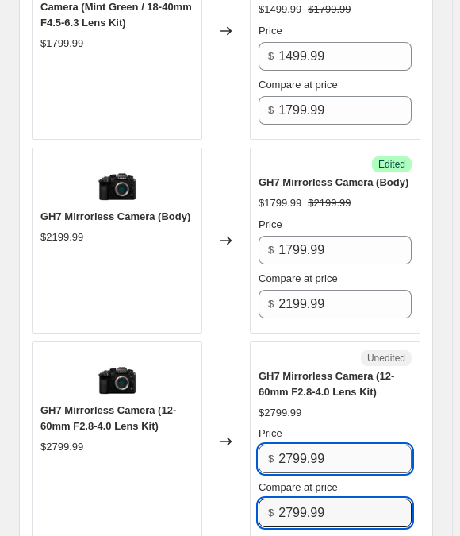
click at [312, 444] on input "2799.99" at bounding box center [344, 458] width 133 height 29
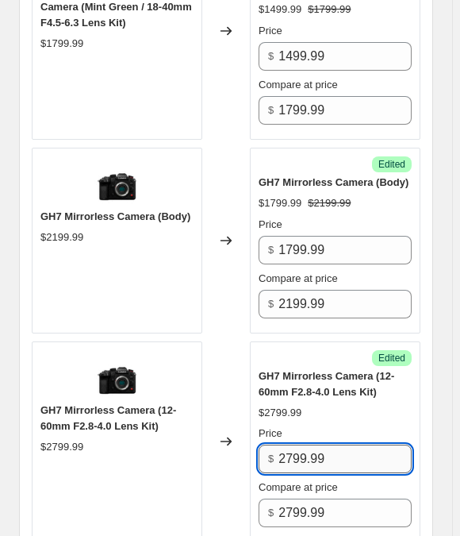
click at [312, 444] on input "2799.99" at bounding box center [344, 458] width 133 height 29
paste input "3"
type input "2399.99"
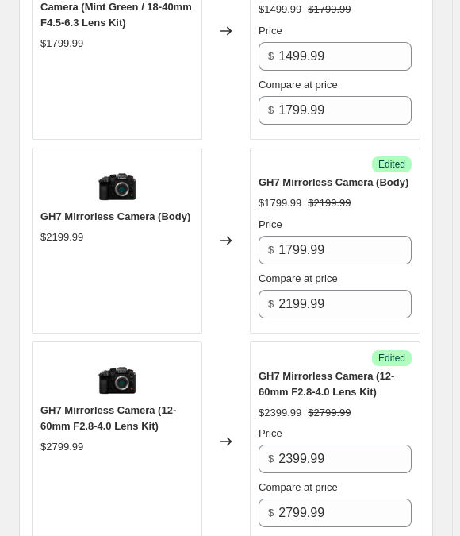
click at [298, 405] on div "$2399.99" at bounding box center [280, 413] width 43 height 16
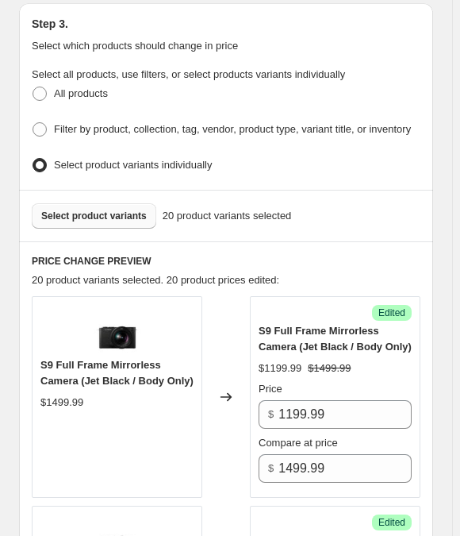
scroll to position [484, 0]
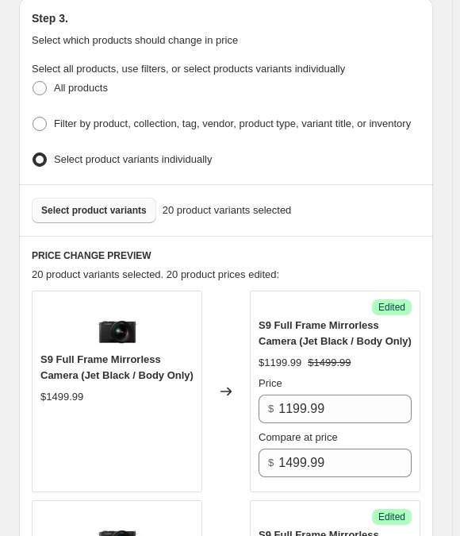
click at [102, 198] on button "Select product variants" at bounding box center [94, 210] width 125 height 25
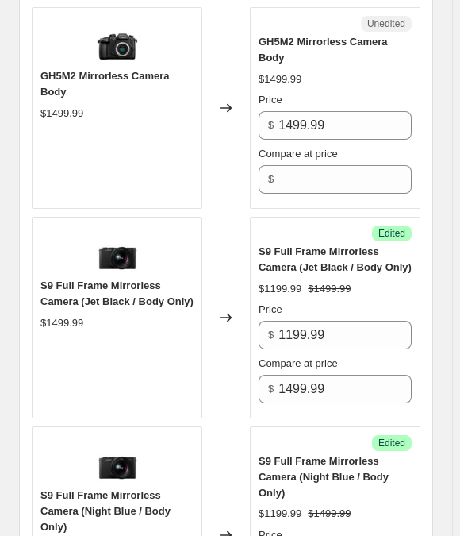
scroll to position [773, 0]
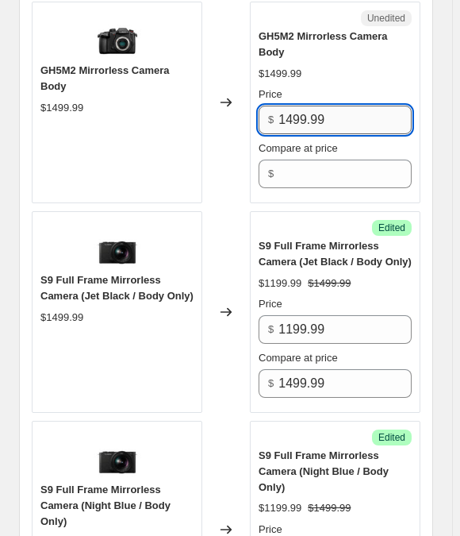
click at [316, 106] on input "1499.99" at bounding box center [344, 120] width 133 height 29
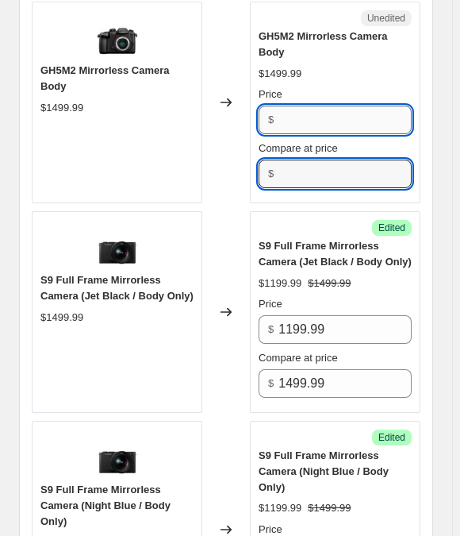
type input "1499.99"
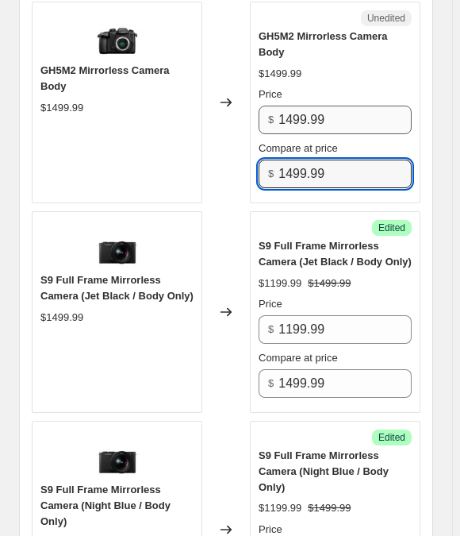
type input "1499.99"
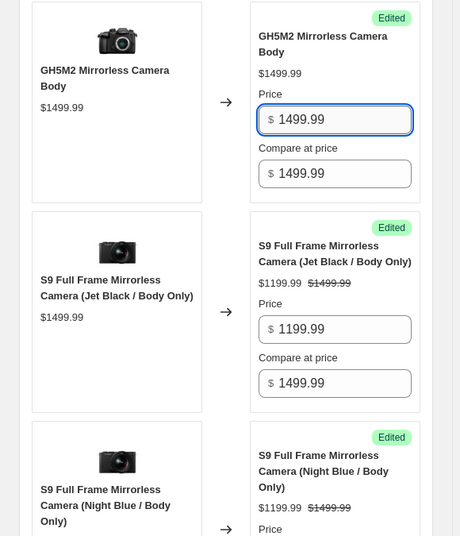
click at [321, 106] on input "1499.99" at bounding box center [344, 120] width 133 height 29
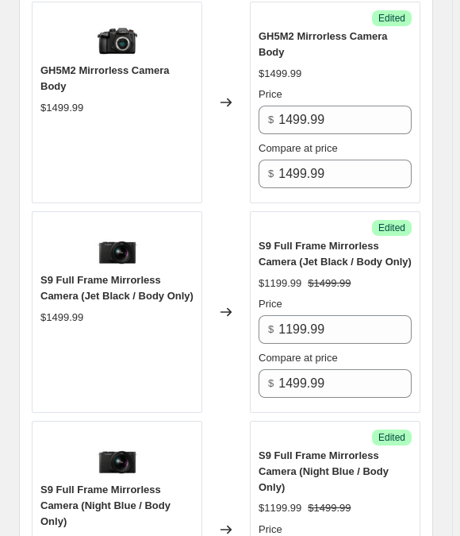
click at [291, 30] on span "GH5M2 Mirrorless Camera Body" at bounding box center [323, 44] width 129 height 28
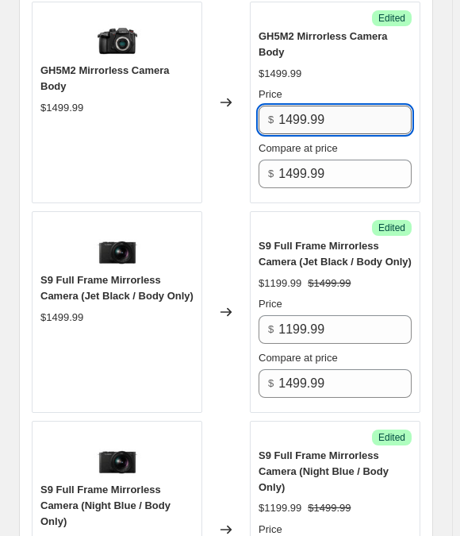
click at [385, 106] on input "1499.99" at bounding box center [344, 120] width 133 height 29
click at [374, 106] on input "1499.99" at bounding box center [344, 120] width 133 height 29
paste input "3"
type input "1399.99"
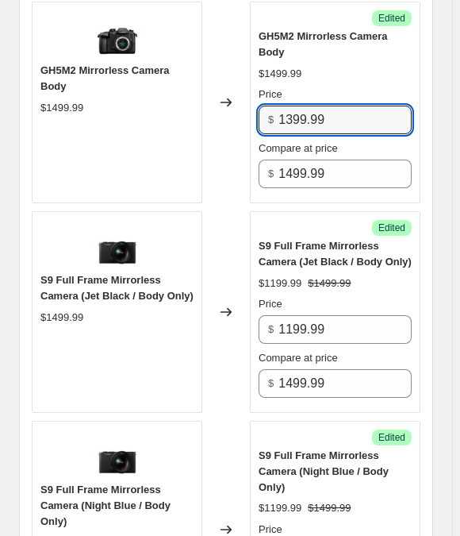
click at [365, 86] on div "Price" at bounding box center [335, 94] width 153 height 16
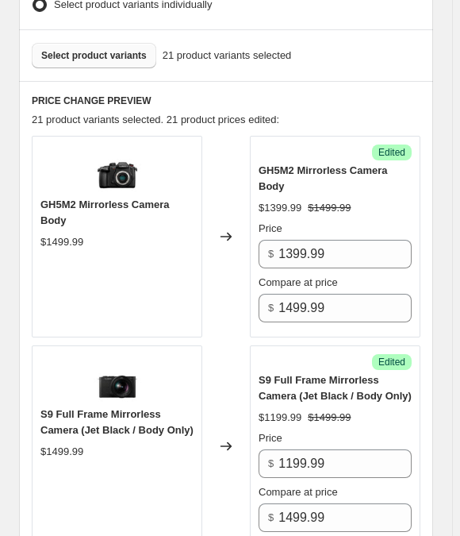
scroll to position [628, 0]
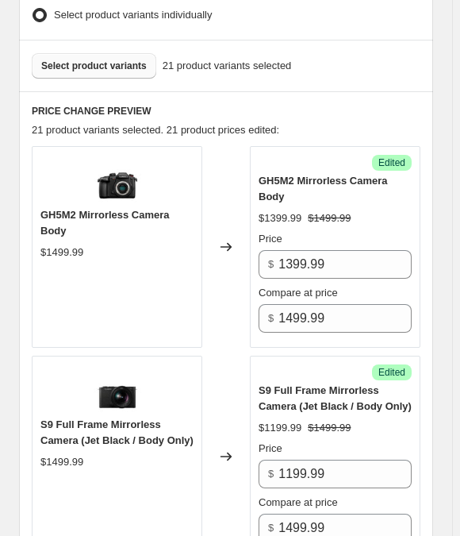
click at [62, 58] on div "Select product variants 21 product variants selected" at bounding box center [226, 66] width 414 height 52
click at [68, 60] on span "Select product variants" at bounding box center [94, 66] width 106 height 13
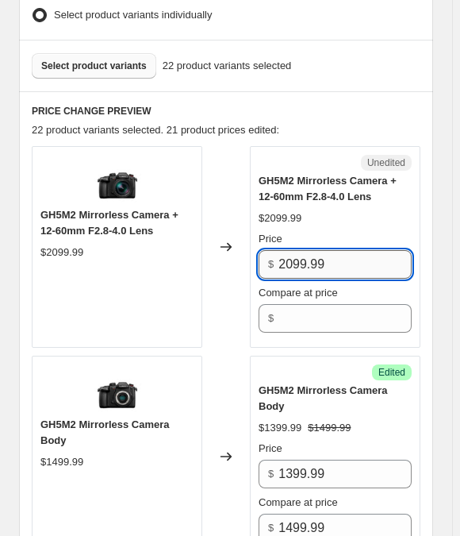
click at [328, 250] on input "2099.99" at bounding box center [344, 264] width 133 height 29
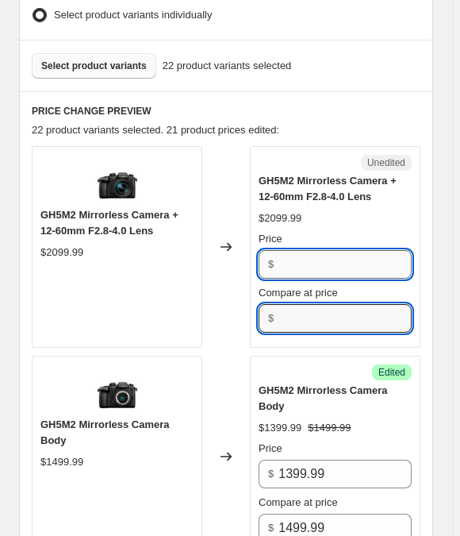
type input "2099.99"
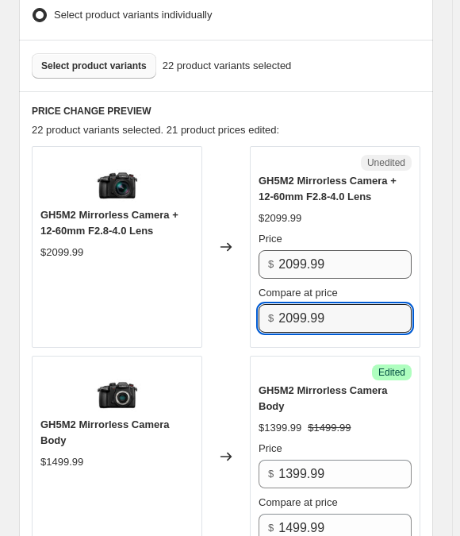
type input "2099.99"
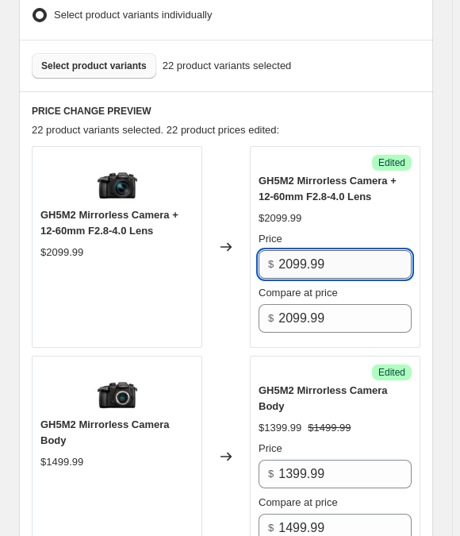
click at [323, 256] on input "2099.99" at bounding box center [344, 264] width 133 height 29
click at [323, 253] on input "2099.99" at bounding box center [344, 264] width 133 height 29
paste input "19"
type input "1999.99"
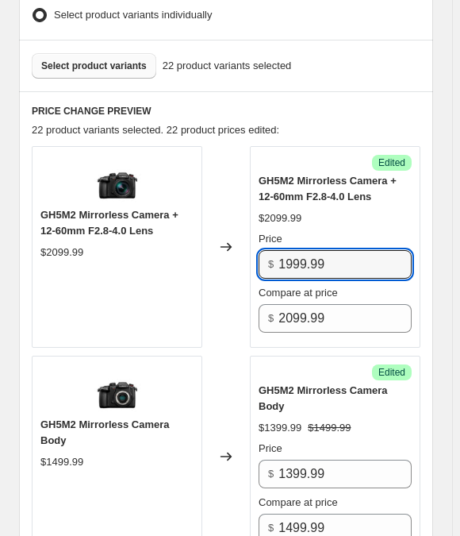
click at [336, 210] on div "$2099.99" at bounding box center [335, 218] width 153 height 16
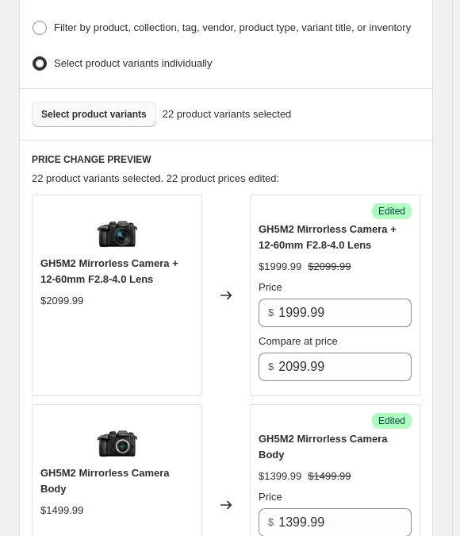
scroll to position [556, 0]
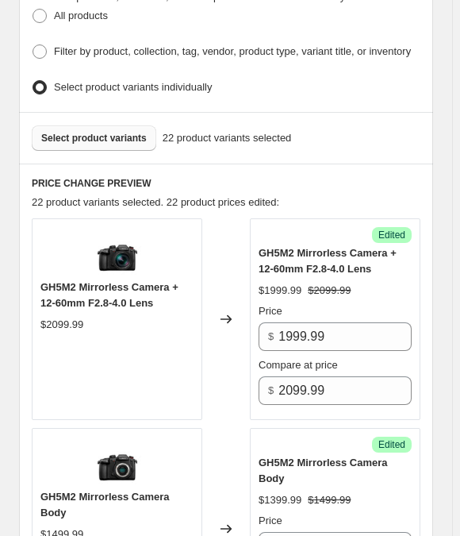
click at [73, 125] on button "Select product variants" at bounding box center [94, 137] width 125 height 25
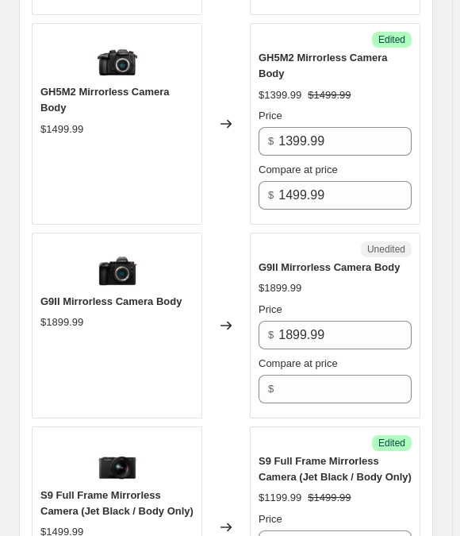
scroll to position [1134, 0]
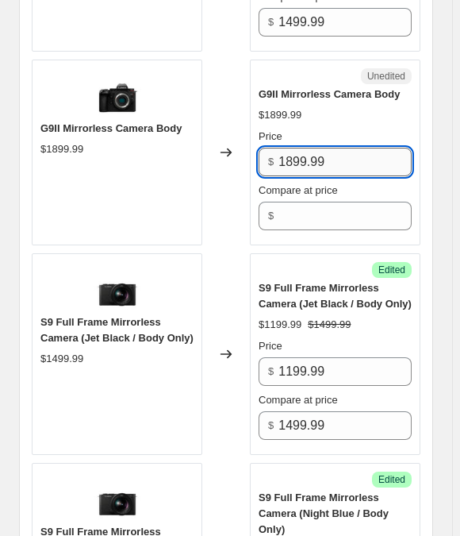
click at [385, 148] on input "1899.99" at bounding box center [344, 162] width 133 height 29
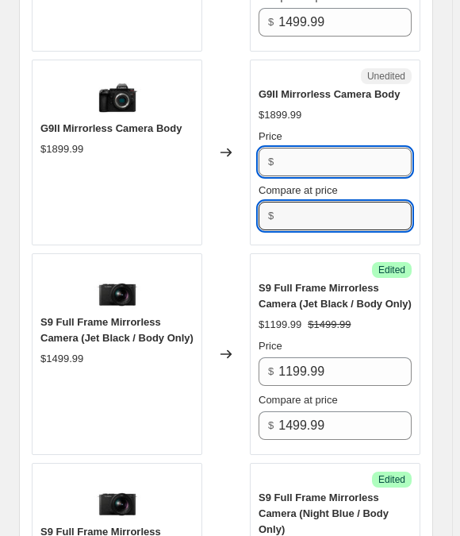
type input "1899.99"
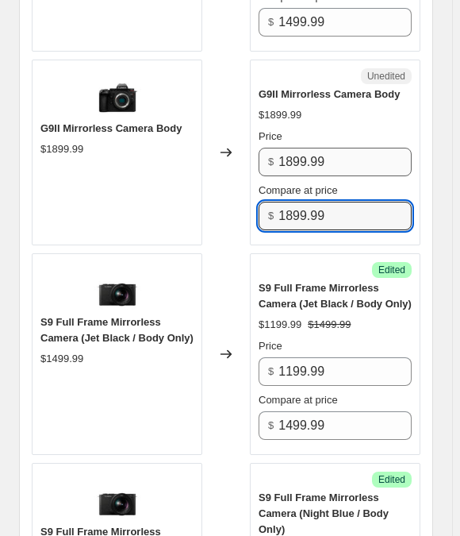
type input "1899.99"
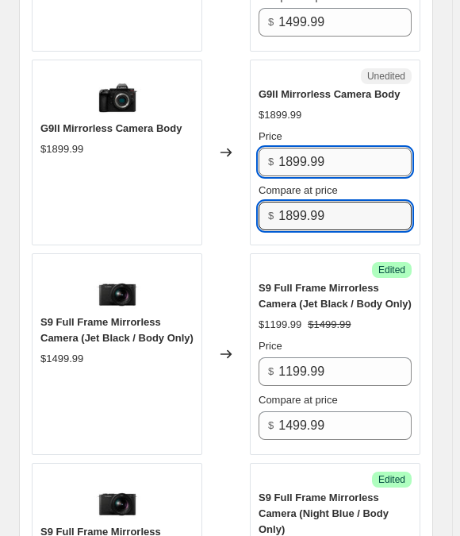
click at [309, 148] on input "1899.99" at bounding box center [344, 162] width 133 height 29
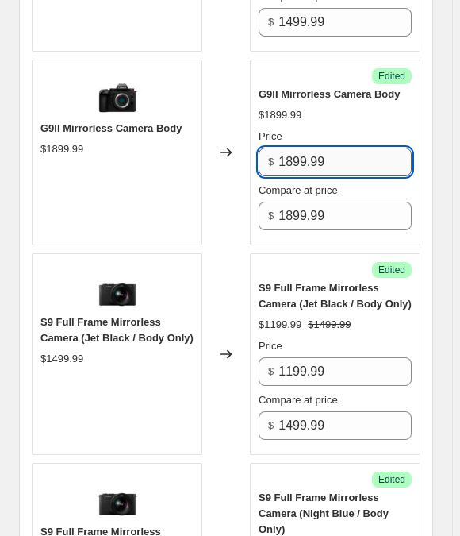
click at [309, 148] on input "1899.99" at bounding box center [344, 162] width 133 height 29
paste input "4"
type input "1499.99"
click at [231, 180] on div "Changed to" at bounding box center [226, 153] width 48 height 186
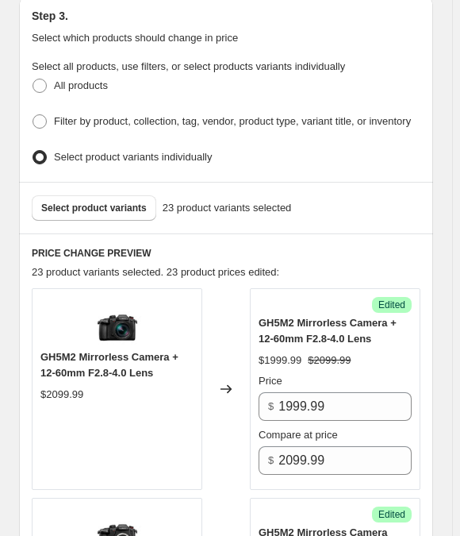
scroll to position [484, 0]
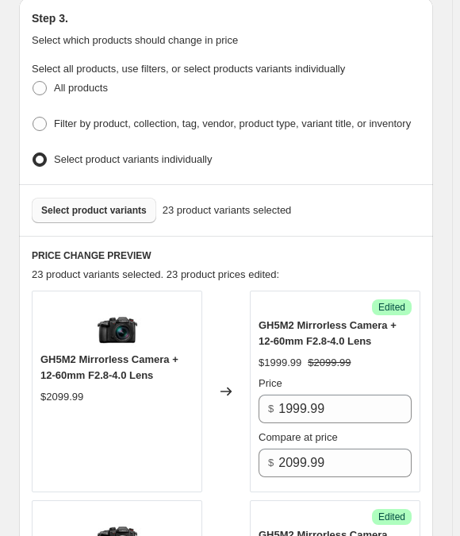
click at [89, 204] on span "Select product variants" at bounding box center [94, 210] width 106 height 13
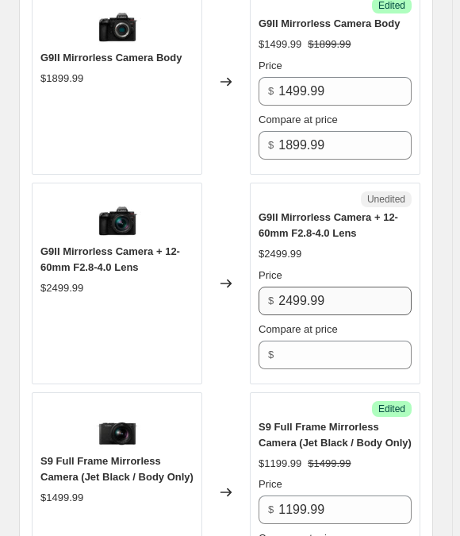
scroll to position [1206, 0]
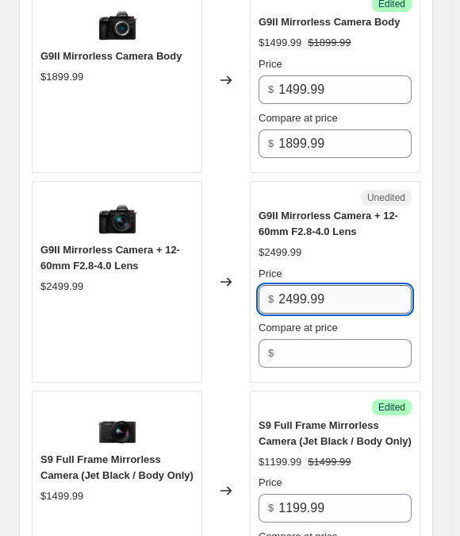
click at [346, 285] on input "2499.99" at bounding box center [344, 299] width 133 height 29
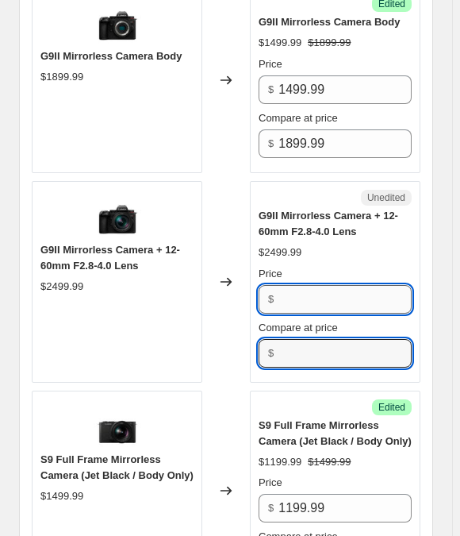
type input "2499.99"
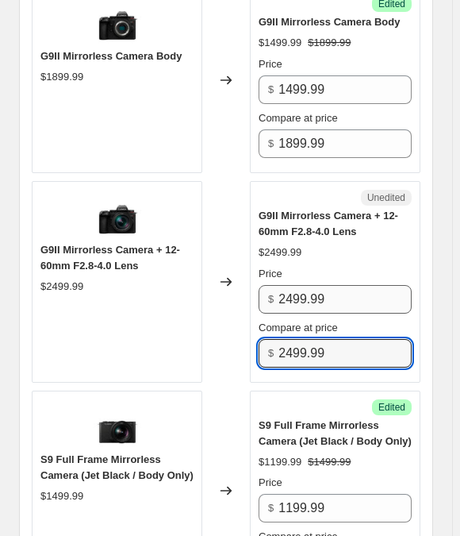
type input "2499.99"
click at [339, 285] on input "2499.99" at bounding box center [344, 299] width 133 height 29
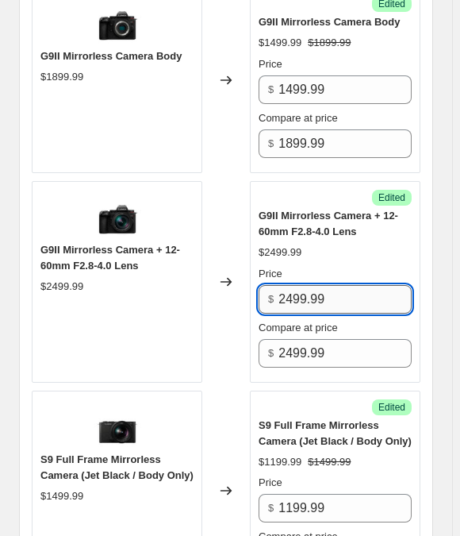
click at [339, 285] on input "2499.99" at bounding box center [344, 299] width 133 height 29
paste input "0"
type input "2099.99"
click at [340, 266] on div "Price" at bounding box center [335, 274] width 153 height 16
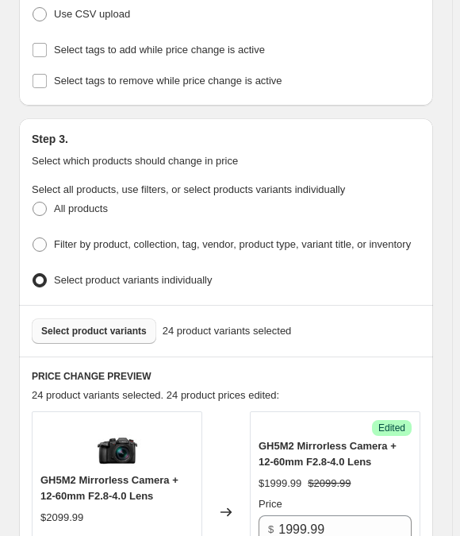
scroll to position [484, 0]
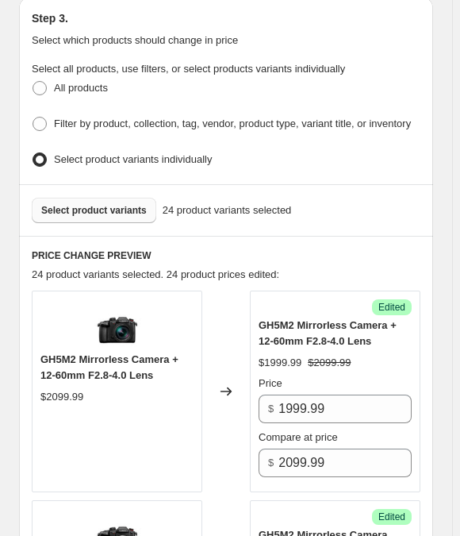
click at [90, 204] on span "Select product variants" at bounding box center [94, 210] width 106 height 13
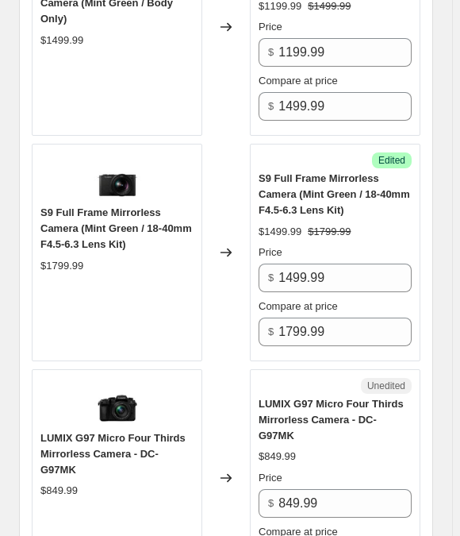
scroll to position [4163, 0]
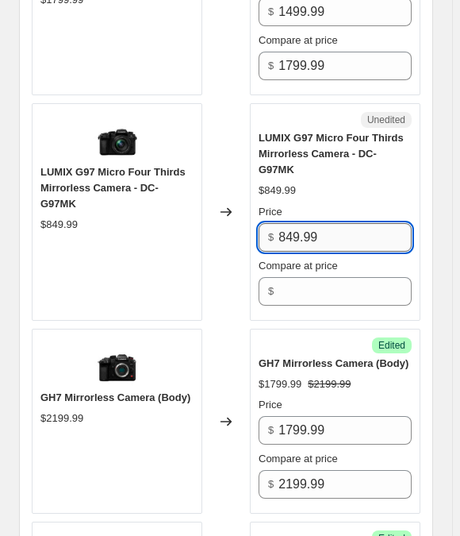
click at [360, 223] on input "849.99" at bounding box center [344, 237] width 133 height 29
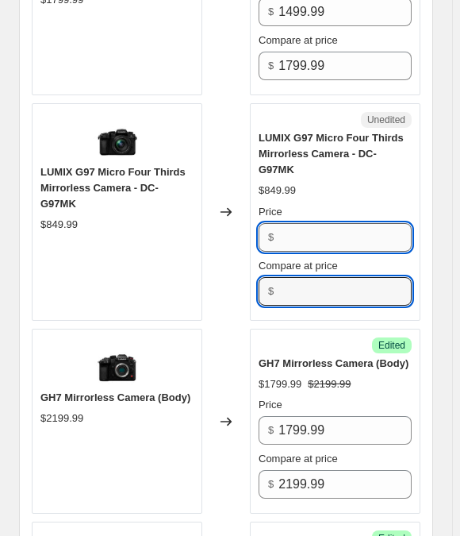
type input "849.99"
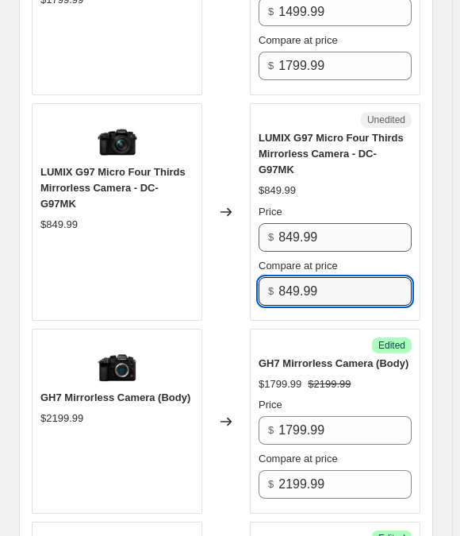
type input "849.99"
click at [330, 223] on input "849.99" at bounding box center [344, 237] width 133 height 29
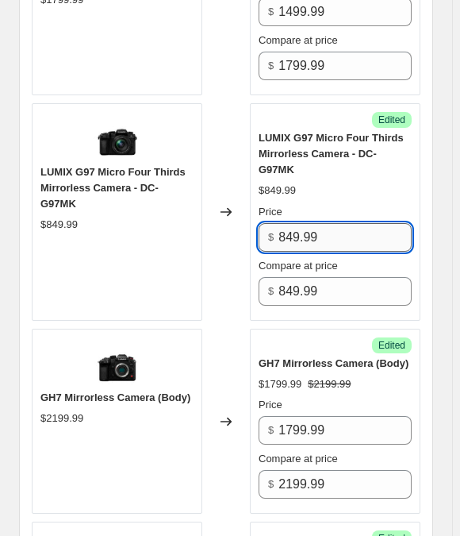
click at [330, 223] on input "849.99" at bounding box center [344, 237] width 133 height 29
paste input "79"
type input "799.99"
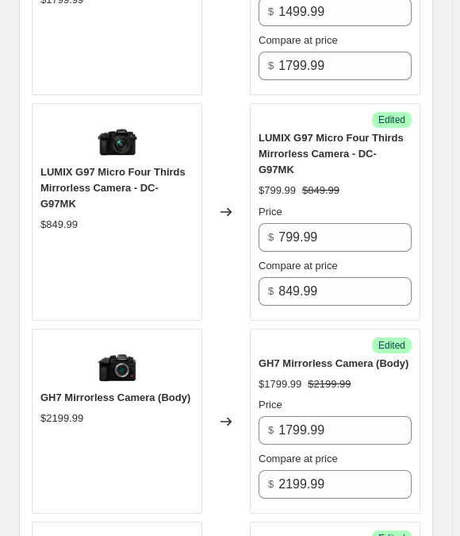
click at [308, 204] on div "Price" at bounding box center [335, 212] width 153 height 16
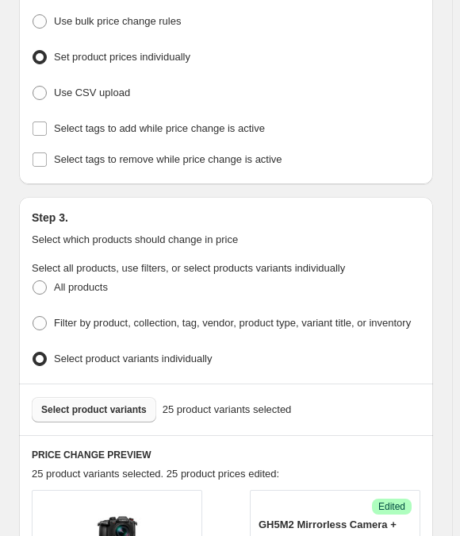
scroll to position [268, 0]
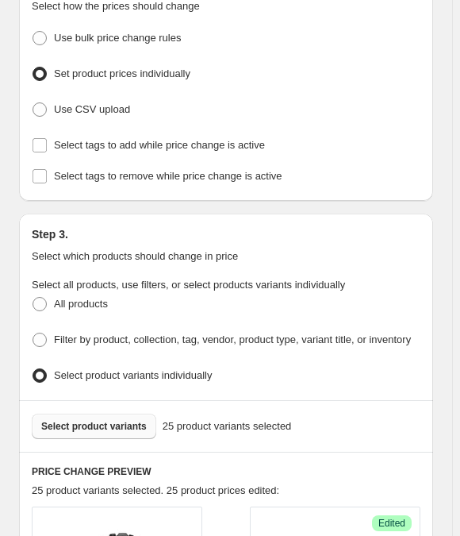
click at [61, 420] on span "Select product variants" at bounding box center [94, 426] width 106 height 13
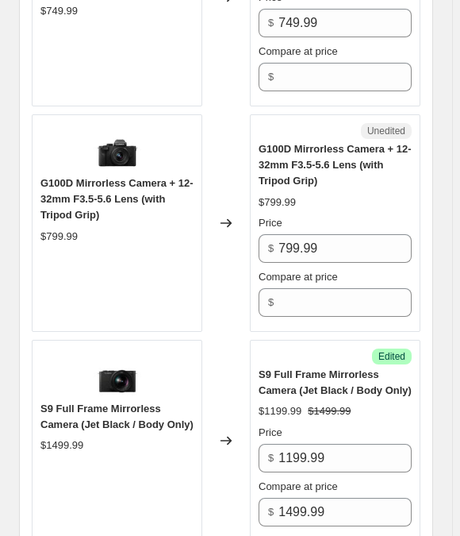
scroll to position [1566, 0]
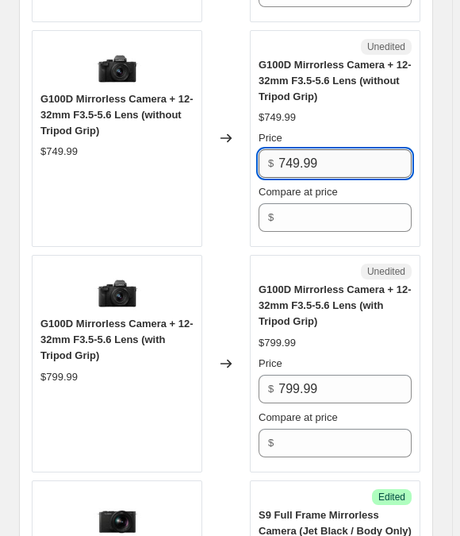
click at [317, 149] on input "749.99" at bounding box center [344, 163] width 133 height 29
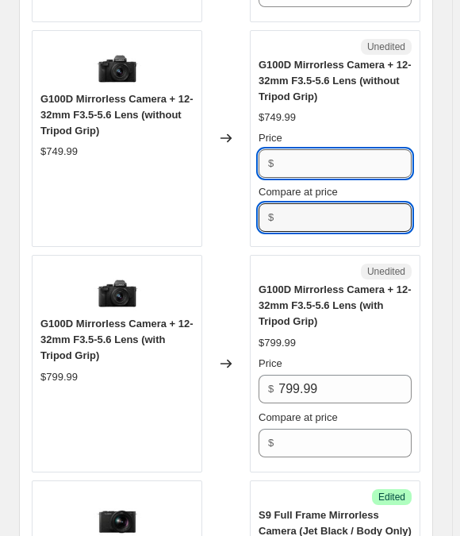
type input "749.99"
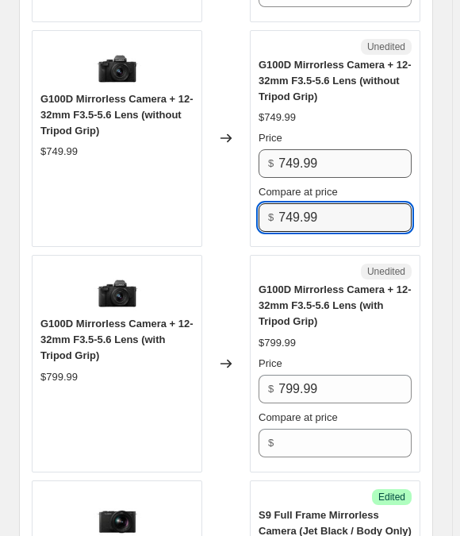
type input "749.99"
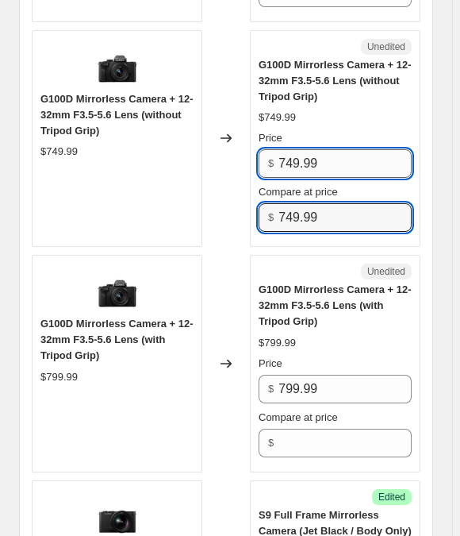
click at [312, 149] on input "749.99" at bounding box center [344, 163] width 133 height 29
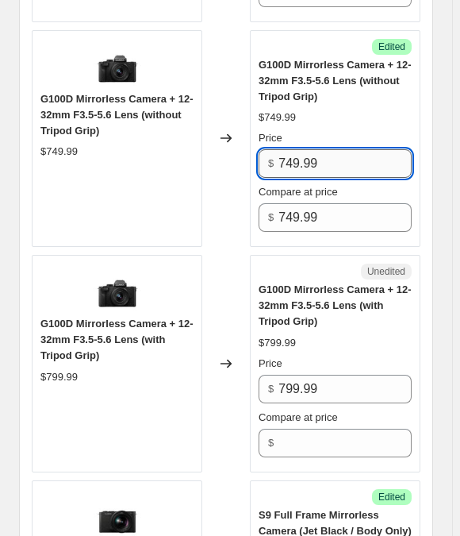
click at [312, 149] on input "749.99" at bounding box center [344, 163] width 133 height 29
paste input "6"
type input "649.99"
click at [250, 142] on div "Changed to" at bounding box center [226, 138] width 48 height 217
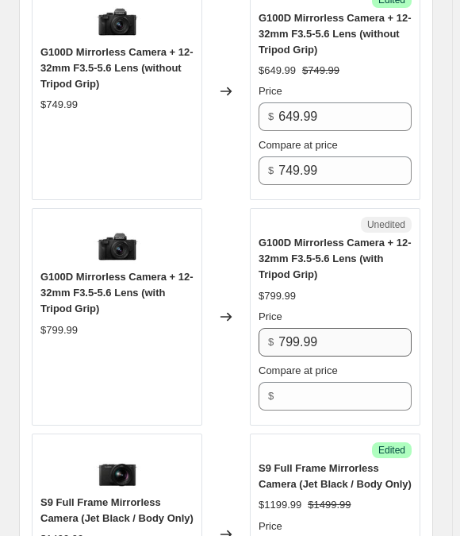
scroll to position [1638, 0]
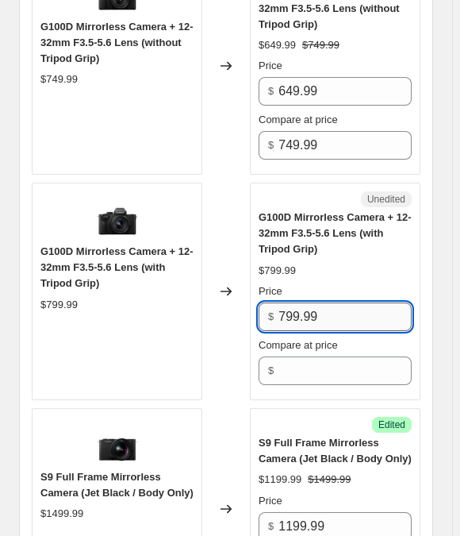
click at [304, 302] on input "799.99" at bounding box center [344, 316] width 133 height 29
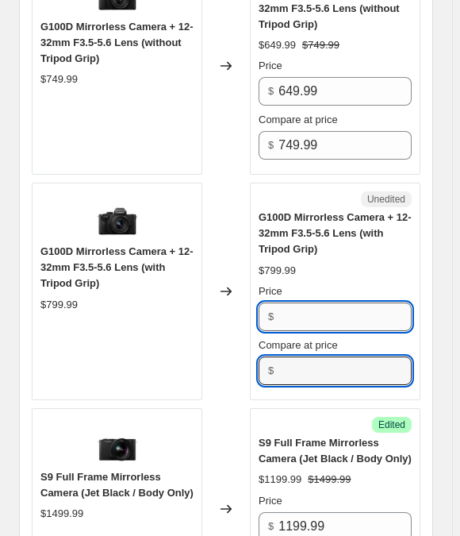
type input "799.99"
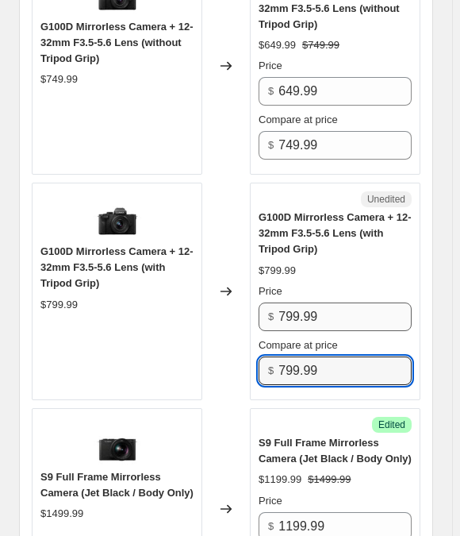
type input "799.99"
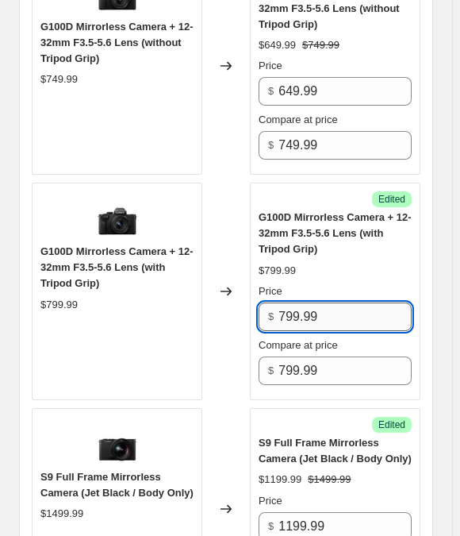
click at [317, 302] on input "799.99" at bounding box center [344, 316] width 133 height 29
paste input "6"
type input "699.99"
click at [228, 267] on div "Changed to" at bounding box center [226, 290] width 48 height 217
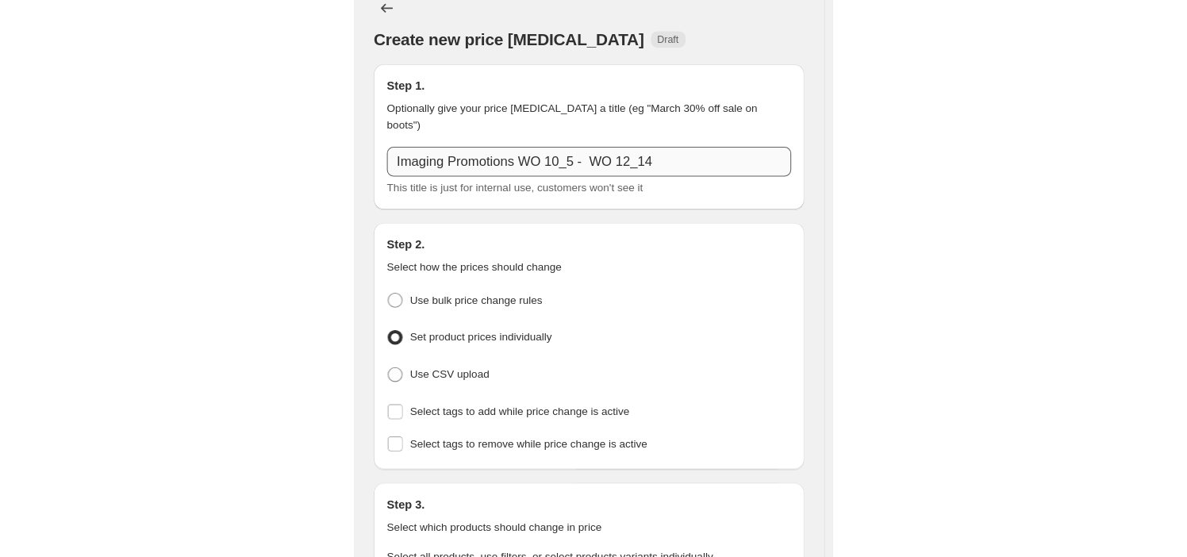
scroll to position [0, 0]
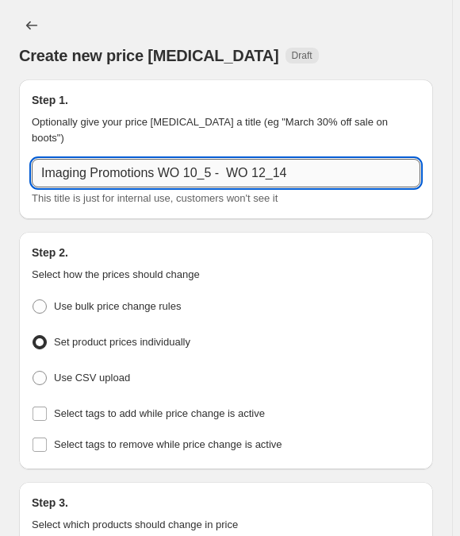
click at [309, 162] on input "Imaging Promotions WO 10_5 - WO 12_14" at bounding box center [226, 173] width 389 height 29
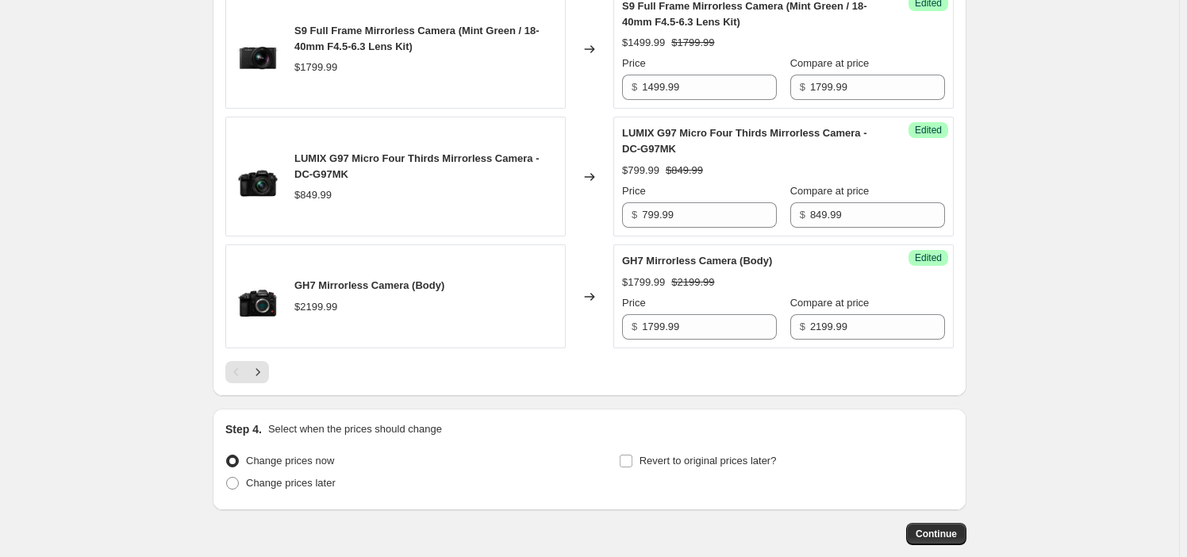
scroll to position [2795, 0]
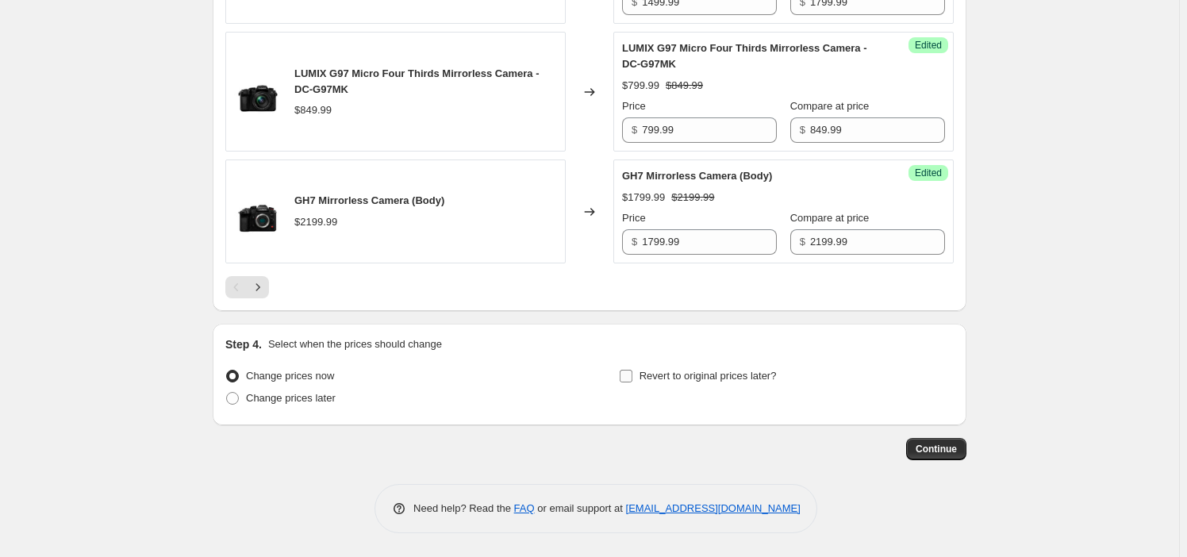
type input "Imaging Promotions WO 10_5 - WO 12_14 - Cameras"
click at [607, 382] on span "Revert to original prices later?" at bounding box center [707, 376] width 137 height 12
click at [607, 382] on input "Revert to original prices later?" at bounding box center [626, 376] width 13 height 13
checkbox input "true"
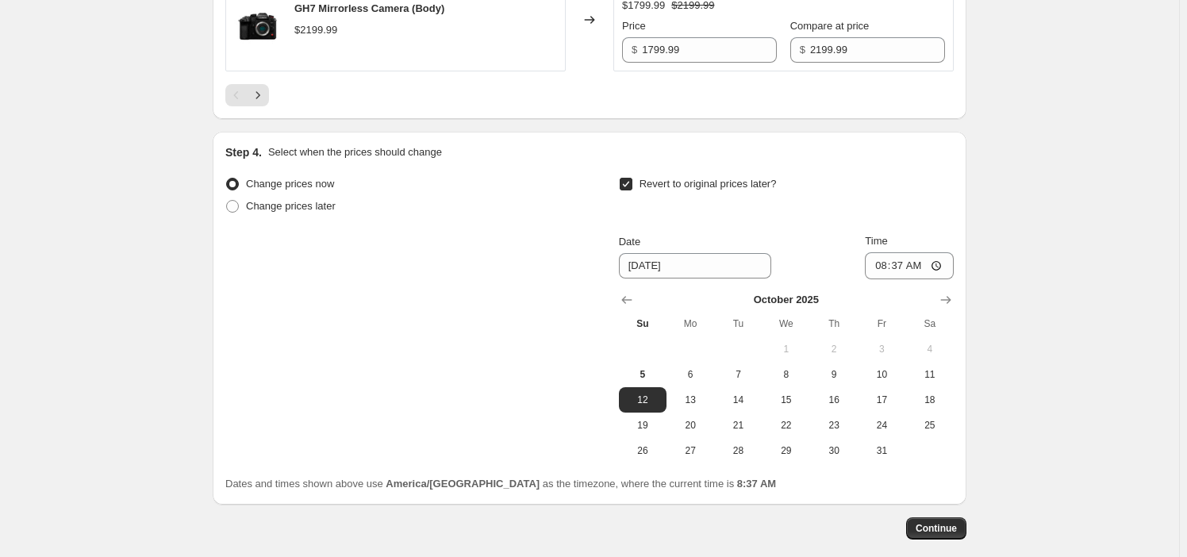
scroll to position [3066, 0]
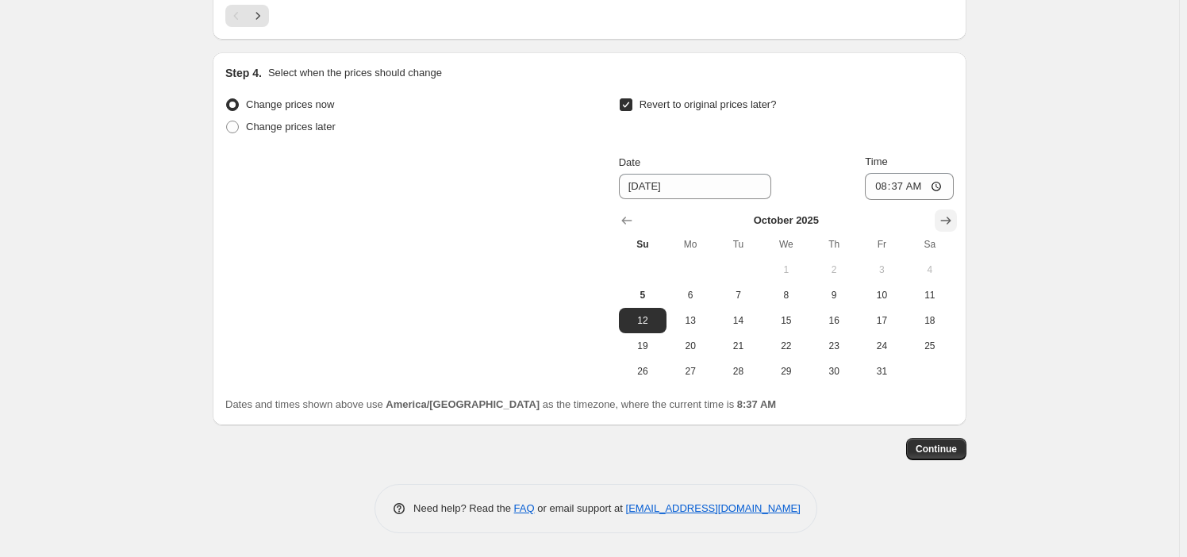
click at [607, 216] on button "Show next month, November 2025" at bounding box center [946, 220] width 22 height 22
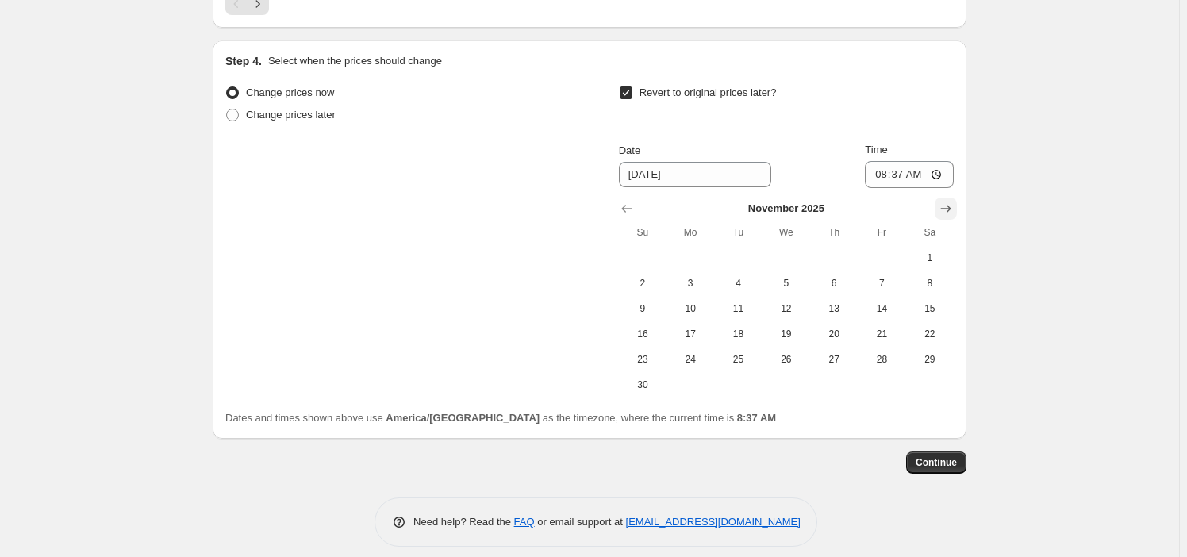
click at [607, 216] on button "Show next month, December 2025" at bounding box center [946, 209] width 22 height 22
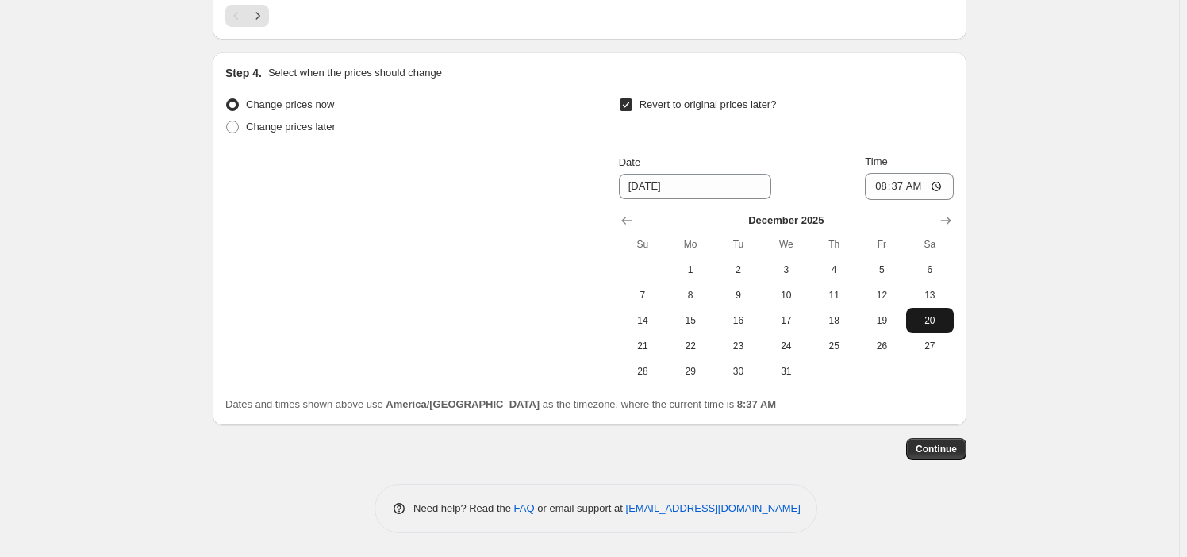
click at [607, 312] on button "20" at bounding box center [930, 320] width 48 height 25
type input "[DATE]"
click at [607, 190] on input "08:37" at bounding box center [909, 186] width 89 height 27
type input "22:59"
click at [607, 456] on button "Continue" at bounding box center [936, 449] width 60 height 22
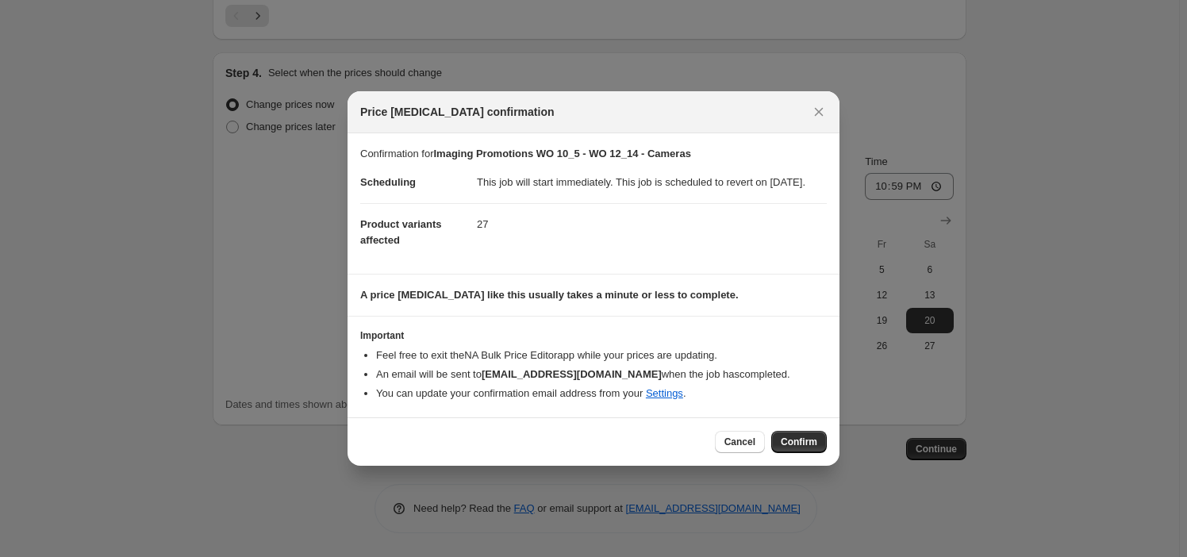
click at [607, 444] on button "Confirm" at bounding box center [799, 442] width 56 height 22
type input "Imaging Promotions WO 10_5 - WO 12_14 - Cameras"
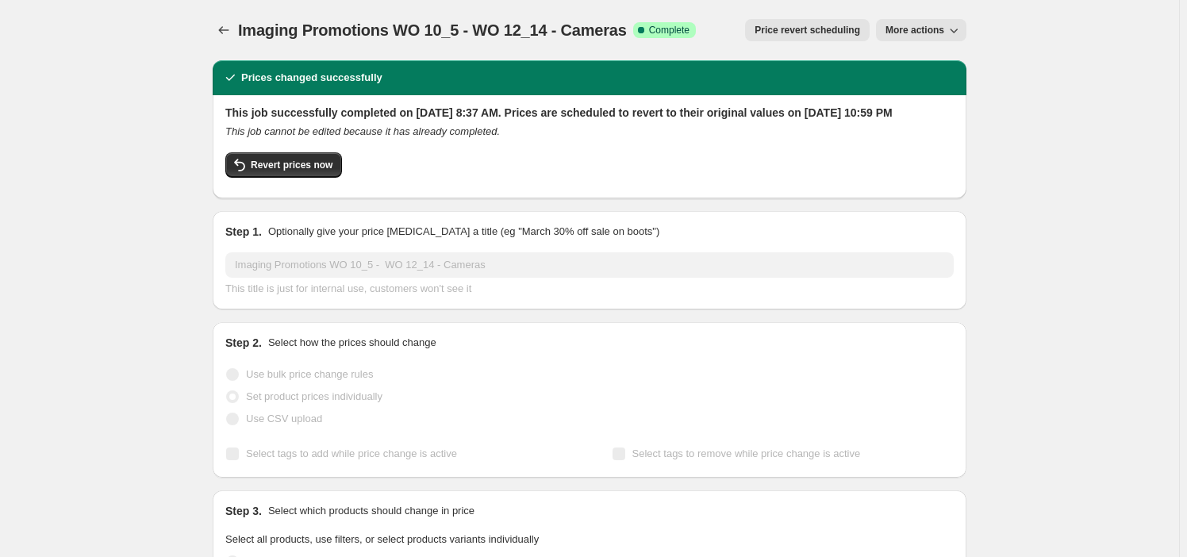
click at [607, 175] on div "Revert prices now" at bounding box center [589, 168] width 728 height 33
click at [534, 47] on div "Imaging Promotions WO 10_5 - WO 12_14 - Cameras. This page is ready Imaging Pro…" at bounding box center [590, 30] width 754 height 60
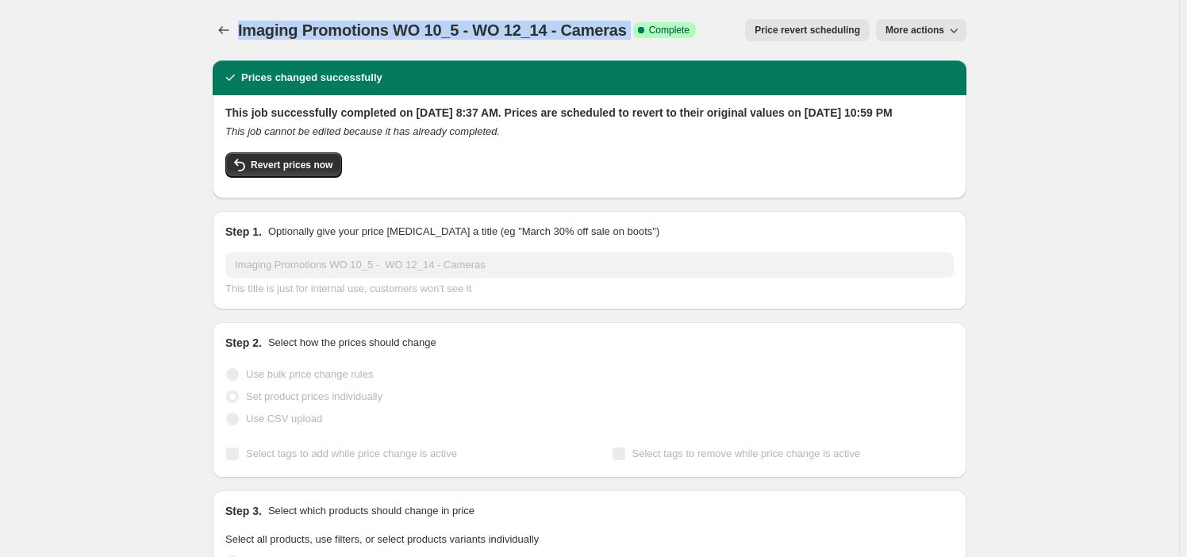
click at [534, 47] on div "Imaging Promotions WO 10_5 - WO 12_14 - Cameras. This page is ready Imaging Pro…" at bounding box center [590, 30] width 754 height 60
copy span "Imaging Promotions WO 10_5 - WO 12_14 - Cameras"
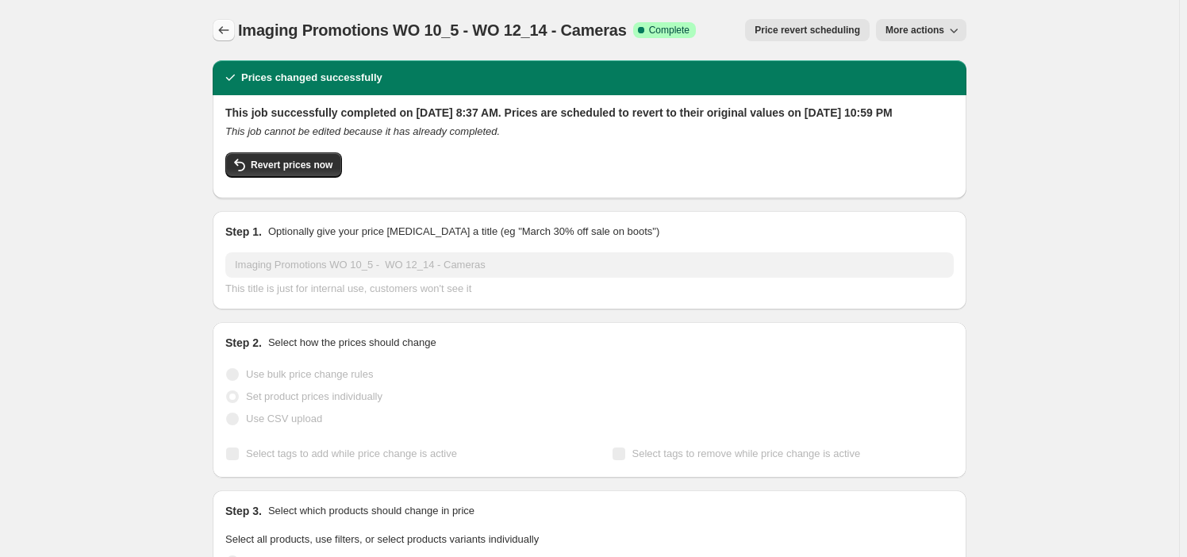
click at [224, 44] on div "Imaging Promotions WO 10_5 - WO 12_14 - Cameras. This page is ready Imaging Pro…" at bounding box center [590, 30] width 754 height 60
click at [224, 36] on icon "Price change jobs" at bounding box center [224, 30] width 16 height 16
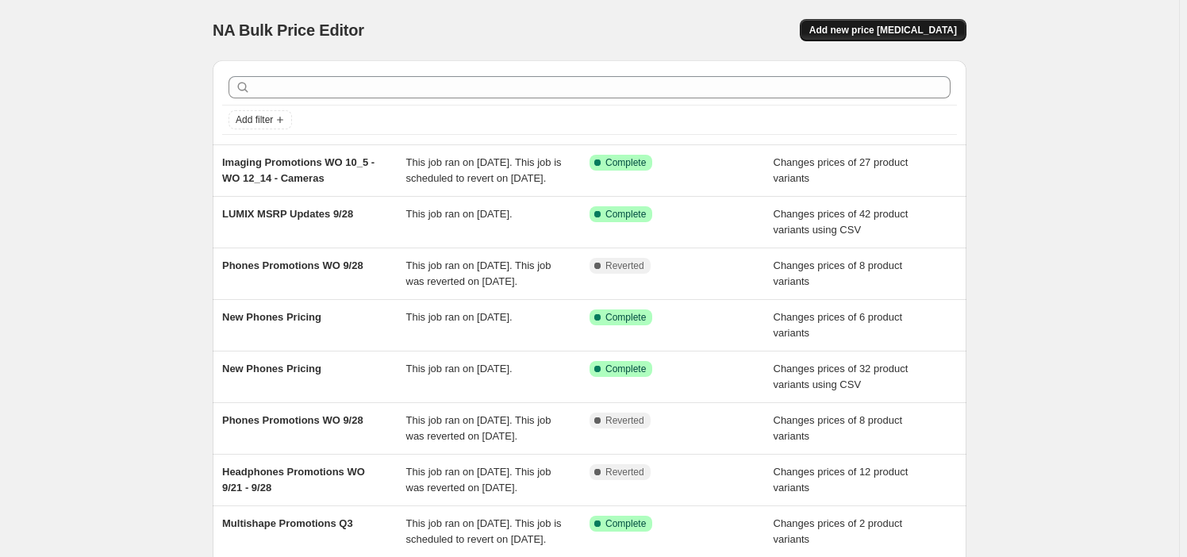
click at [607, 22] on button "Add new price [MEDICAL_DATA]" at bounding box center [883, 30] width 167 height 22
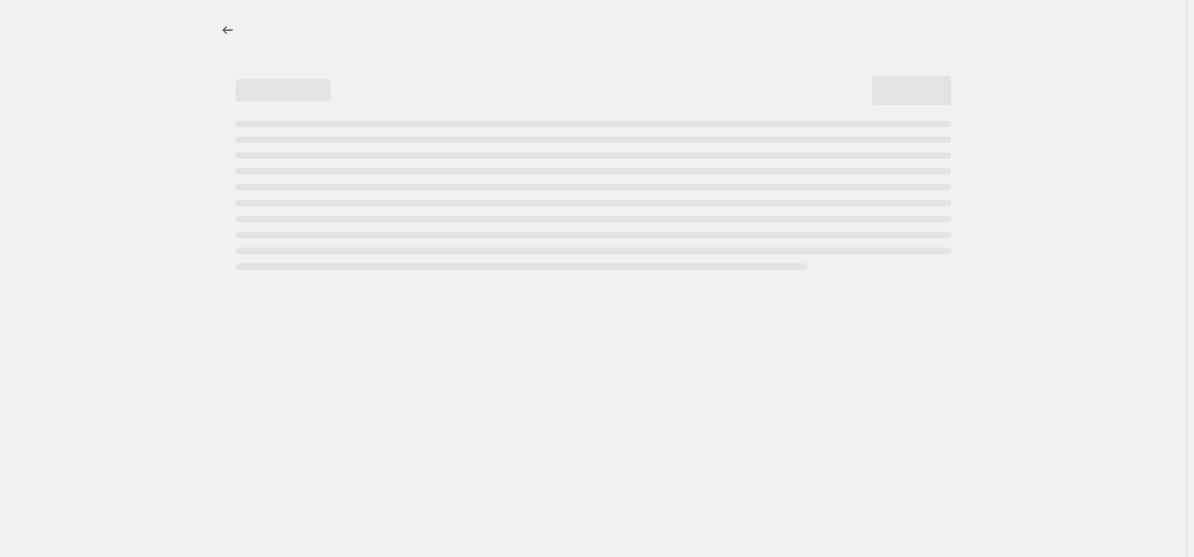
select select "percentage"
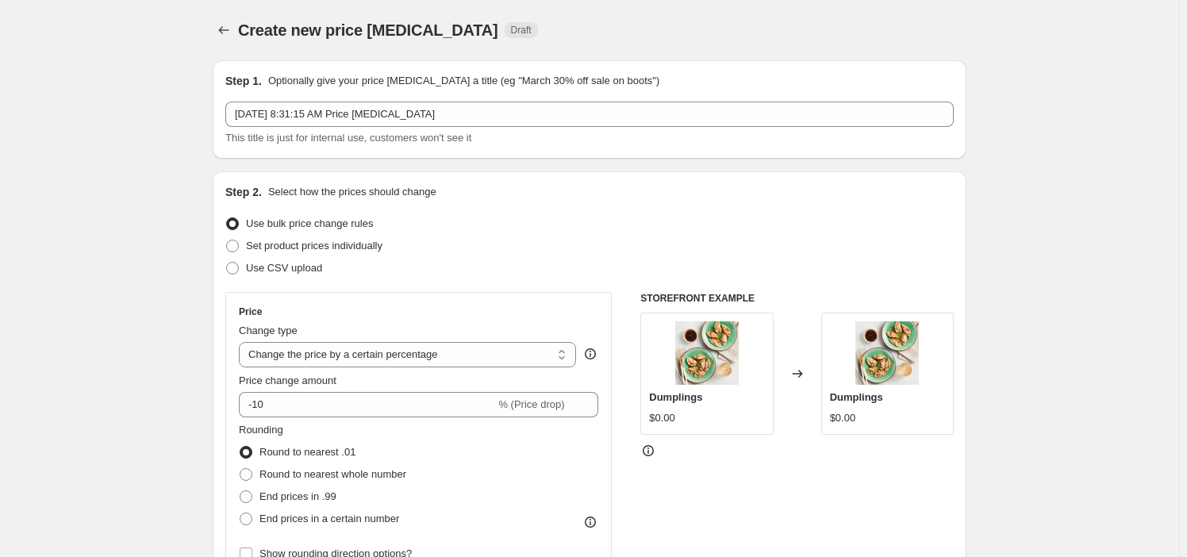
click at [359, 94] on div "Step 1. Optionally give your price [MEDICAL_DATA] a title (eg "March 30% off sa…" at bounding box center [589, 109] width 728 height 73
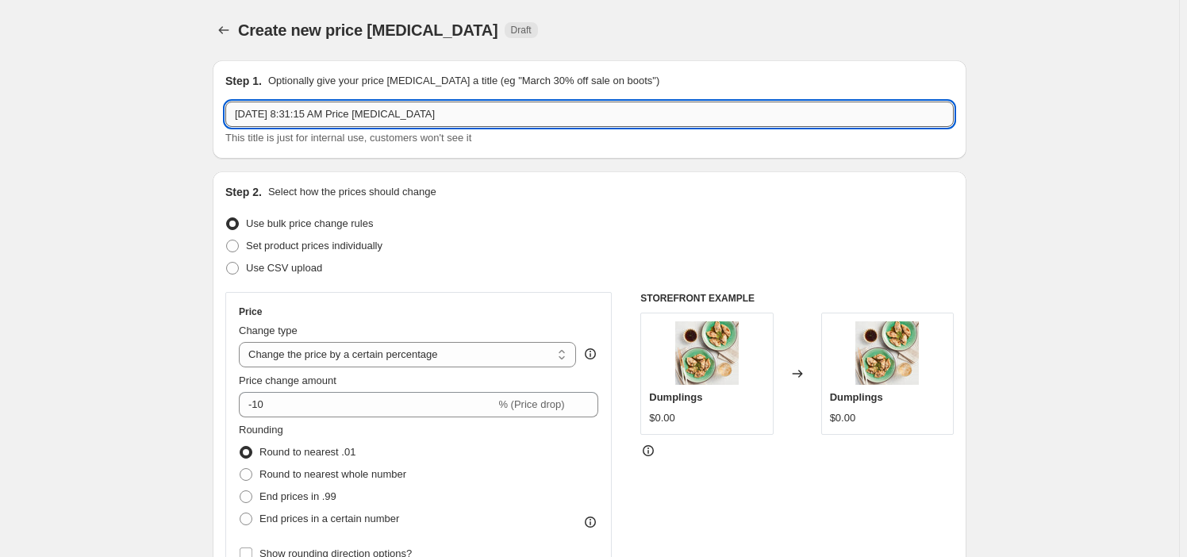
click at [364, 112] on input "[DATE] 8:31:15 AM Price [MEDICAL_DATA]" at bounding box center [589, 114] width 728 height 25
paste input "Imaging Promotions WO 10_5 - WO 12_14 - Cameras"
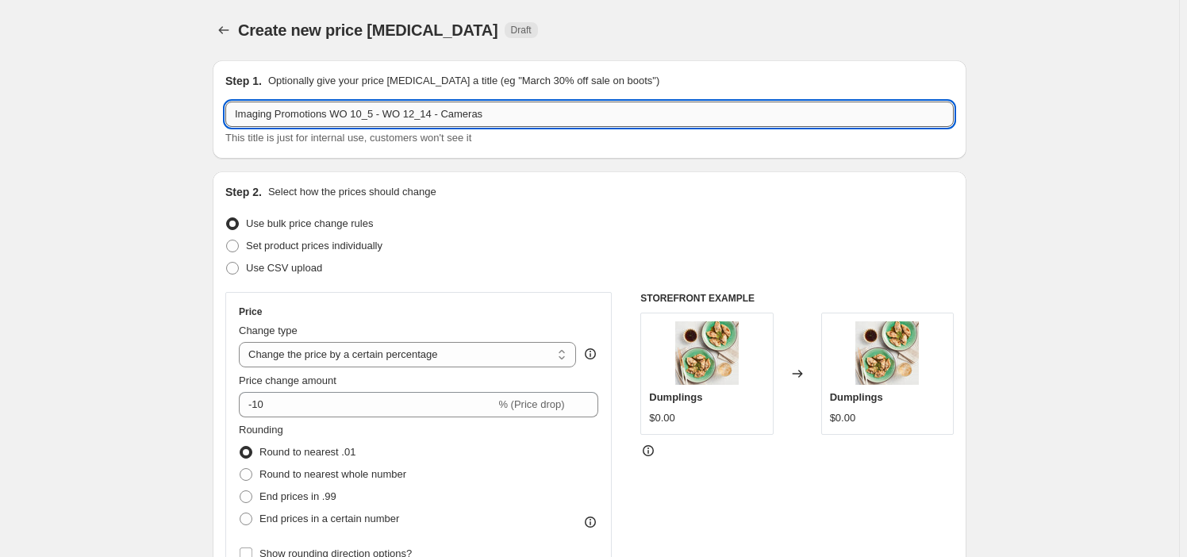
click at [459, 116] on input "Imaging Promotions WO 10_5 - WO 12_14 - Cameras" at bounding box center [589, 114] width 728 height 25
type input "Imaging Promotions WO 10_5 - WO 12_14 - Lens"
click at [267, 267] on span "Use CSV upload" at bounding box center [284, 268] width 76 height 12
click at [227, 263] on input "Use CSV upload" at bounding box center [226, 262] width 1 height 1
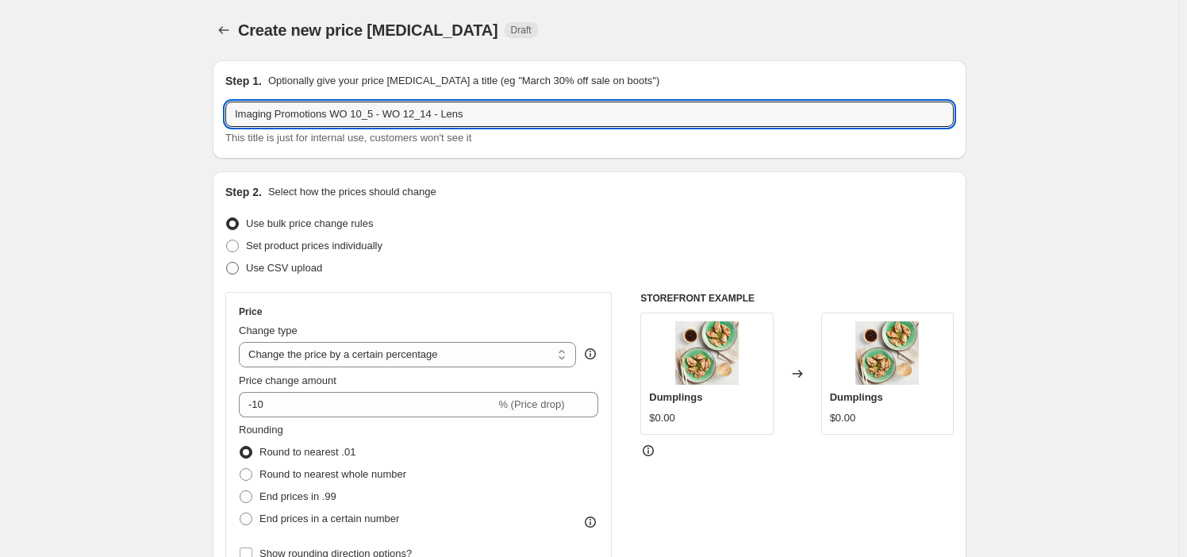
radio input "true"
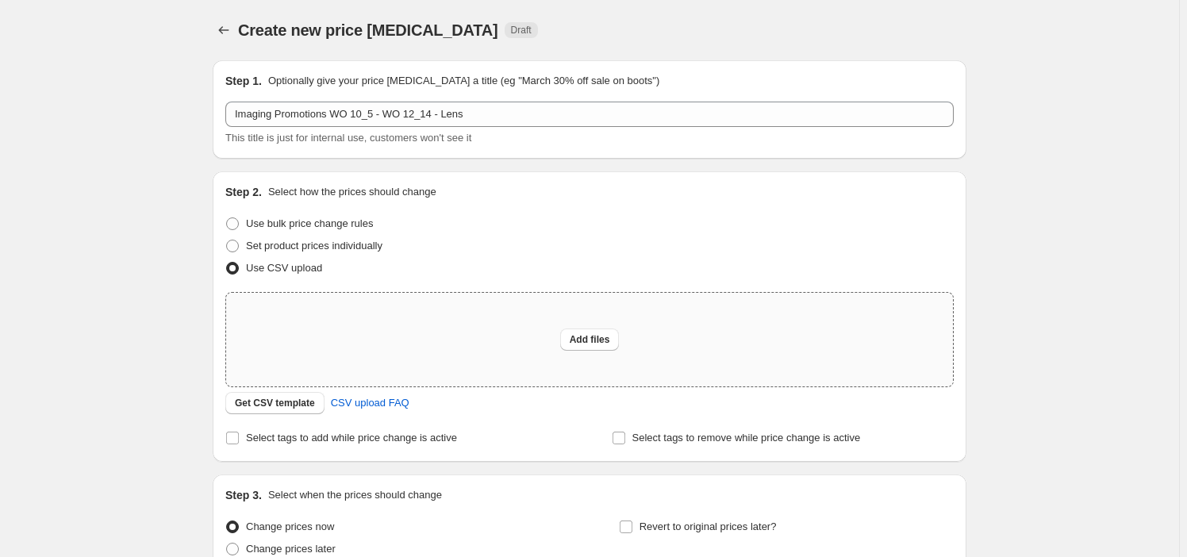
click at [557, 356] on div "Add files" at bounding box center [589, 340] width 727 height 94
type input "C:\fakepath\Imaging Promotions WO 10_5 - WO 12_14.csv"
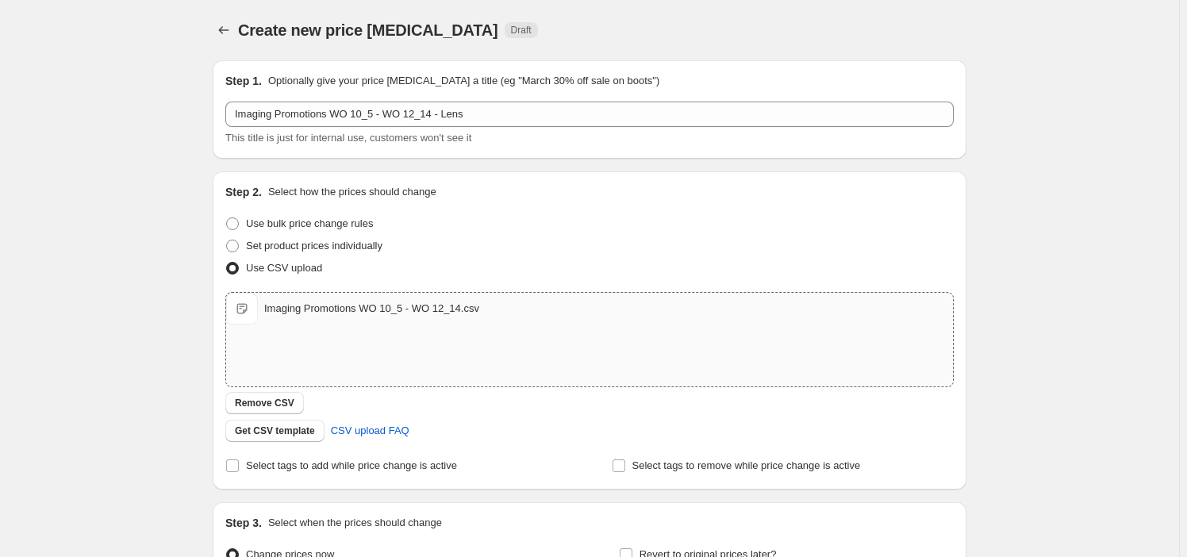
scroll to position [178, 0]
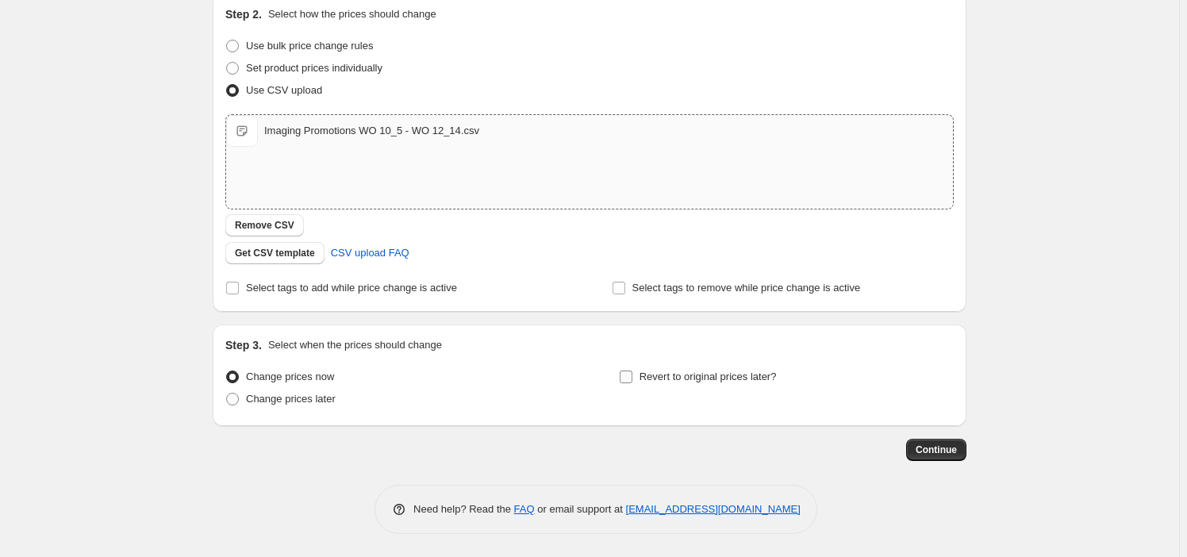
click at [607, 374] on span "Revert to original prices later?" at bounding box center [707, 376] width 137 height 12
click at [607, 374] on input "Revert to original prices later?" at bounding box center [626, 376] width 13 height 13
checkbox input "true"
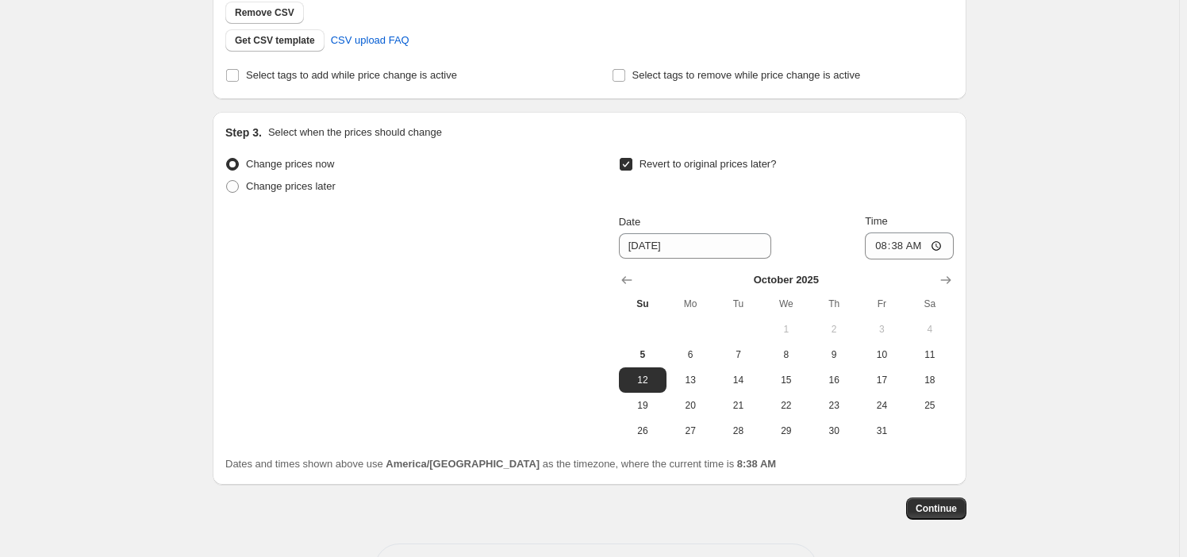
scroll to position [449, 0]
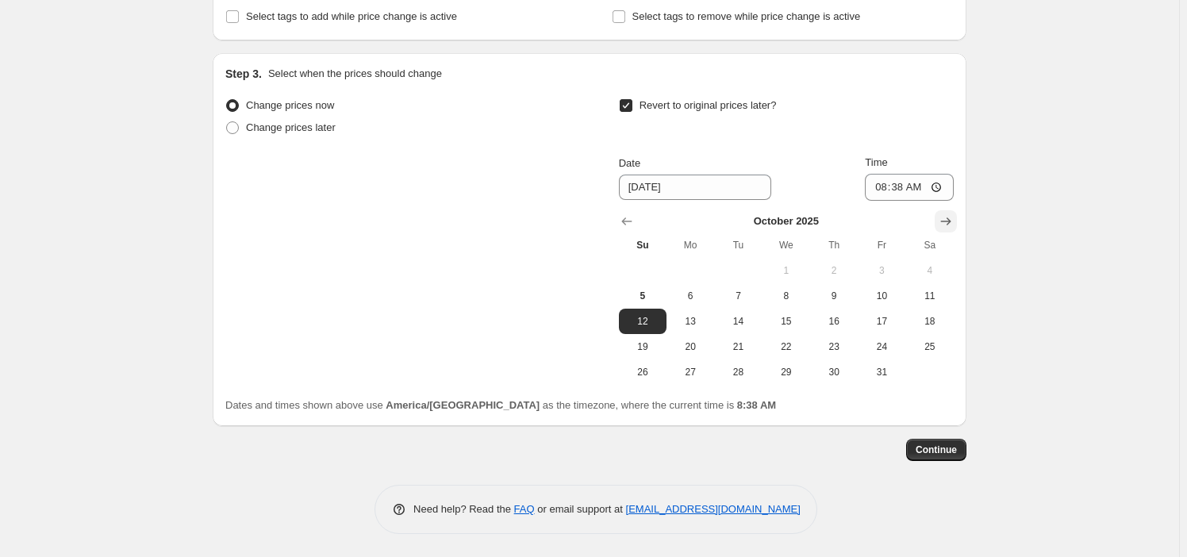
click at [607, 217] on icon "Show next month, November 2025" at bounding box center [946, 221] width 16 height 16
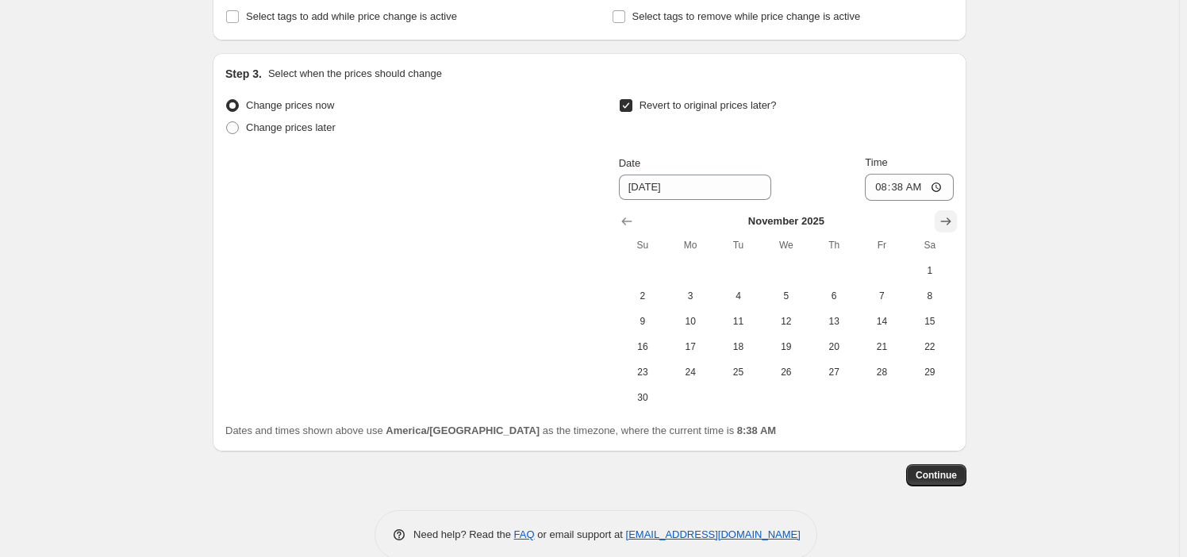
click at [607, 217] on icon "Show next month, December 2025" at bounding box center [946, 221] width 16 height 16
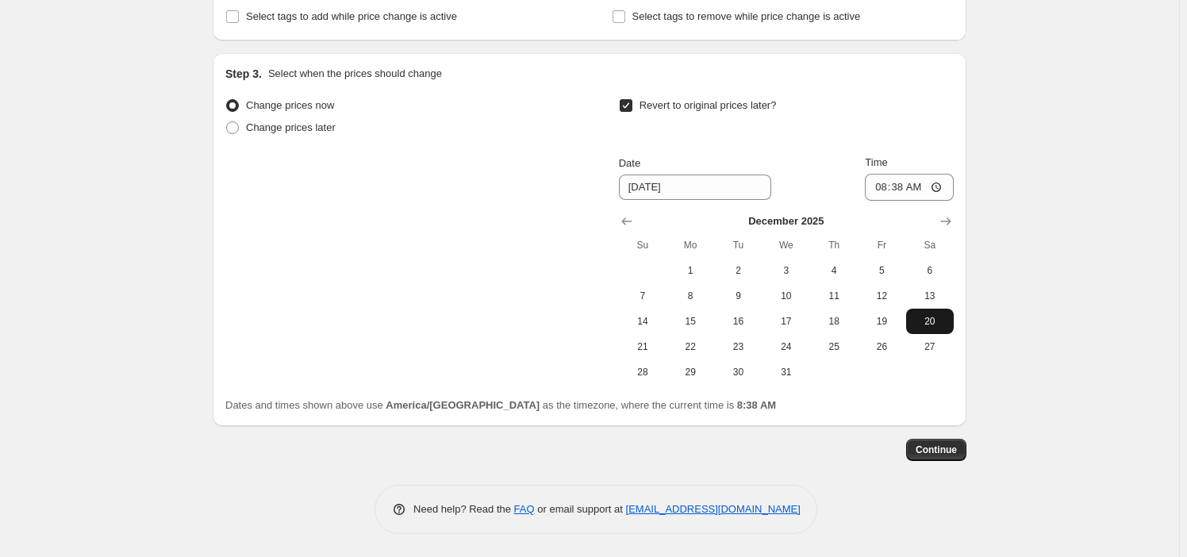
click at [607, 318] on span "20" at bounding box center [929, 321] width 35 height 13
type input "[DATE]"
click at [607, 179] on input "08:38" at bounding box center [909, 187] width 89 height 27
type input "22:59"
click at [607, 454] on button "Continue" at bounding box center [936, 450] width 60 height 22
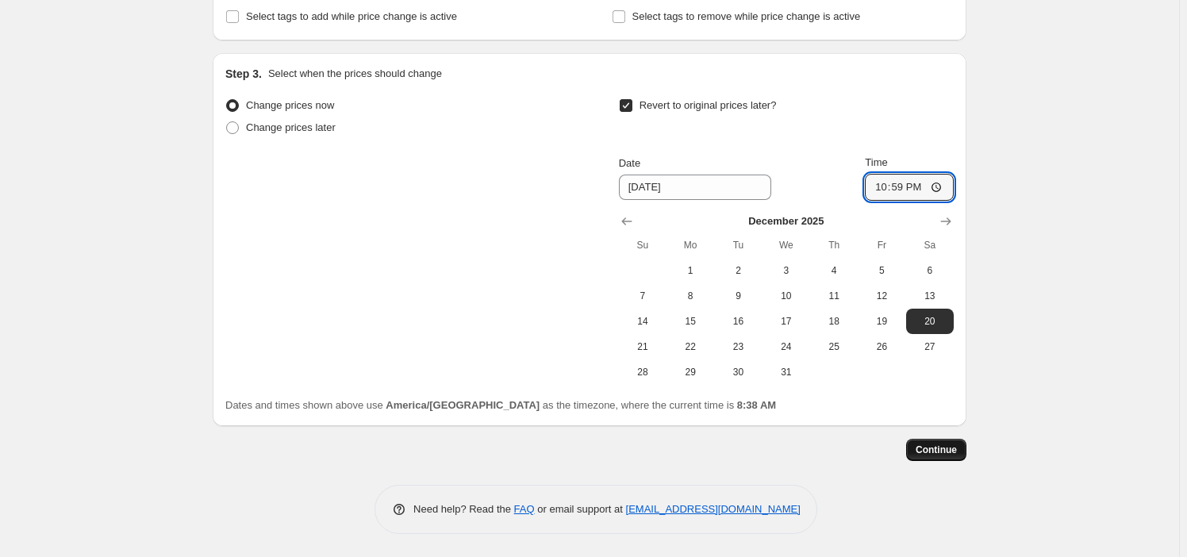
scroll to position [0, 0]
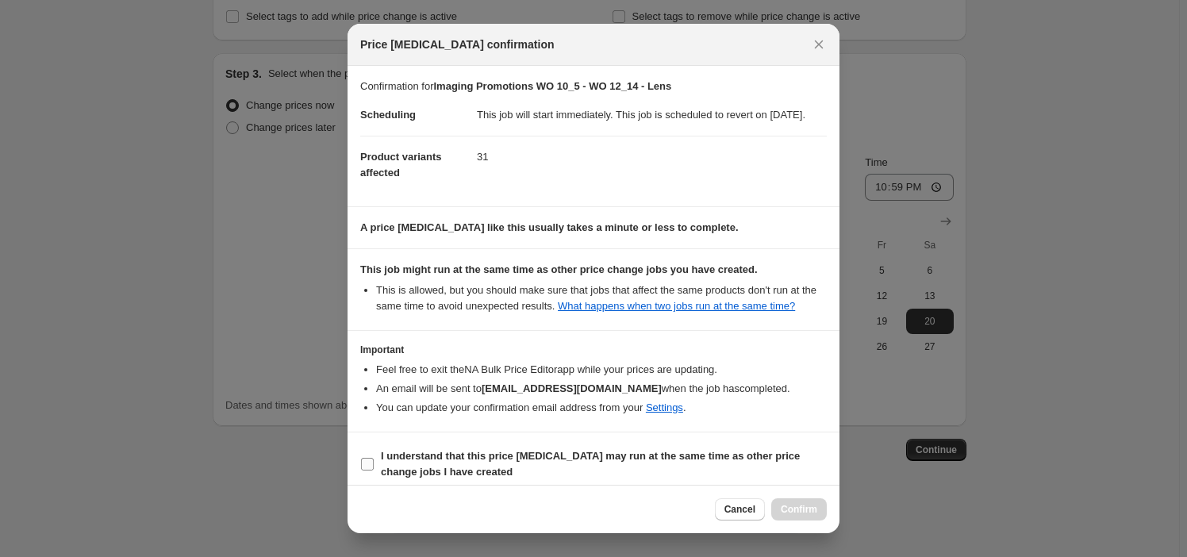
click at [514, 480] on span "I understand that this price [MEDICAL_DATA] may run at the same time as other p…" at bounding box center [604, 464] width 446 height 32
click at [374, 470] on input "I understand that this price [MEDICAL_DATA] may run at the same time as other p…" at bounding box center [367, 464] width 13 height 13
checkbox input "true"
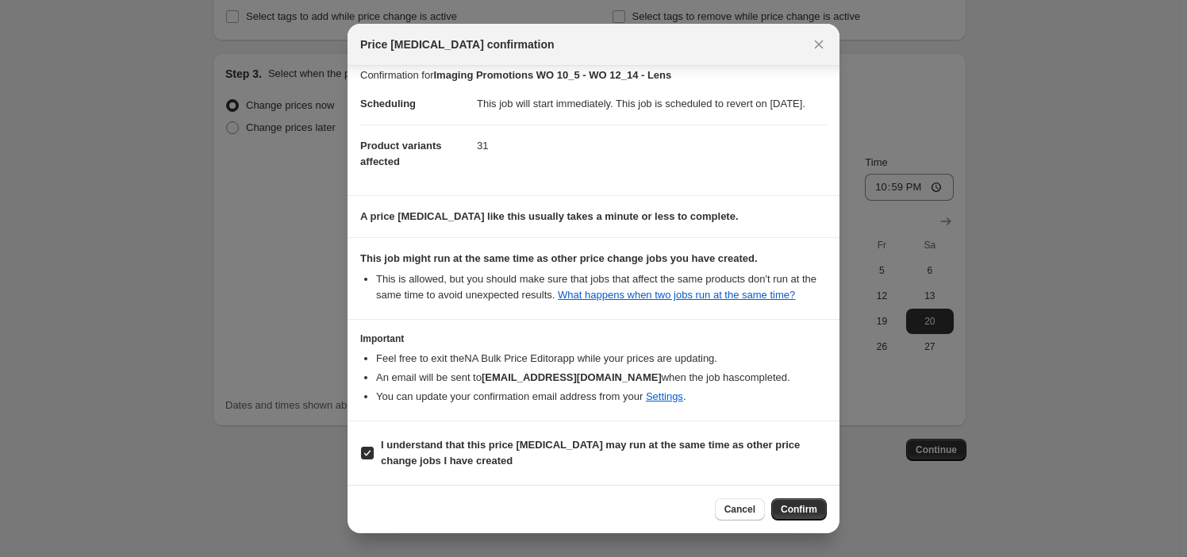
scroll to position [25, 0]
click at [607, 509] on span "Confirm" at bounding box center [799, 509] width 36 height 13
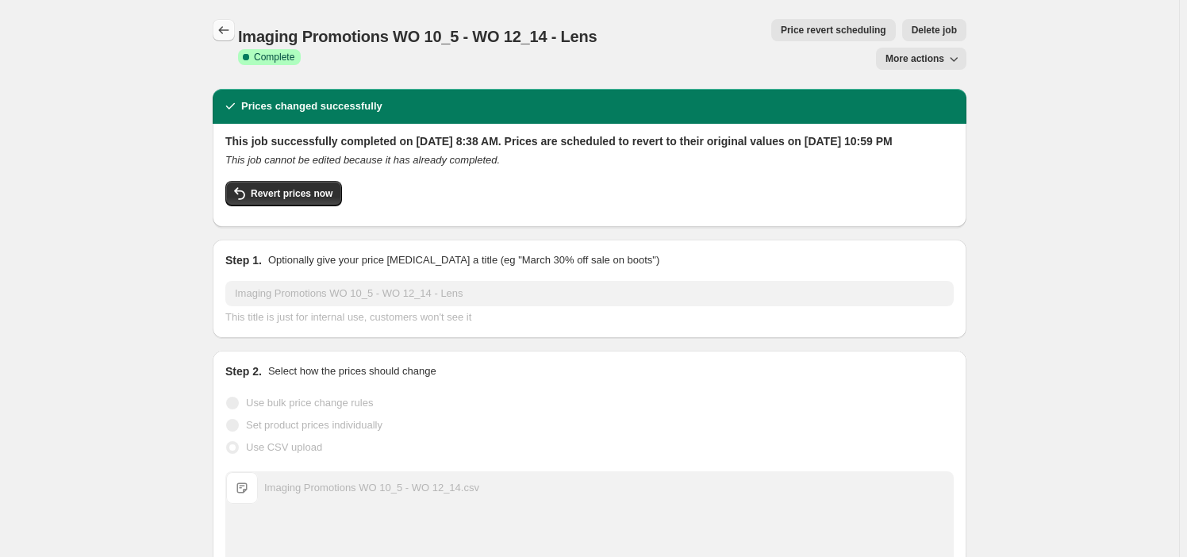
click at [231, 25] on icon "Price change jobs" at bounding box center [224, 30] width 16 height 16
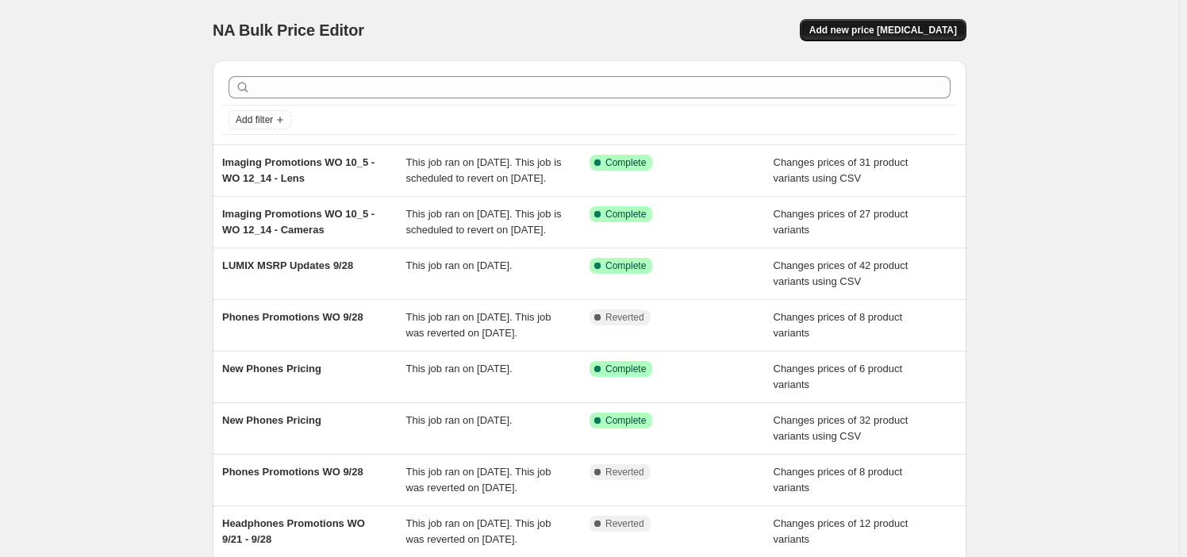
click at [607, 23] on button "Add new price [MEDICAL_DATA]" at bounding box center [883, 30] width 167 height 22
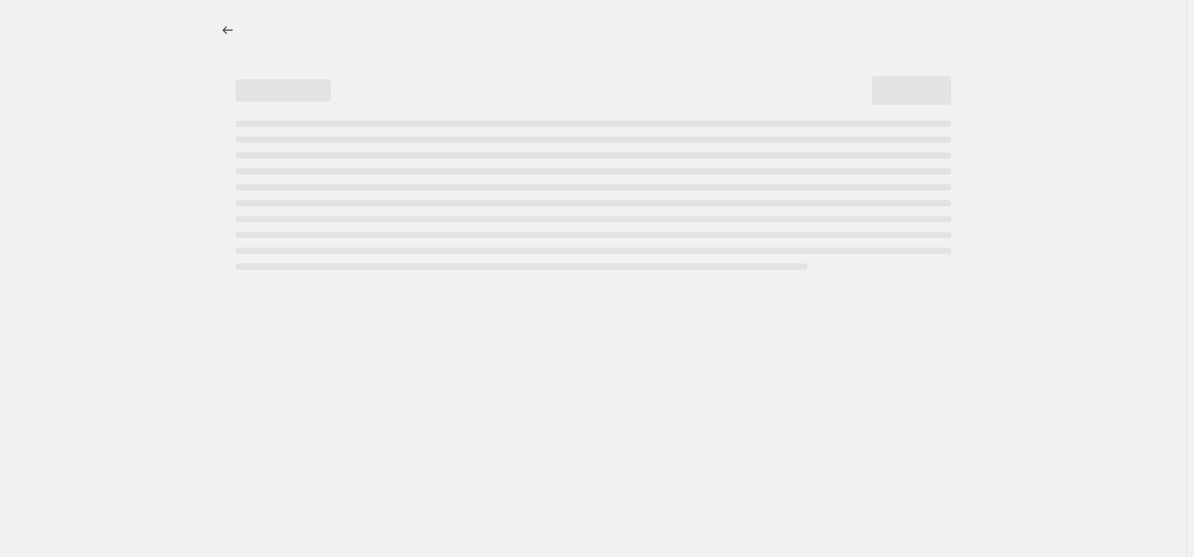
select select "percentage"
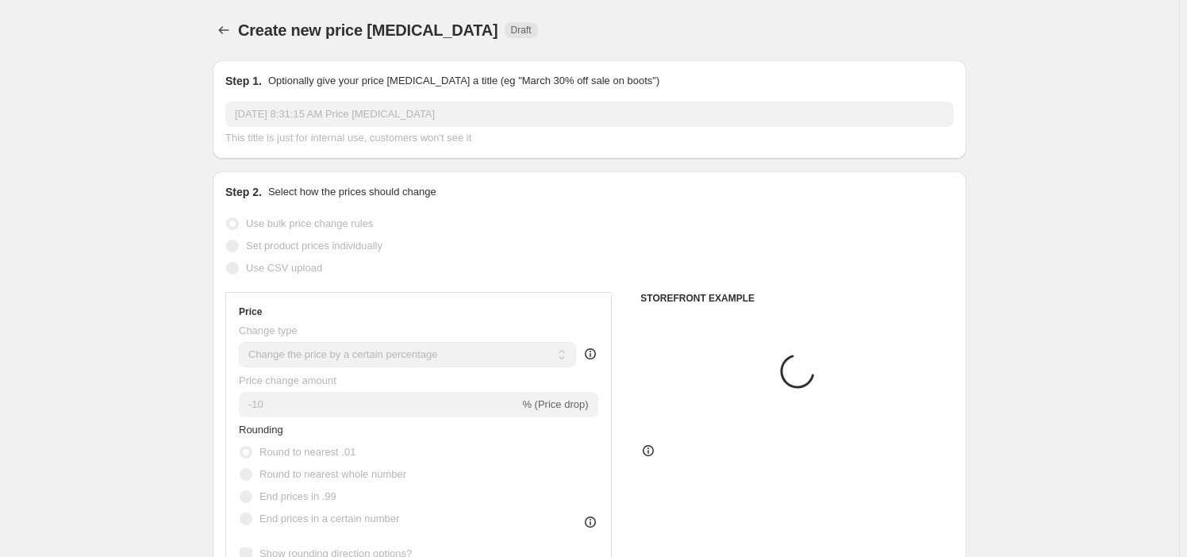
click at [384, 136] on span "This title is just for internal use, customers won't see it" at bounding box center [348, 138] width 246 height 12
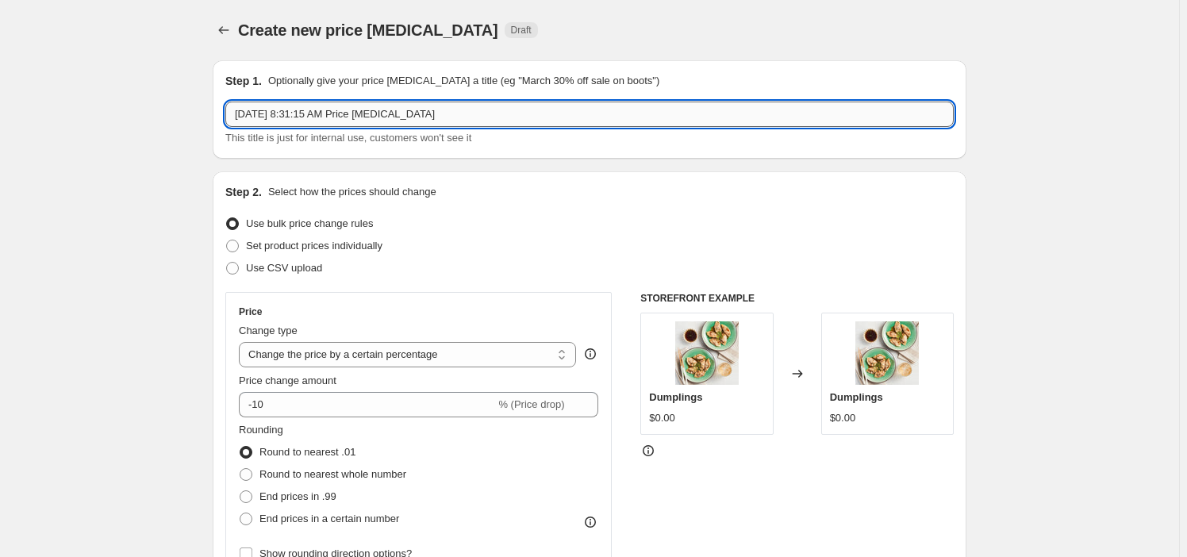
click at [394, 117] on input "[DATE] 8:31:15 AM Price [MEDICAL_DATA]" at bounding box center [589, 114] width 728 height 25
paste input "Imaging Promotions WO 10_5 - WO 11_16"
type input "Imaging Promotions WO 10_5 - WO 11_16"
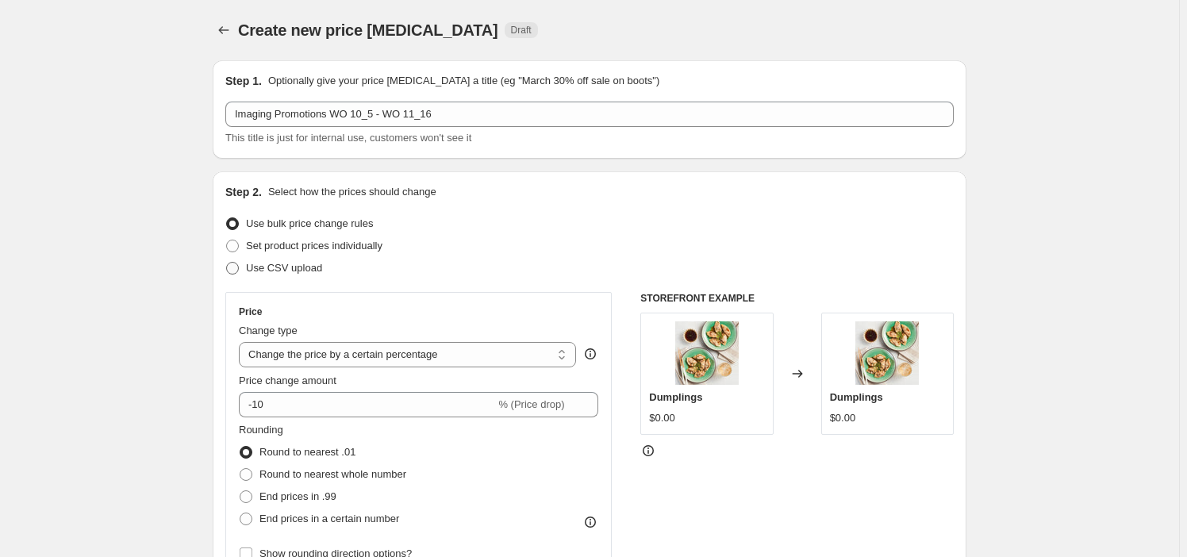
click at [297, 258] on label "Use CSV upload" at bounding box center [273, 268] width 97 height 22
click at [227, 262] on input "Use CSV upload" at bounding box center [226, 262] width 1 height 1
radio input "true"
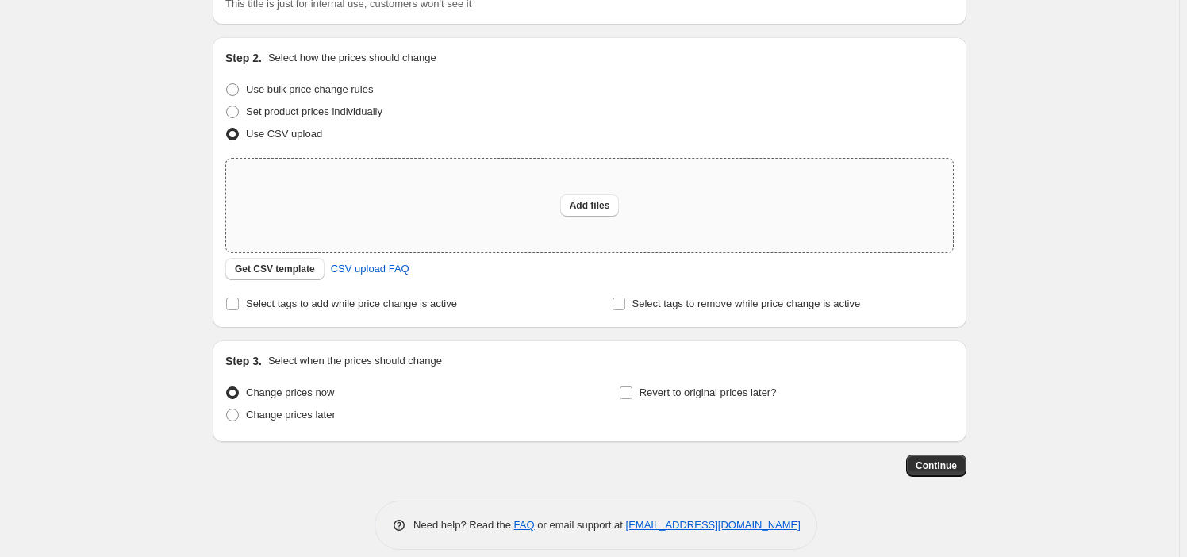
scroll to position [151, 0]
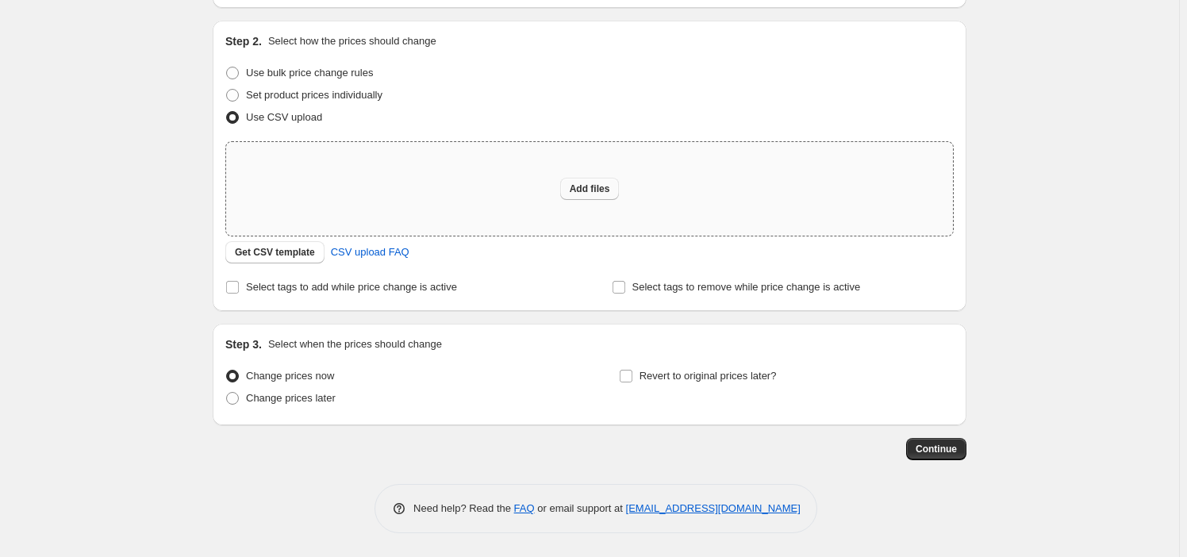
click at [570, 194] on button "Add files" at bounding box center [590, 189] width 60 height 22
type input "C:\fakepath\Imaging Promotions WO 10_5 - WO 11_16.xlsx"
click at [582, 198] on button "Add files" at bounding box center [590, 189] width 60 height 22
type input "C:\fakepath\Imaging Promotions WO 10_5 - WO 11_16.csv"
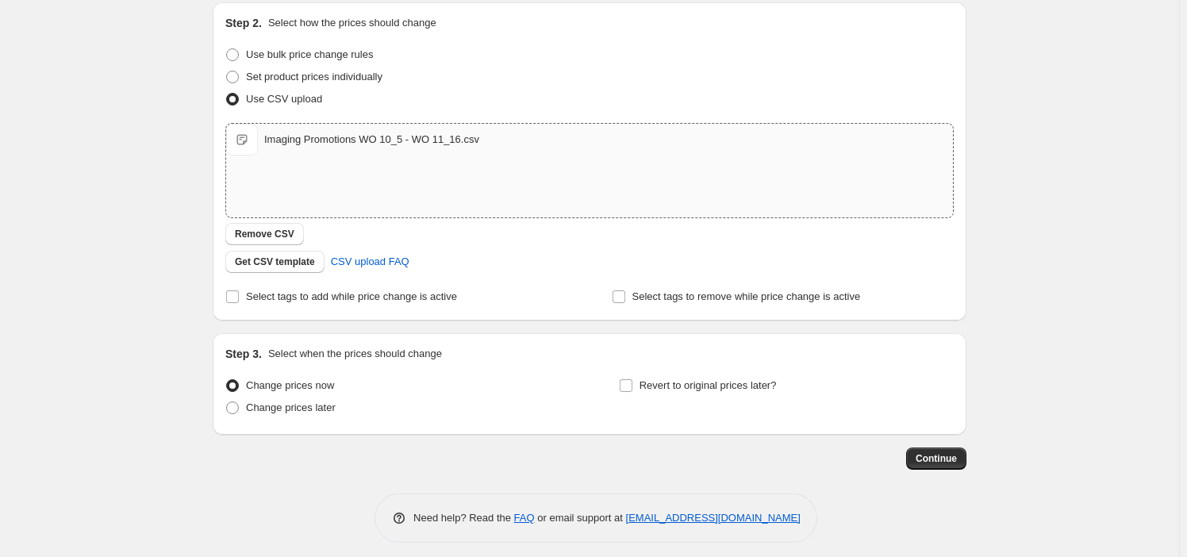
scroll to position [178, 0]
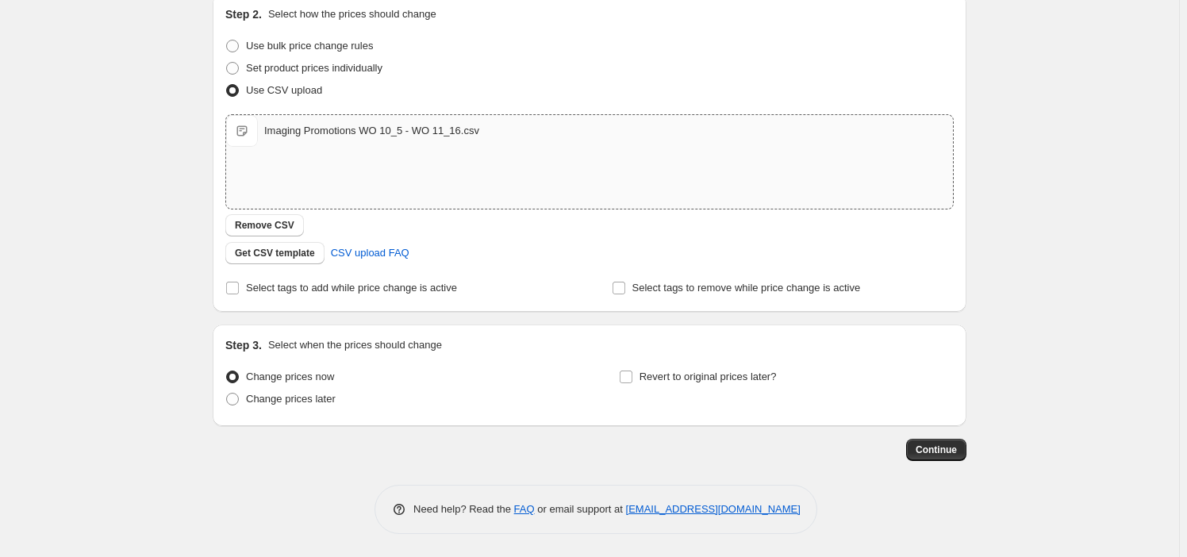
click at [607, 388] on div "Revert to original prices later?" at bounding box center [786, 390] width 335 height 48
click at [607, 382] on span "Revert to original prices later?" at bounding box center [707, 376] width 137 height 12
click at [607, 382] on input "Revert to original prices later?" at bounding box center [626, 376] width 13 height 13
checkbox input "true"
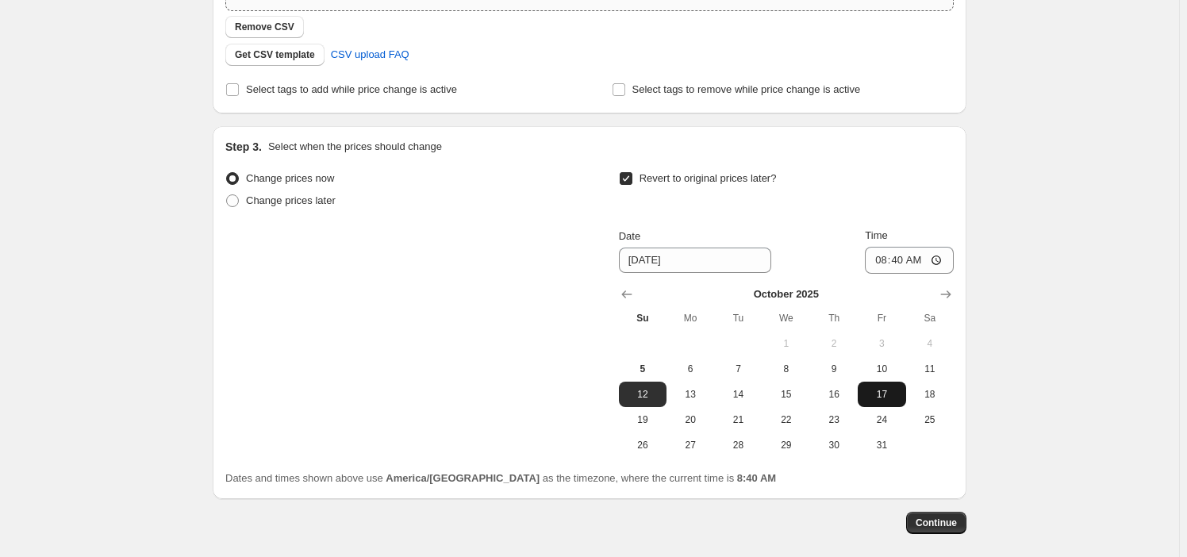
scroll to position [449, 0]
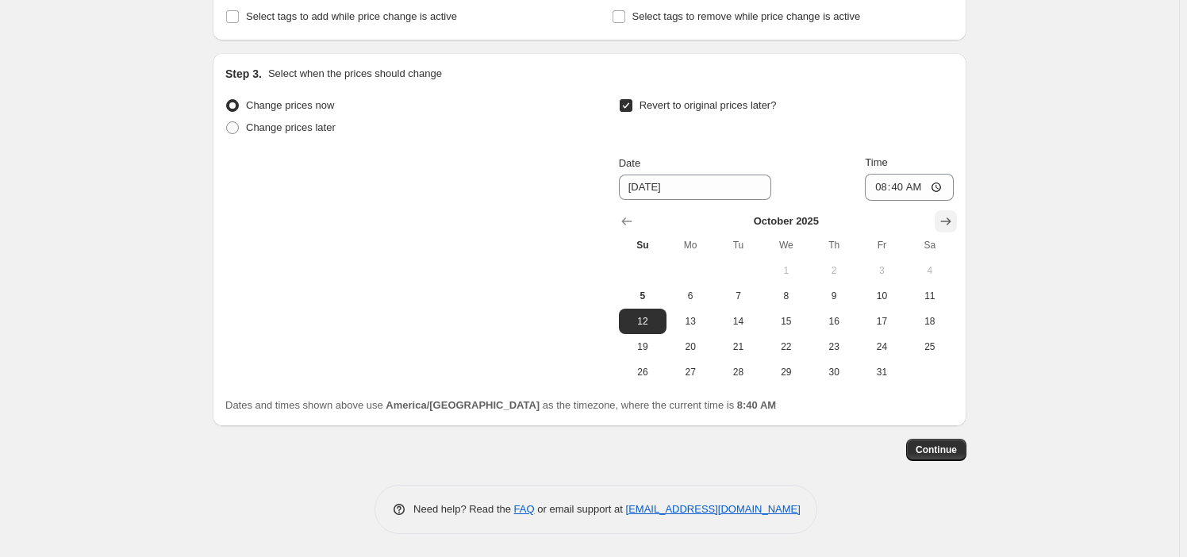
click at [607, 215] on icon "Show next month, November 2025" at bounding box center [946, 221] width 16 height 16
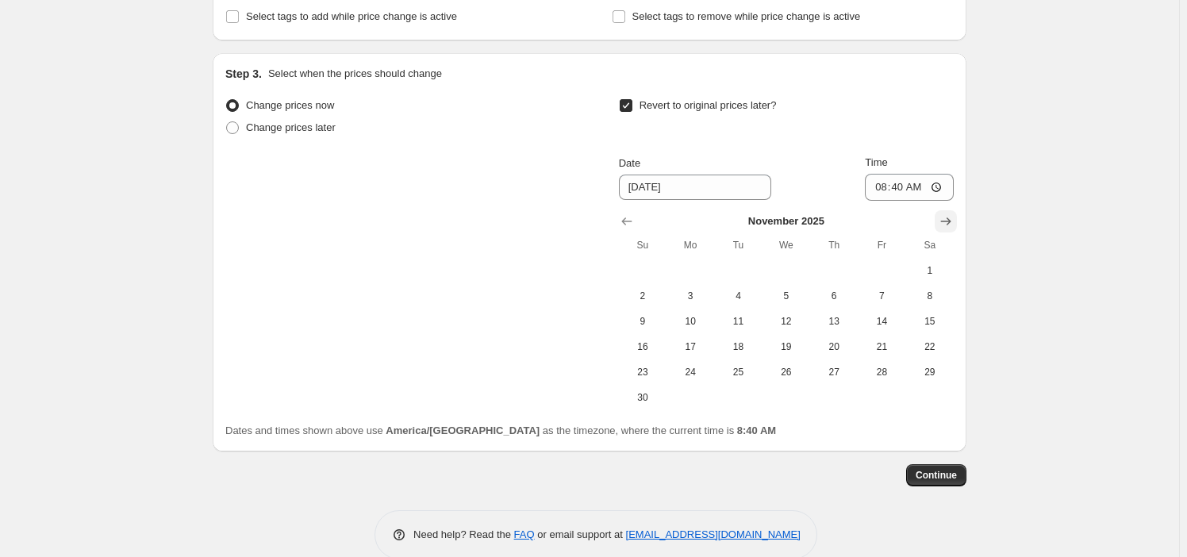
click at [607, 215] on icon "Show next month, December 2025" at bounding box center [946, 221] width 16 height 16
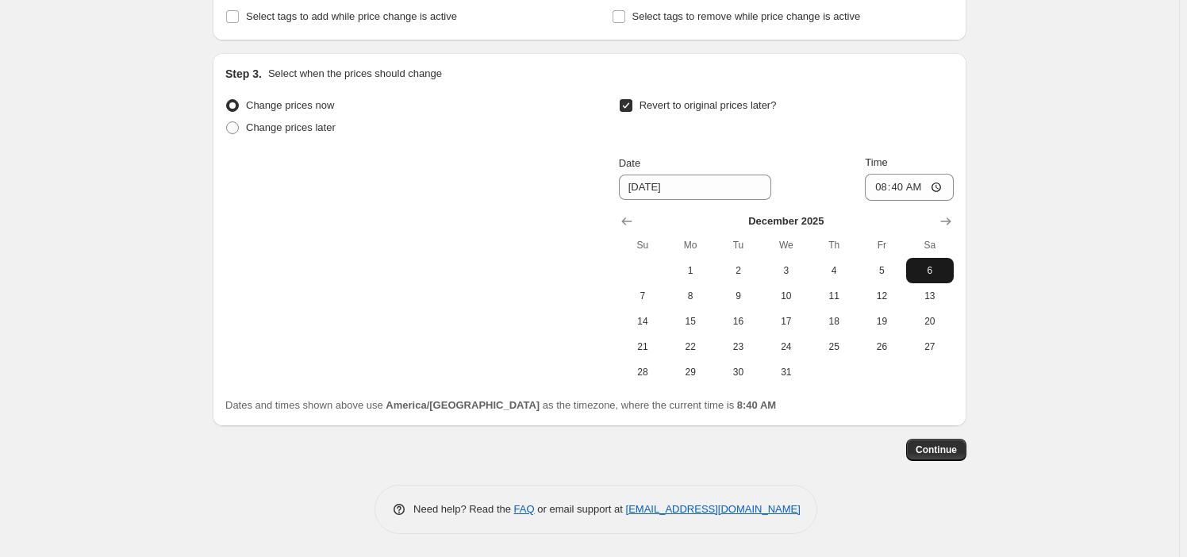
drag, startPoint x: 937, startPoint y: 323, endPoint x: 927, endPoint y: 275, distance: 49.5
click at [607, 322] on span "20" at bounding box center [929, 321] width 35 height 13
type input "[DATE]"
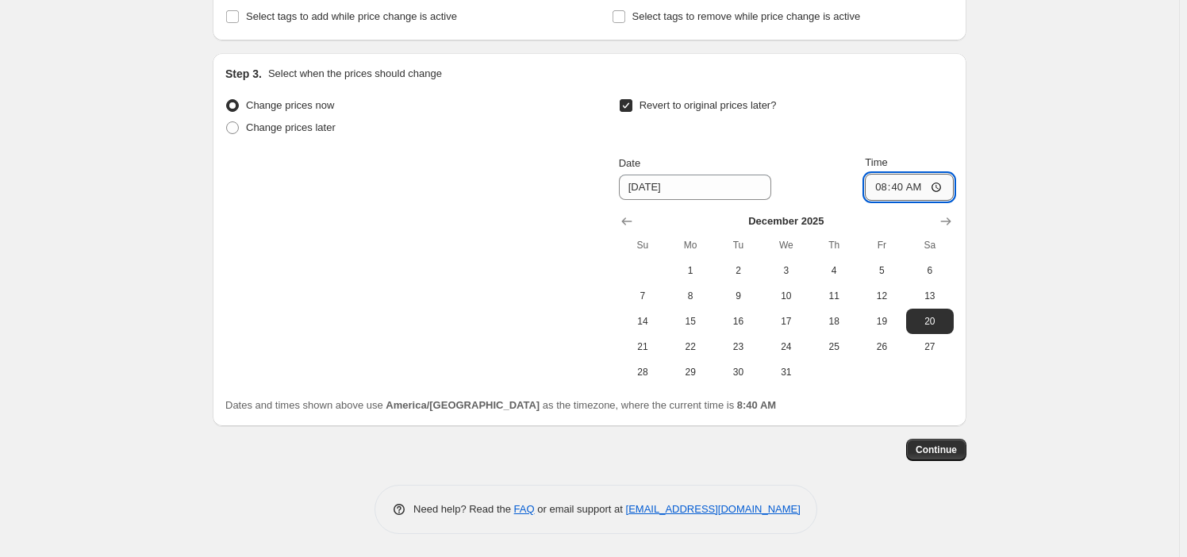
click at [607, 189] on input "08:40" at bounding box center [909, 187] width 89 height 27
type input "22:59"
click at [607, 443] on span "Continue" at bounding box center [936, 449] width 41 height 13
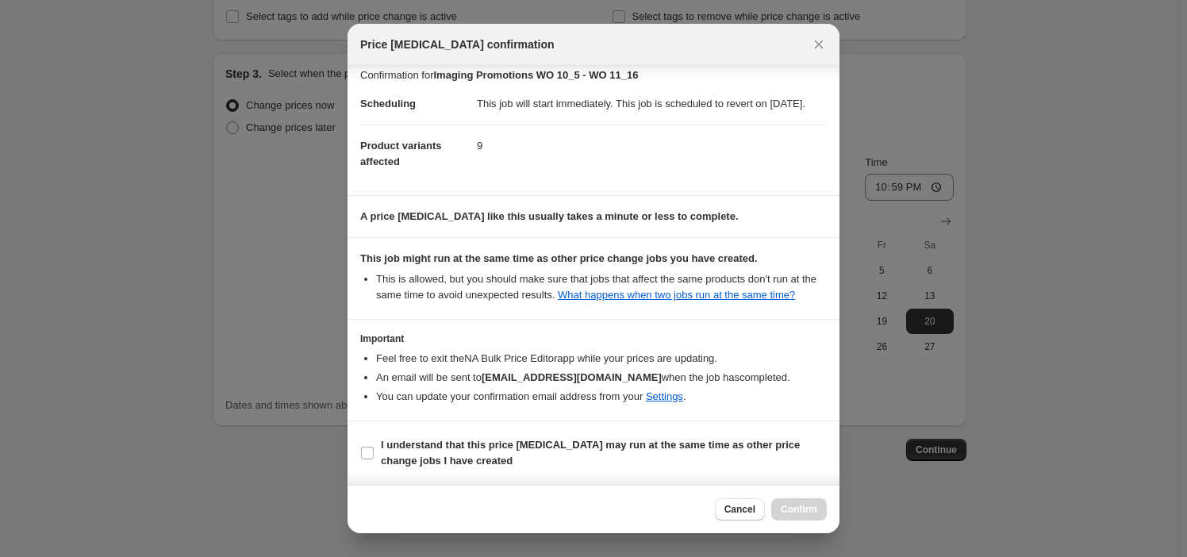
scroll to position [25, 0]
click at [435, 464] on b "I understand that this price [MEDICAL_DATA] may run at the same time as other p…" at bounding box center [590, 453] width 419 height 28
click at [374, 459] on input "I understand that this price [MEDICAL_DATA] may run at the same time as other p…" at bounding box center [367, 453] width 13 height 13
checkbox input "true"
click at [607, 509] on span "Confirm" at bounding box center [799, 509] width 36 height 13
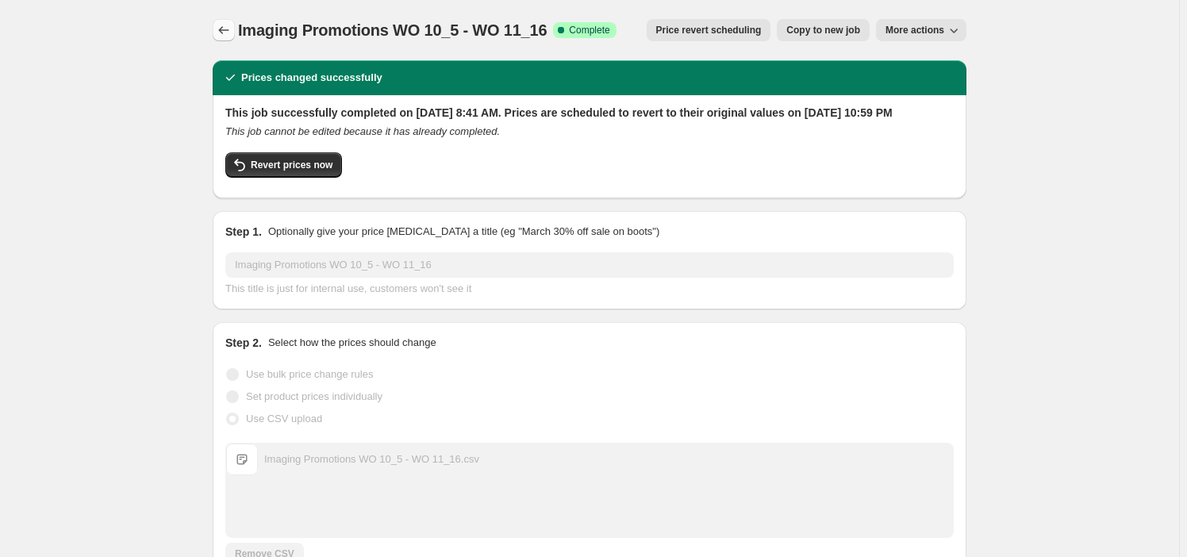
click at [227, 27] on icon "Price change jobs" at bounding box center [224, 30] width 16 height 16
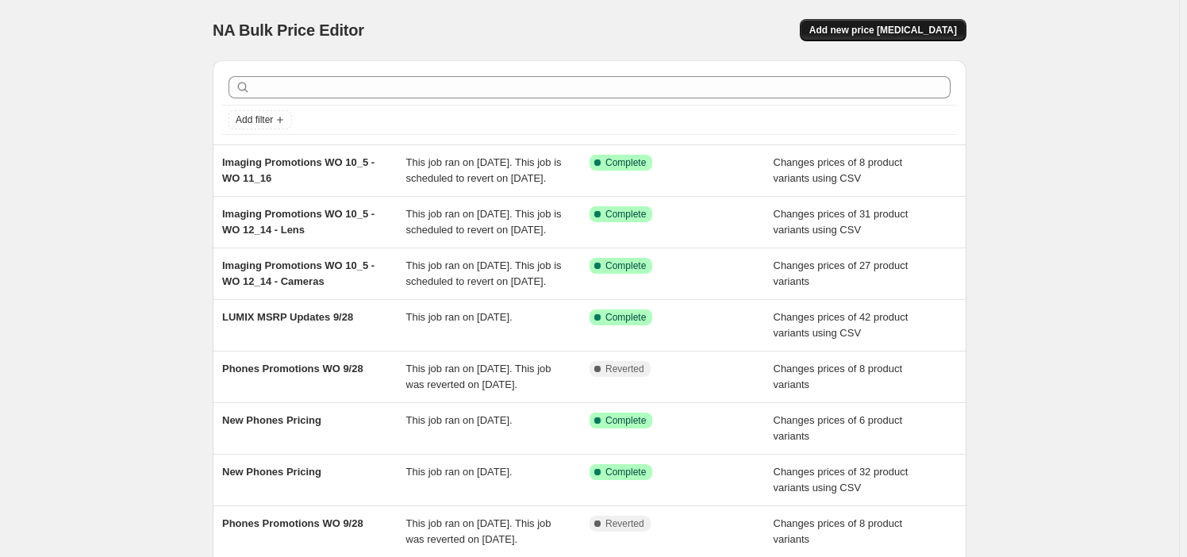
click at [607, 37] on button "Add new price [MEDICAL_DATA]" at bounding box center [883, 30] width 167 height 22
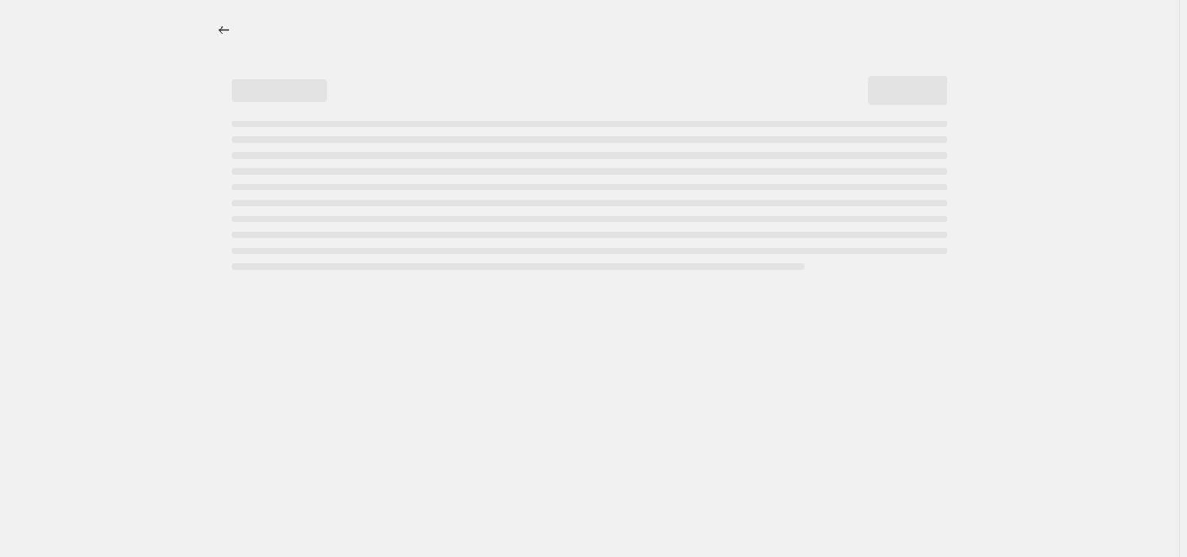
select select "percentage"
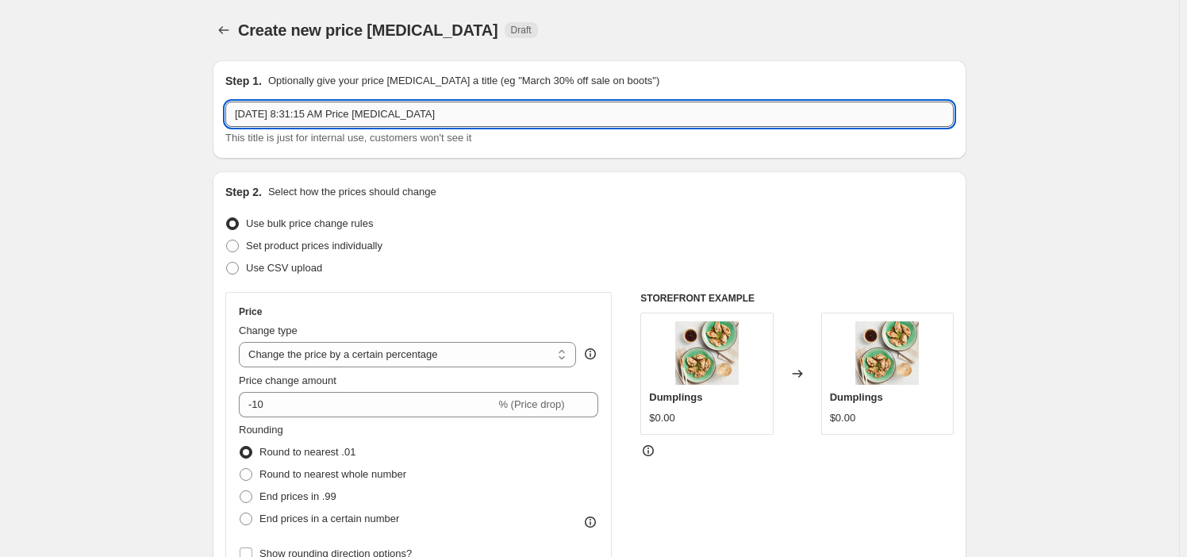
click at [345, 116] on input "[DATE] 8:31:15 AM Price [MEDICAL_DATA]" at bounding box center [589, 114] width 728 height 25
paste input "Imaging Promotions WO 10_5 to WO 10_26"
type input "Imaging Promotions WO 10_5 to WO 10_26"
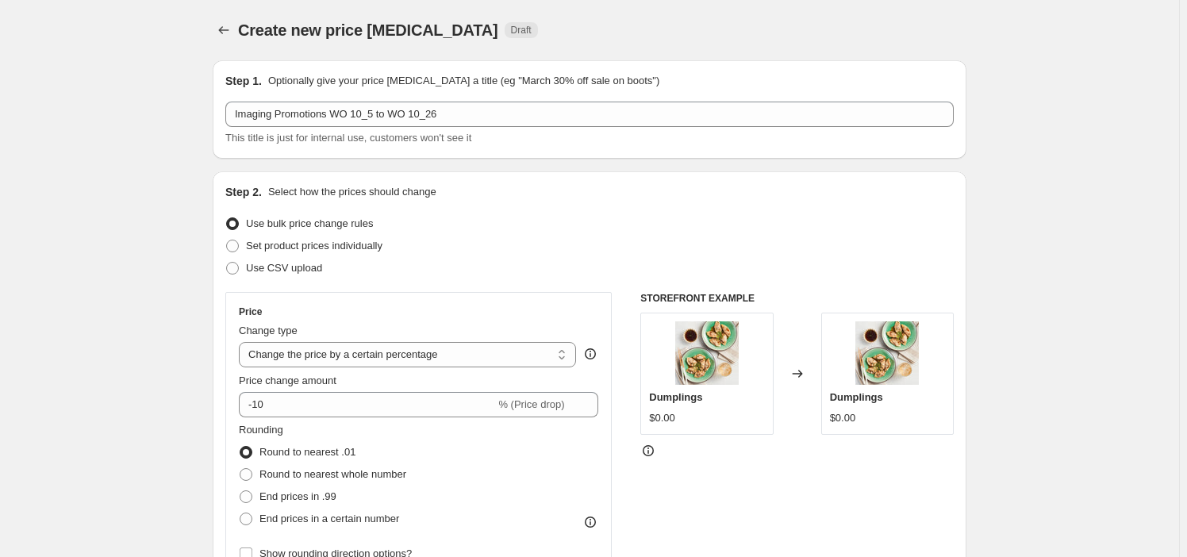
click at [294, 271] on span "Use CSV upload" at bounding box center [284, 268] width 76 height 12
click at [227, 263] on input "Use CSV upload" at bounding box center [226, 262] width 1 height 1
radio input "true"
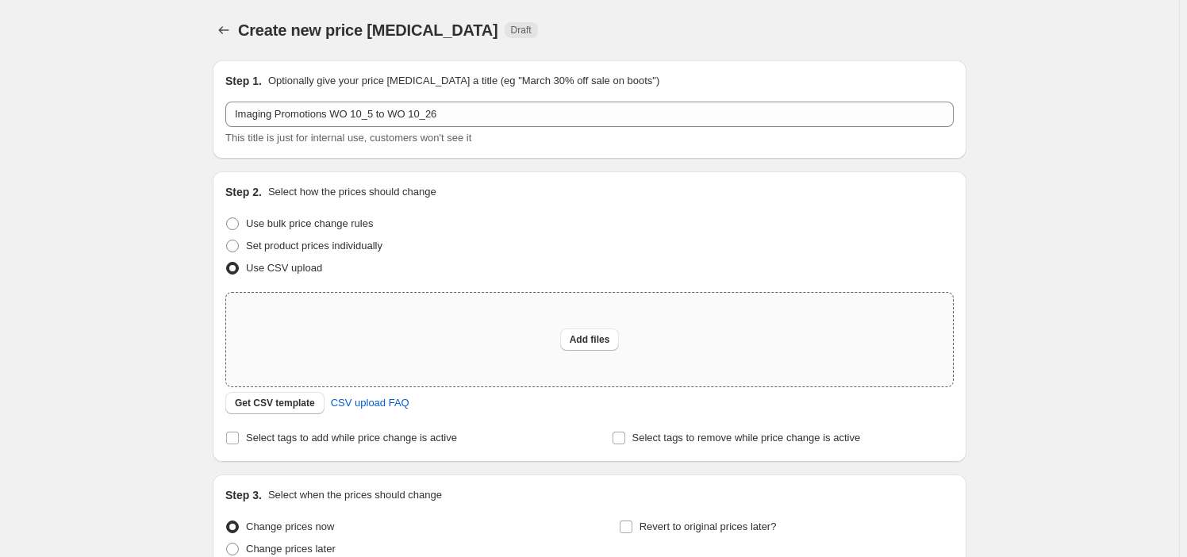
click at [607, 325] on div "Add files" at bounding box center [589, 340] width 727 height 94
type input "C:\fakepath\Imaging Promotions WO 10_5 to WO 10_26.xlsx"
click at [576, 335] on span "Add files" at bounding box center [590, 339] width 40 height 13
type input "C:\fakepath\Imaging Promotions WO 10_5 to WO 10_26.csv"
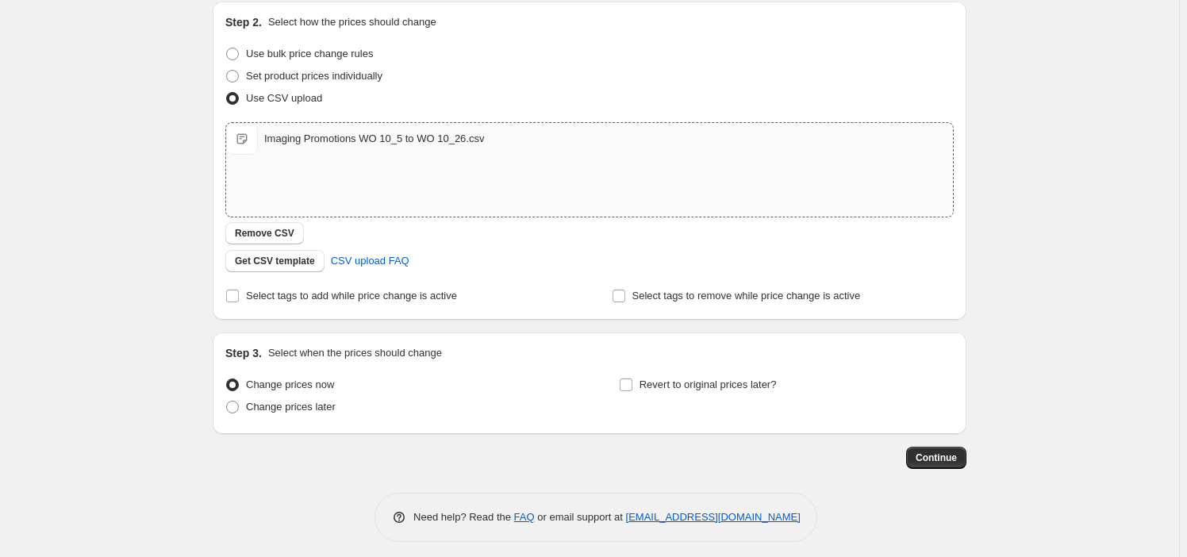
scroll to position [178, 0]
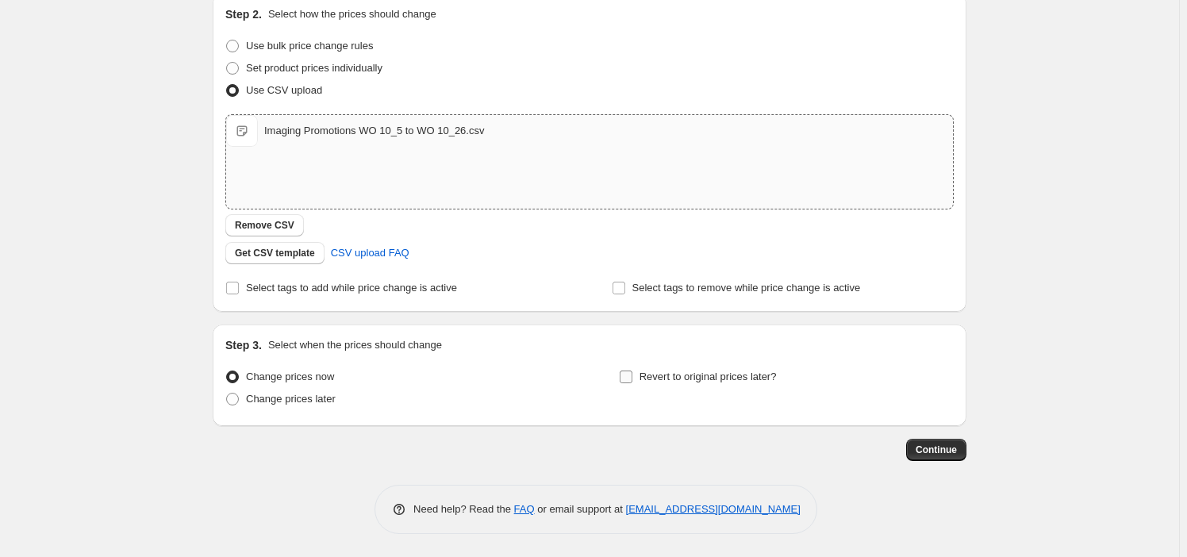
click at [607, 378] on span "Revert to original prices later?" at bounding box center [707, 376] width 137 height 12
click at [607, 378] on input "Revert to original prices later?" at bounding box center [626, 376] width 13 height 13
checkbox input "true"
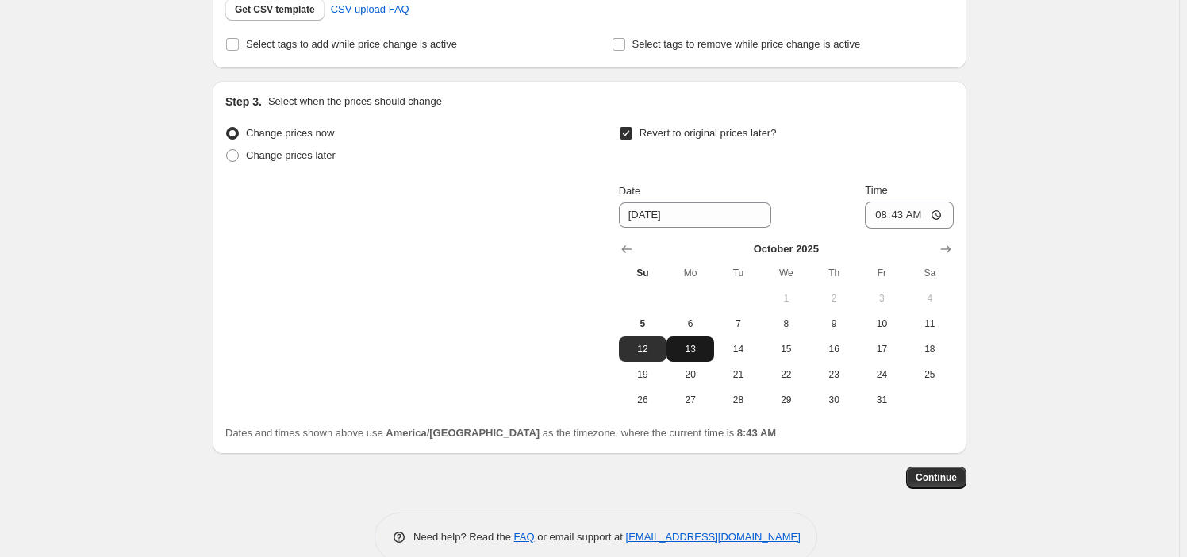
scroll to position [449, 0]
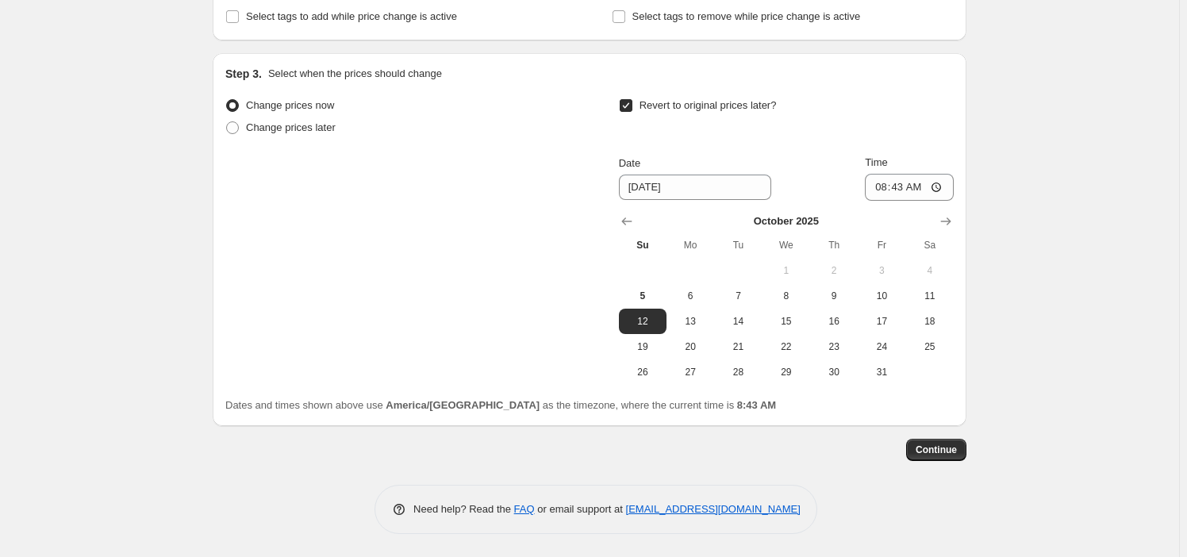
click at [607, 217] on div "Step 3. Select when the prices should change Change prices now Change prices la…" at bounding box center [590, 239] width 754 height 373
click at [607, 214] on icon "Show next month, November 2025" at bounding box center [946, 221] width 16 height 16
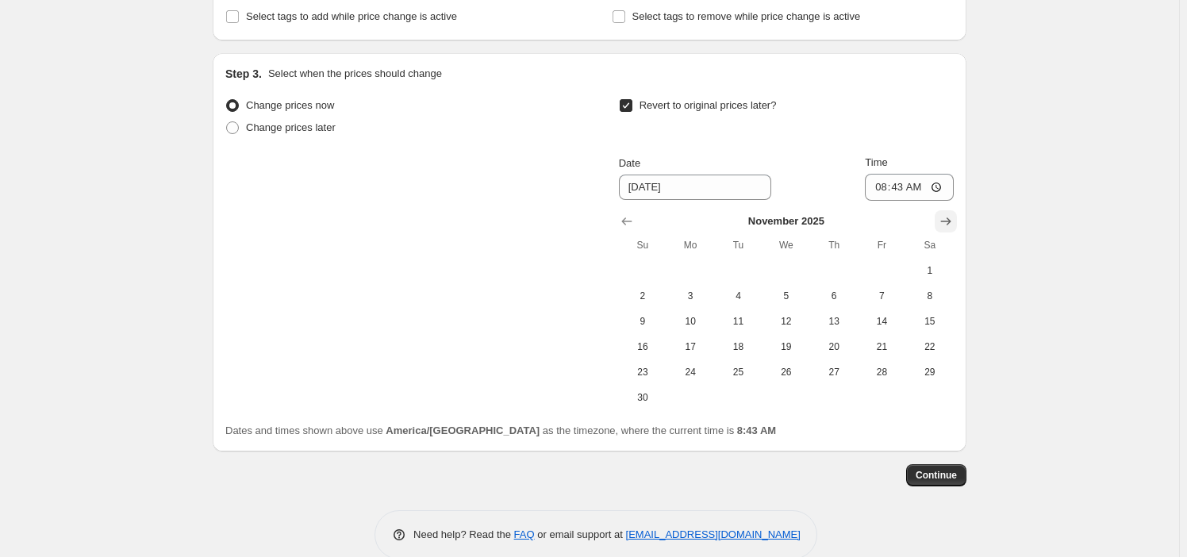
click at [607, 216] on icon "Show next month, December 2025" at bounding box center [946, 221] width 16 height 16
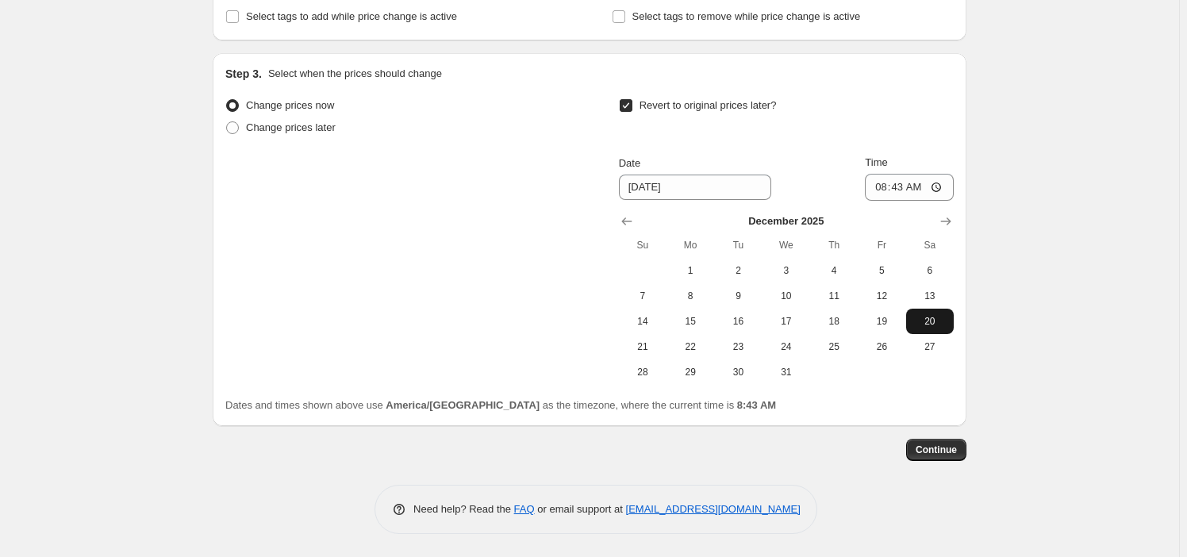
click at [607, 315] on span "20" at bounding box center [929, 321] width 35 height 13
type input "[DATE]"
click at [607, 188] on input "08:43" at bounding box center [909, 187] width 89 height 27
type input "22:59"
click at [607, 452] on span "Continue" at bounding box center [936, 449] width 41 height 13
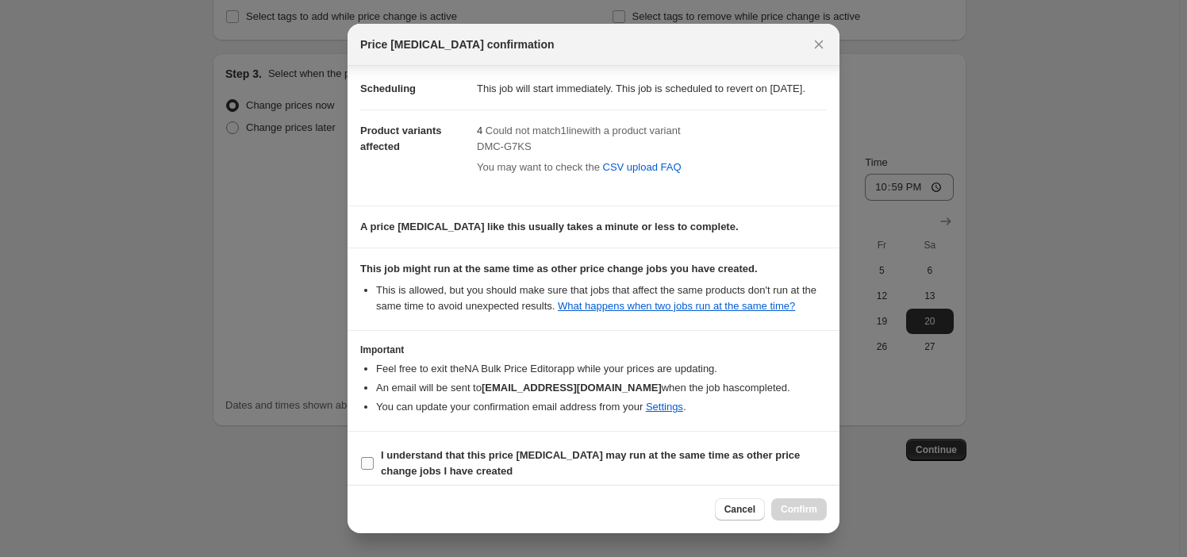
scroll to position [52, 0]
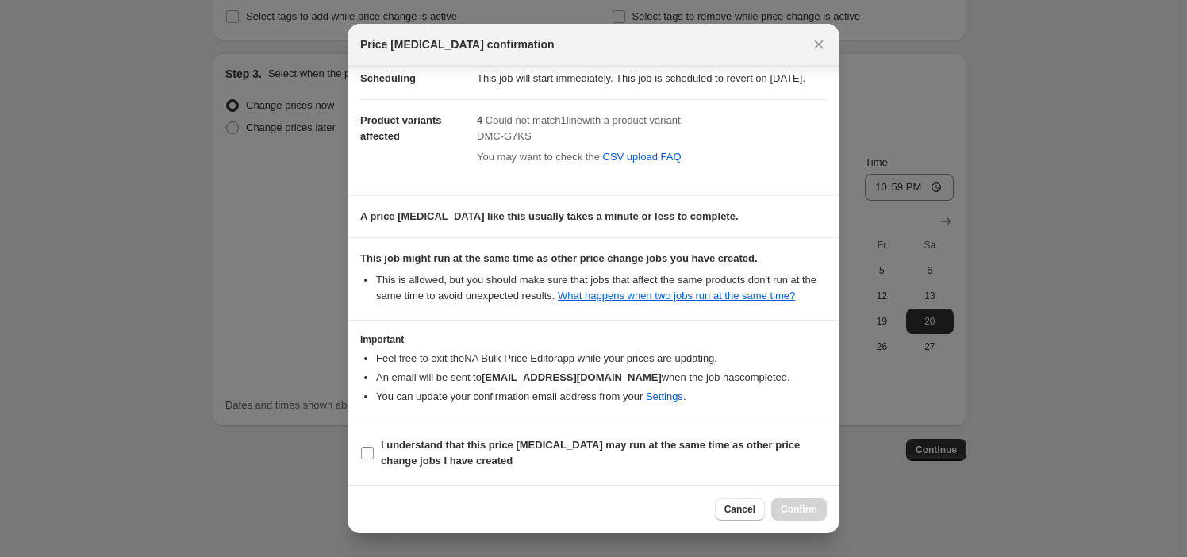
click at [456, 451] on b "I understand that this price [MEDICAL_DATA] may run at the same time as other p…" at bounding box center [590, 453] width 419 height 28
click at [374, 451] on input "I understand that this price [MEDICAL_DATA] may run at the same time as other p…" at bounding box center [367, 453] width 13 height 13
checkbox input "true"
click at [607, 519] on button "Confirm" at bounding box center [799, 509] width 56 height 22
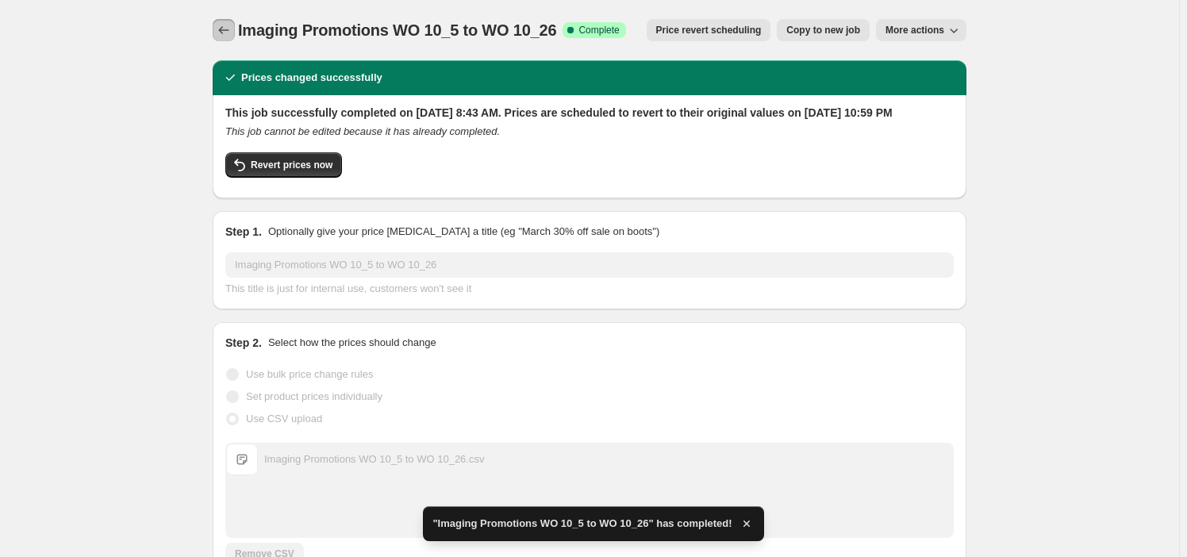
click at [230, 29] on icon "Price change jobs" at bounding box center [224, 30] width 16 height 16
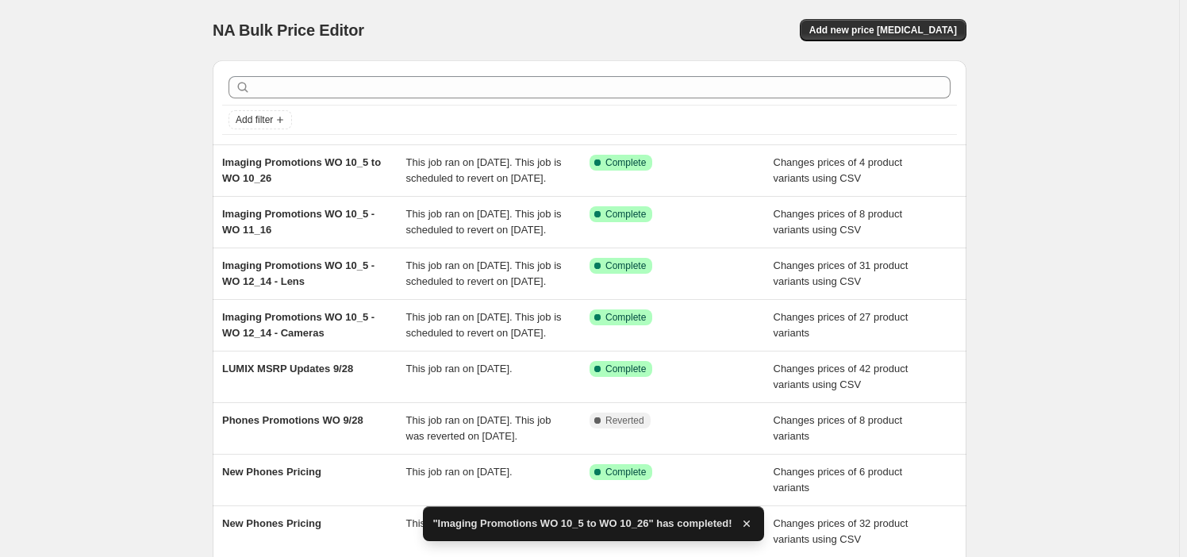
click at [128, 222] on div "NA Bulk Price Editor. This page is ready NA Bulk Price Editor Add new price [ME…" at bounding box center [589, 408] width 1179 height 817
